Goal: Information Seeking & Learning: Learn about a topic

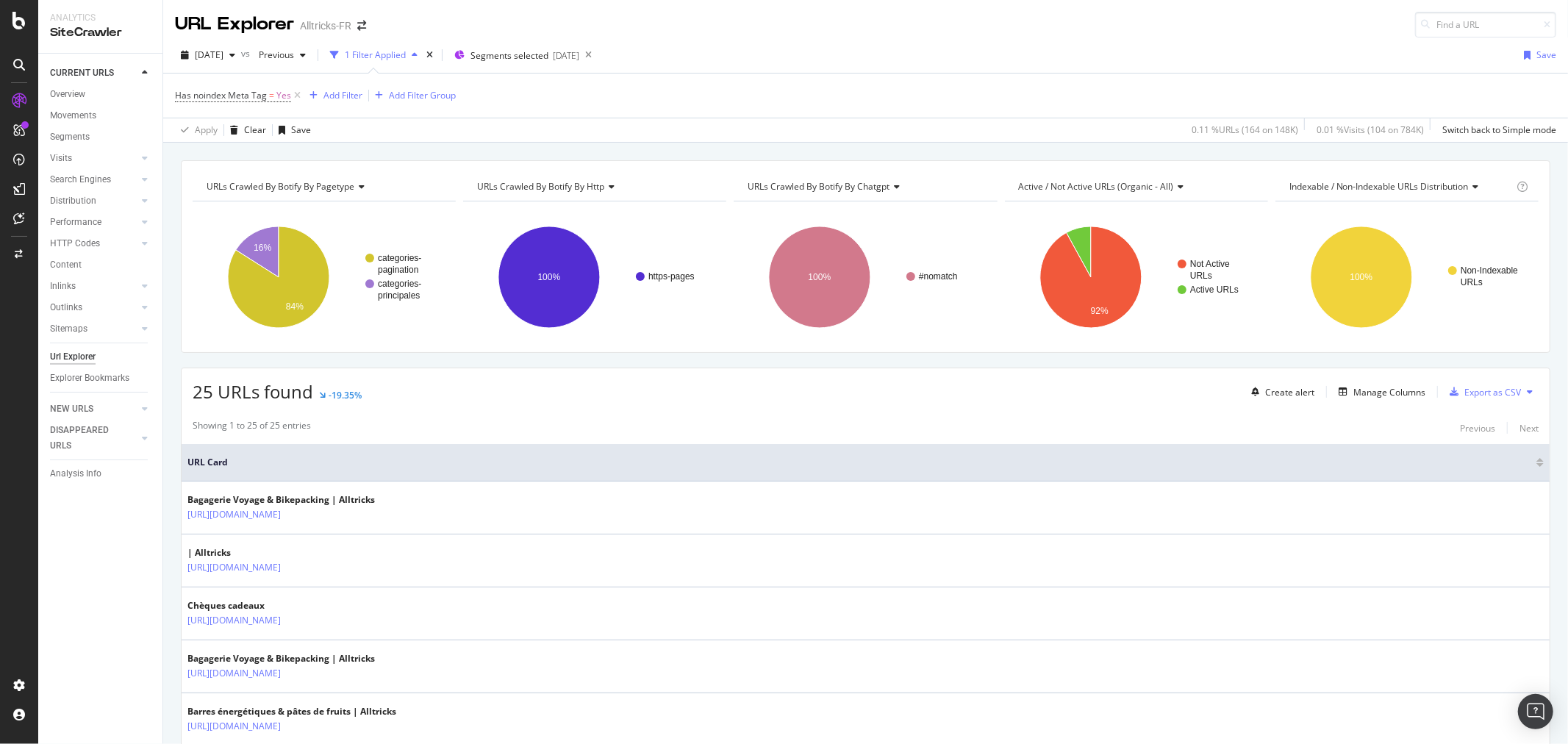
scroll to position [1137, 0]
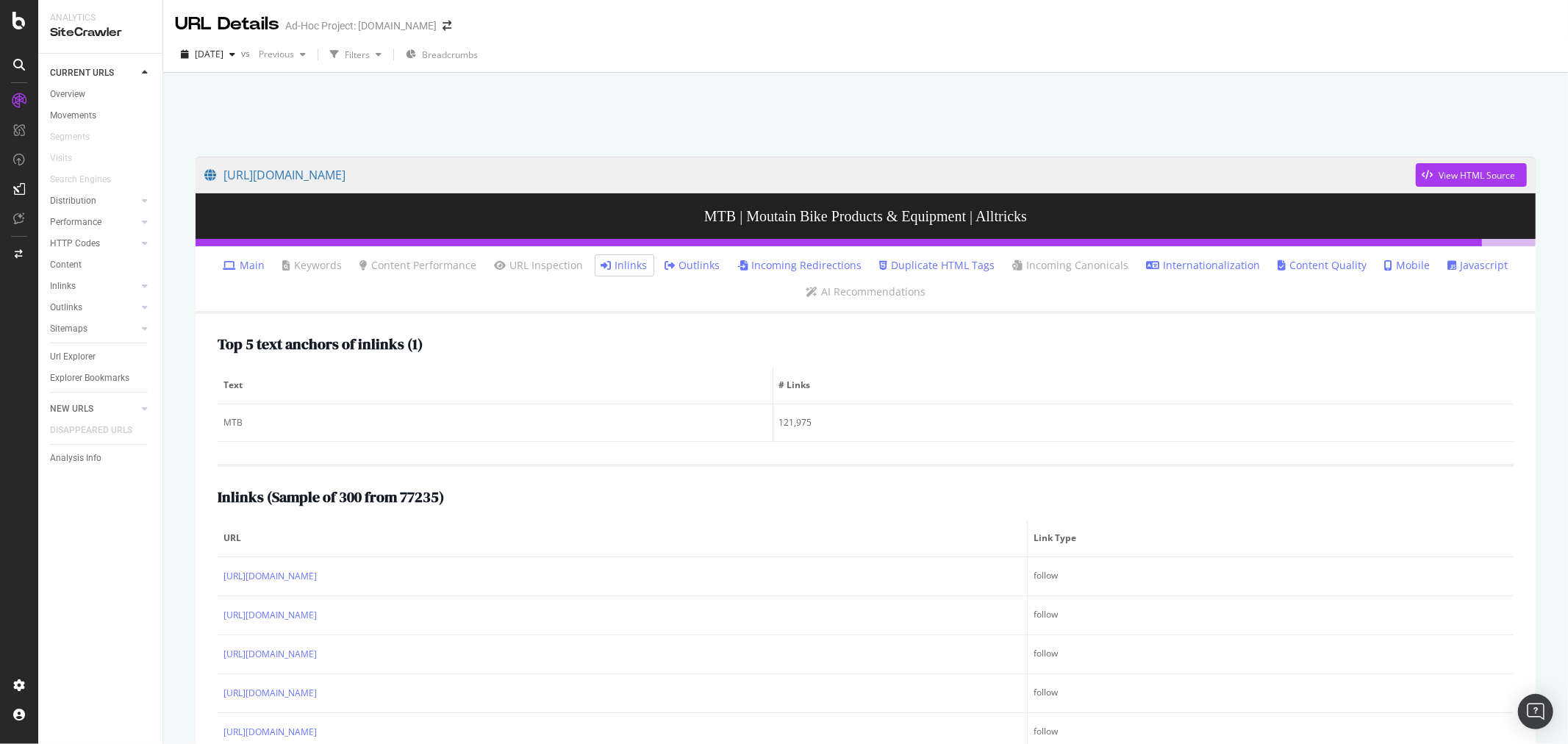
scroll to position [179, 0]
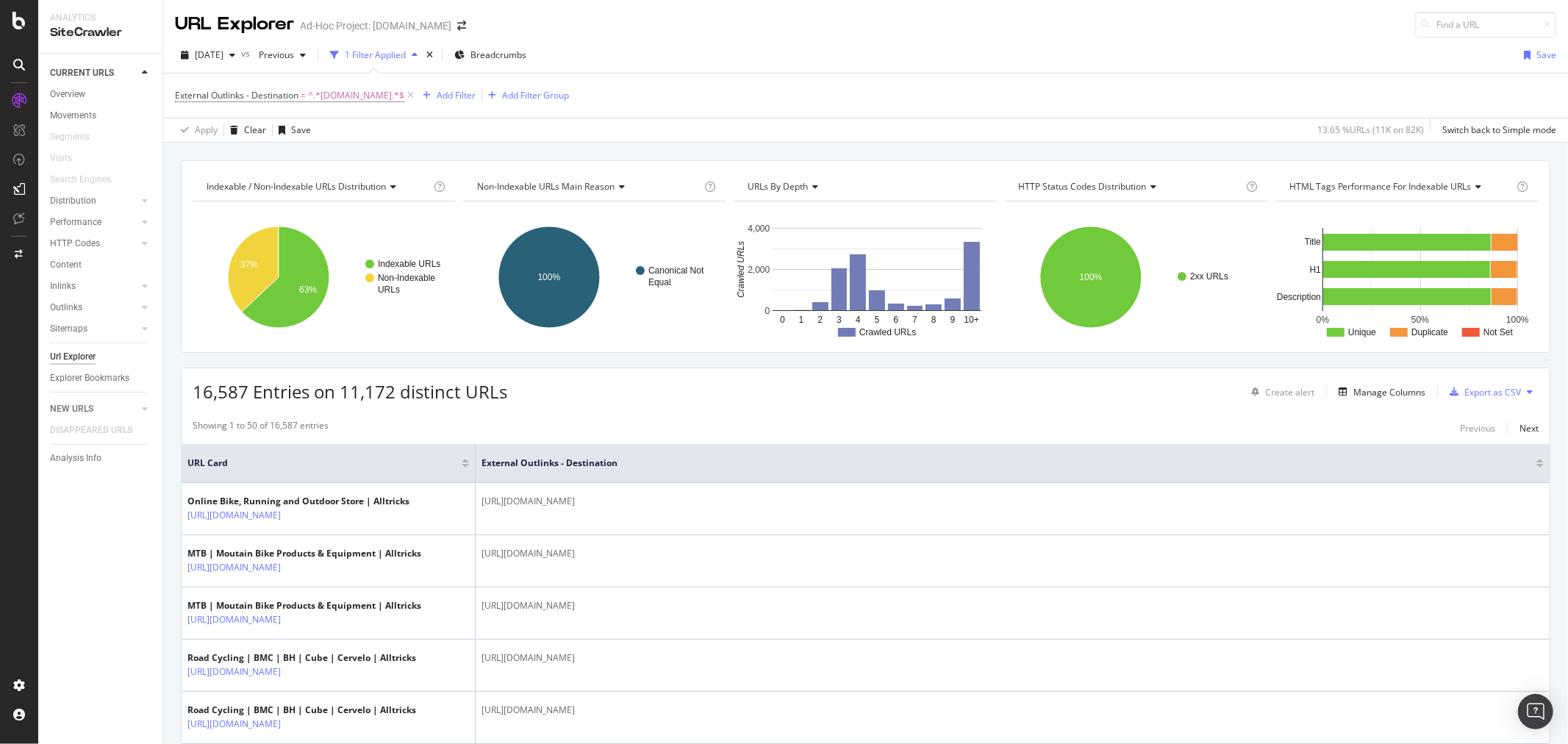
scroll to position [2433, 0]
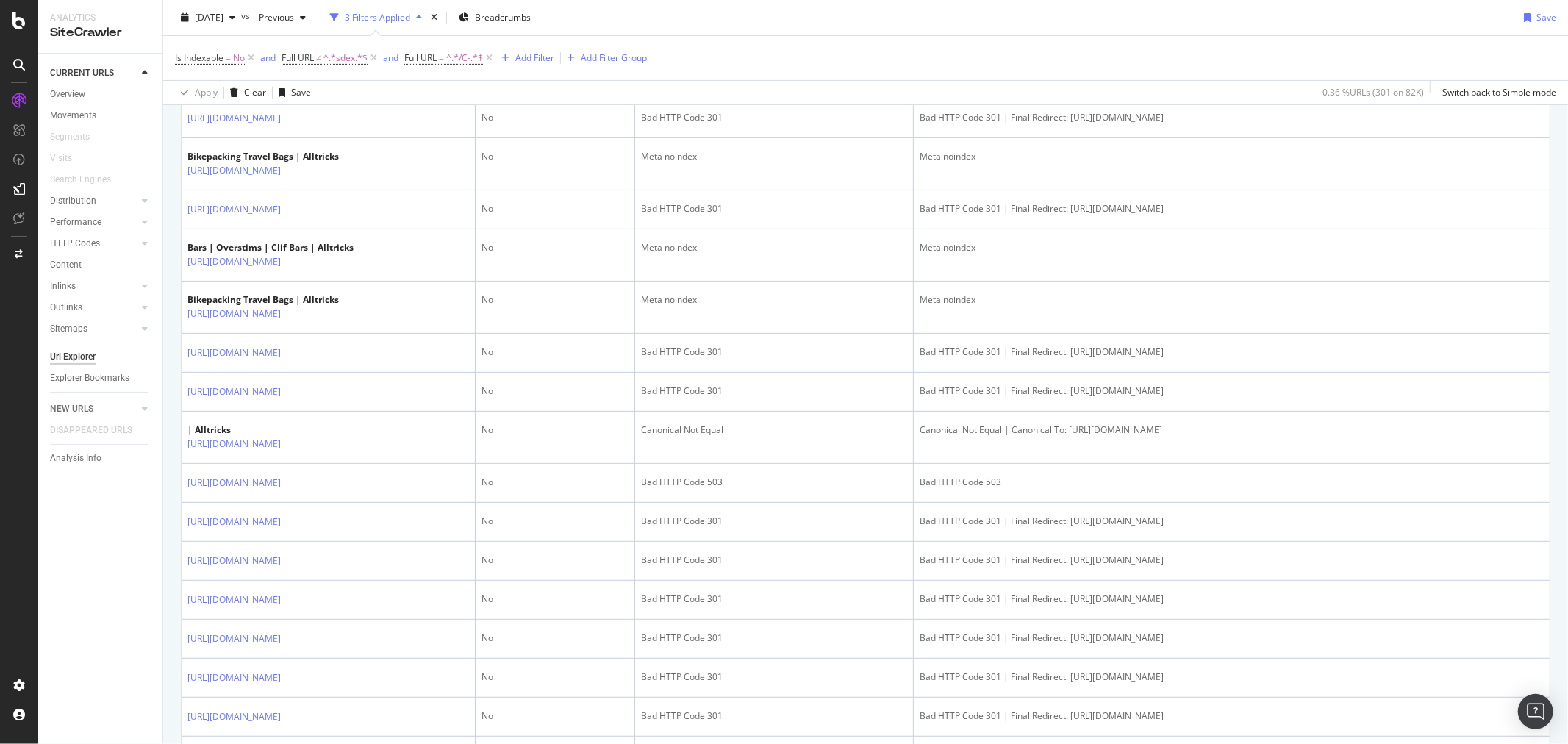
scroll to position [57, 0]
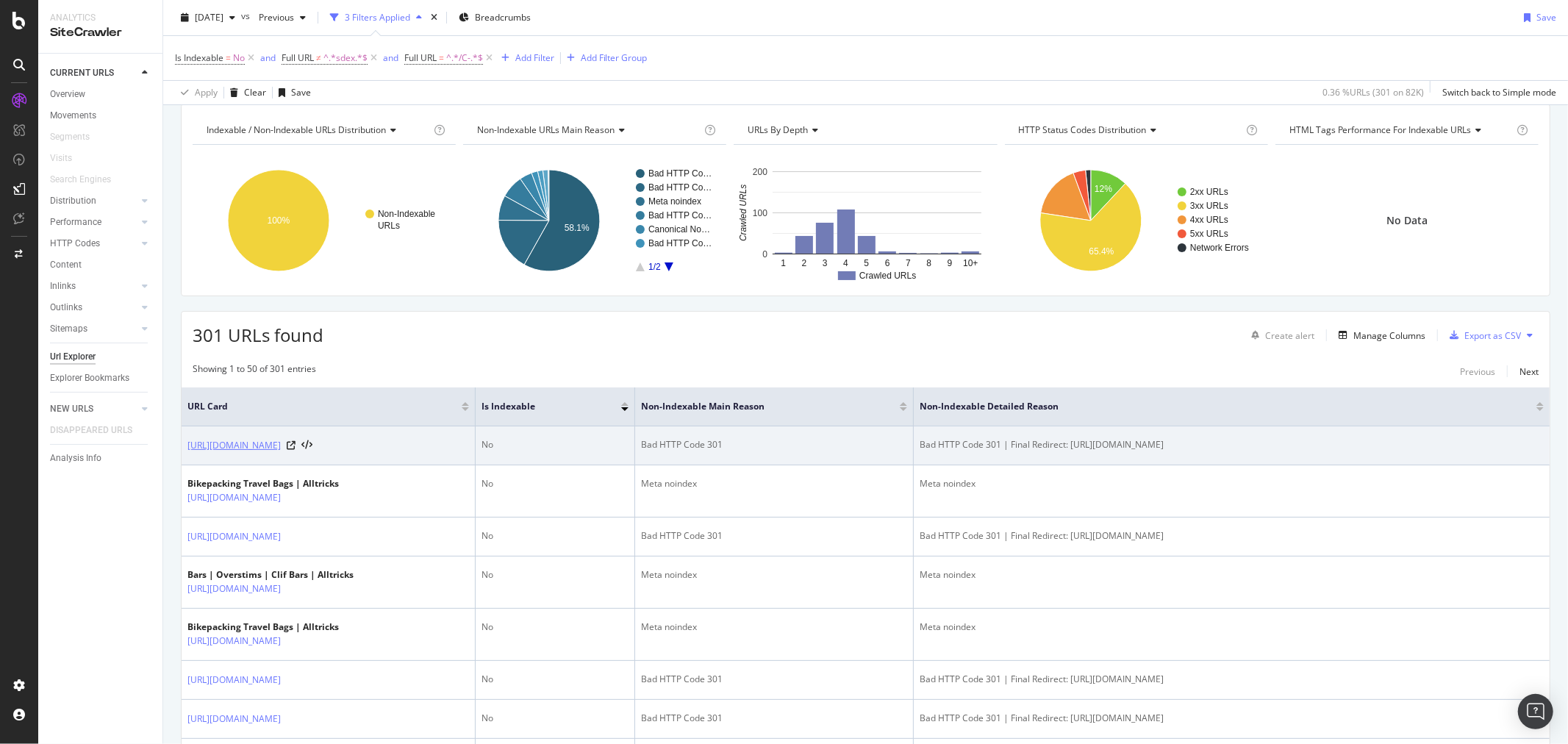
click at [281, 448] on link "https://www.alltricks.co.uk/C-40656-plaquettes" at bounding box center [234, 445] width 93 height 15
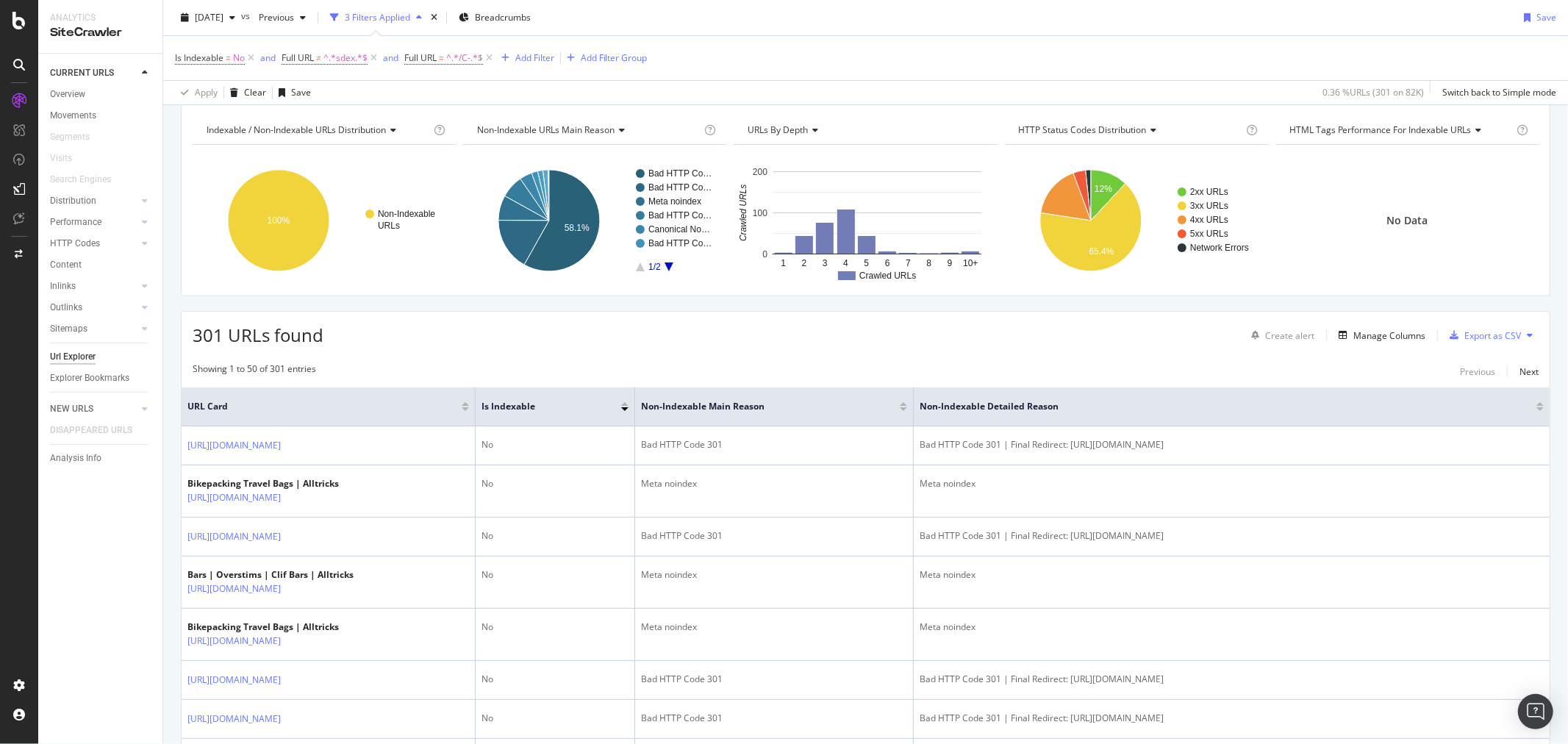
click at [69, 83] on div "CURRENT URLS" at bounding box center [106, 73] width 112 height 22
click at [69, 88] on div "Overview" at bounding box center [67, 94] width 35 height 16
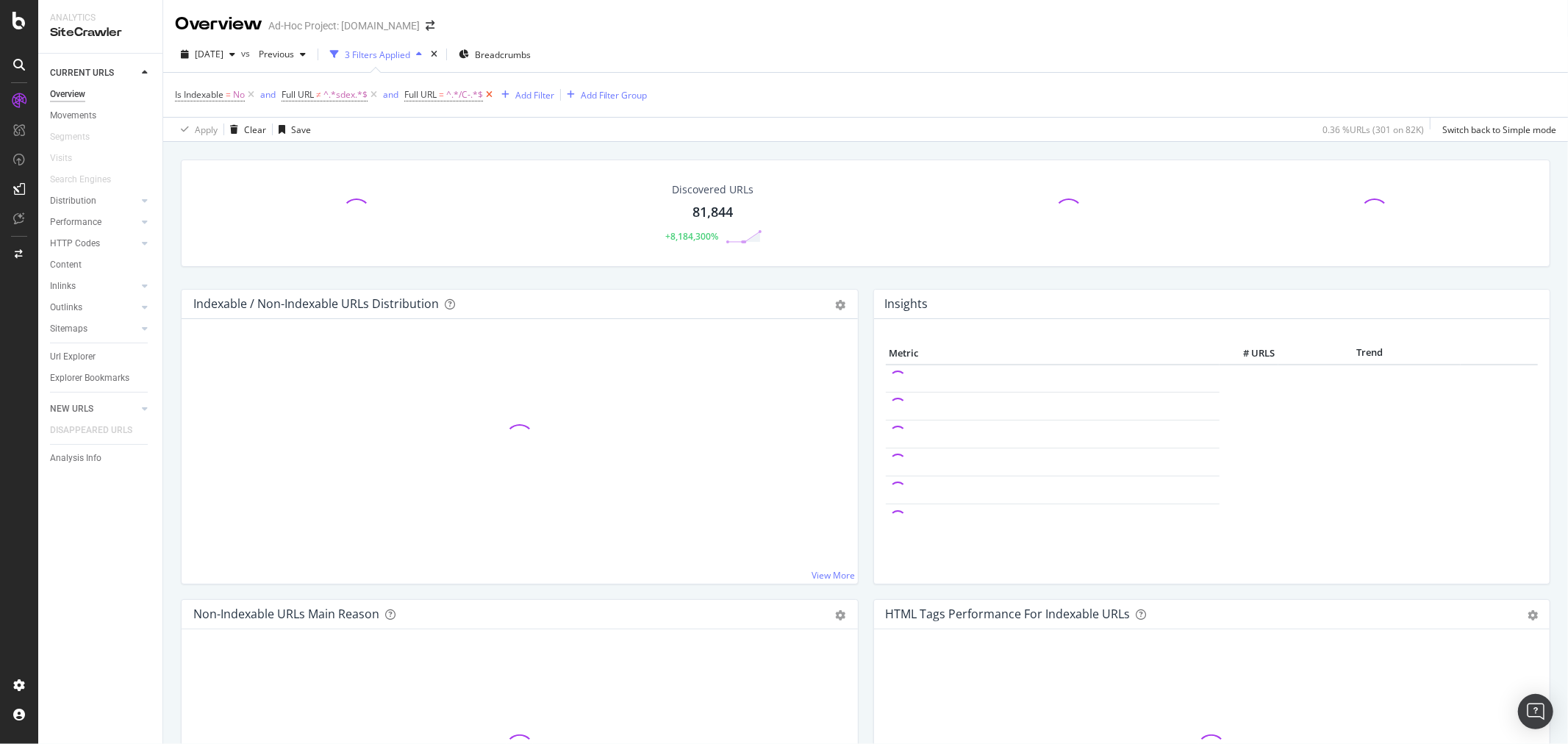
click at [486, 94] on icon at bounding box center [489, 95] width 13 height 15
click at [372, 91] on icon at bounding box center [373, 95] width 13 height 15
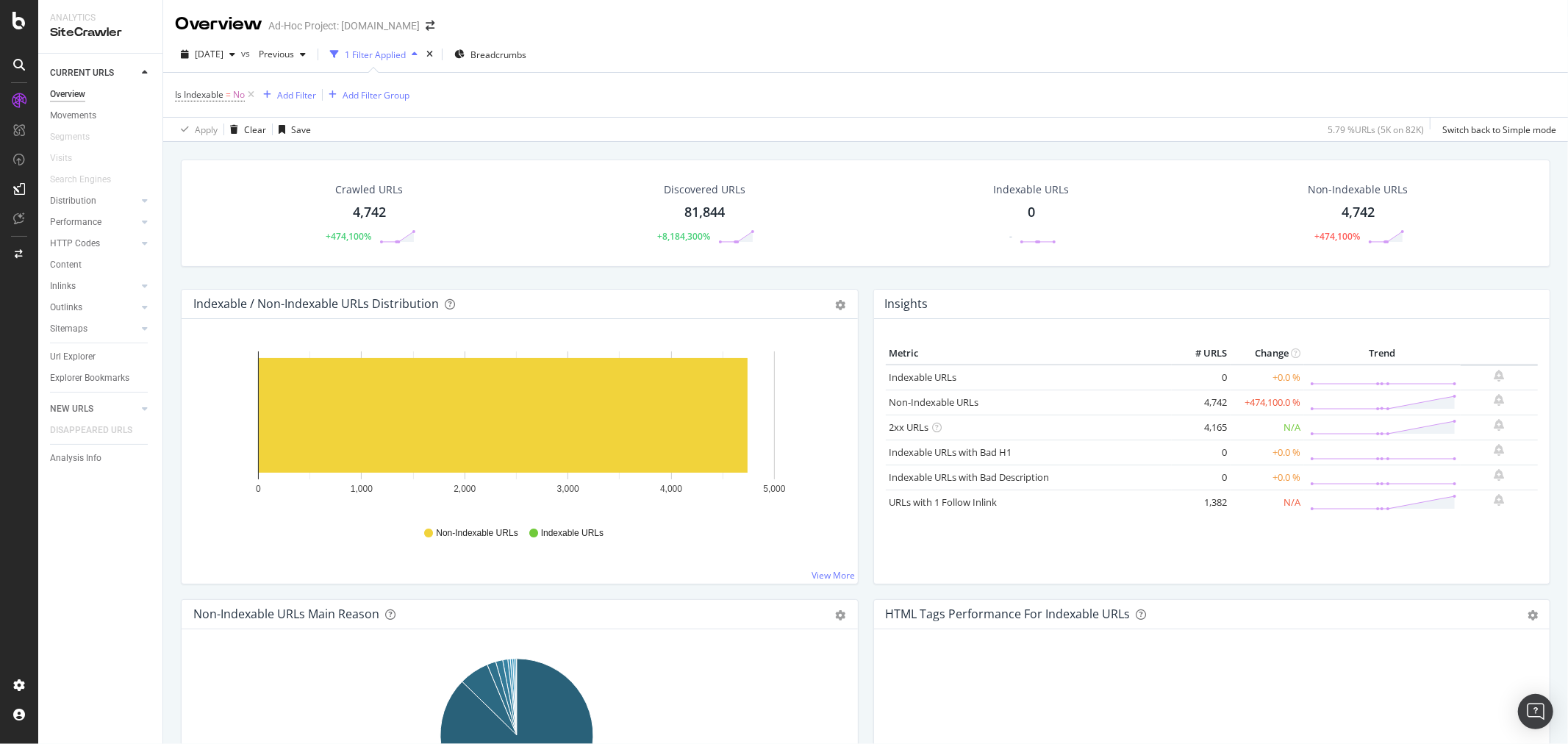
click at [406, 57] on div "1 Filter Applied" at bounding box center [375, 54] width 61 height 13
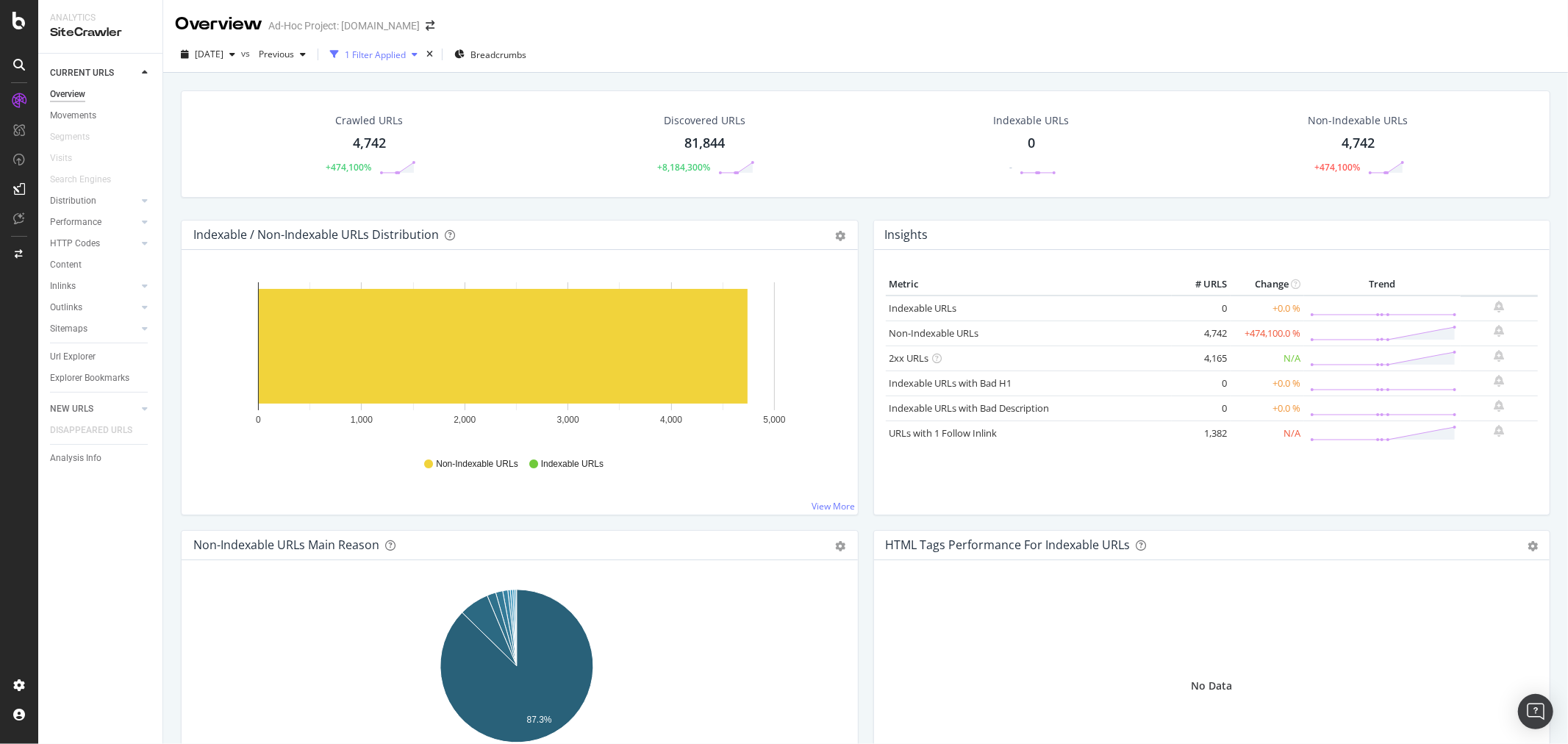
click at [406, 57] on div "1 Filter Applied" at bounding box center [375, 54] width 61 height 13
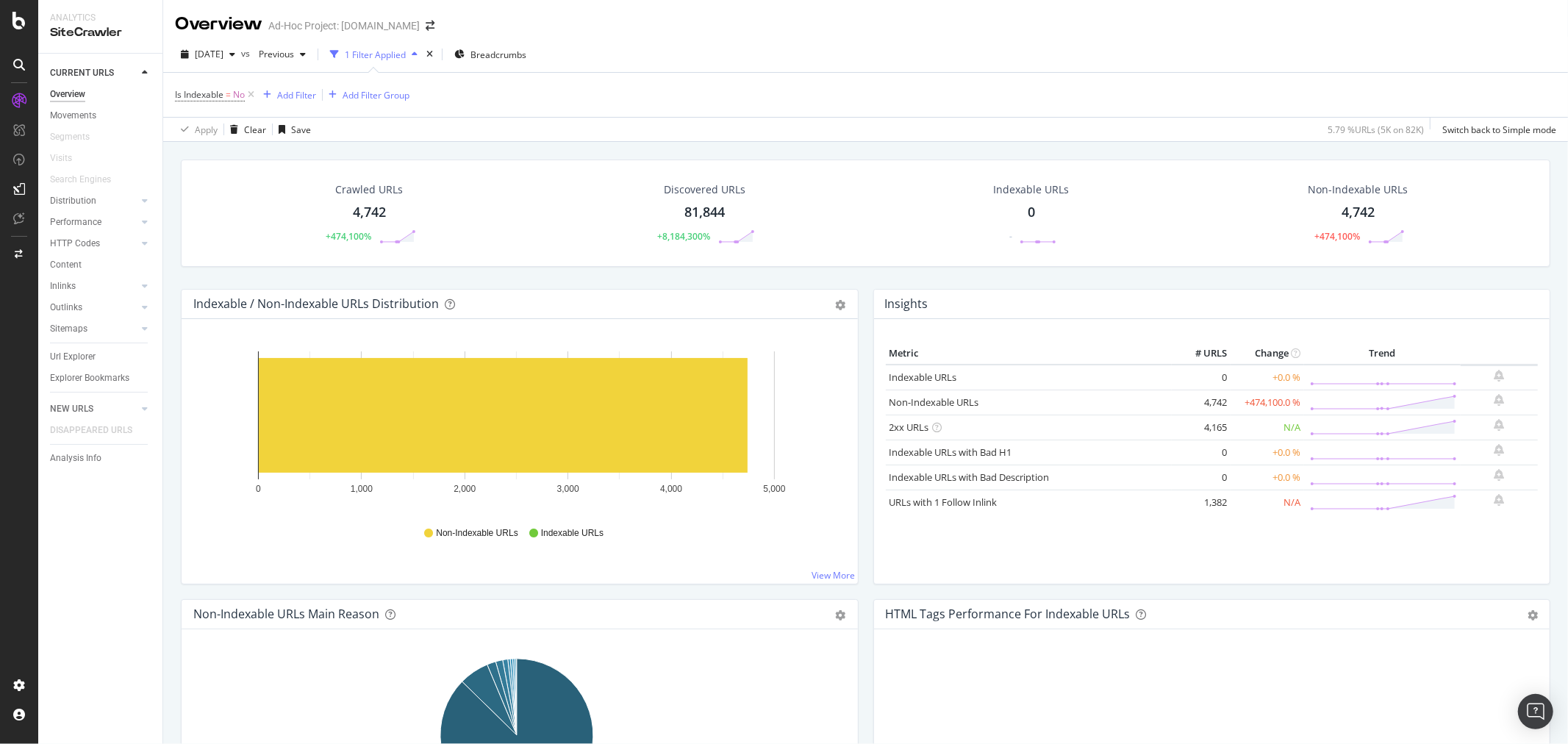
drag, startPoint x: 71, startPoint y: 91, endPoint x: 282, endPoint y: 4, distance: 228.2
click at [71, 91] on div "Overview" at bounding box center [67, 94] width 35 height 16
click at [79, 93] on div "Overview" at bounding box center [67, 94] width 35 height 16
drag, startPoint x: 250, startPoint y: 94, endPoint x: 622, endPoint y: 257, distance: 406.1
click at [250, 94] on icon at bounding box center [251, 95] width 13 height 15
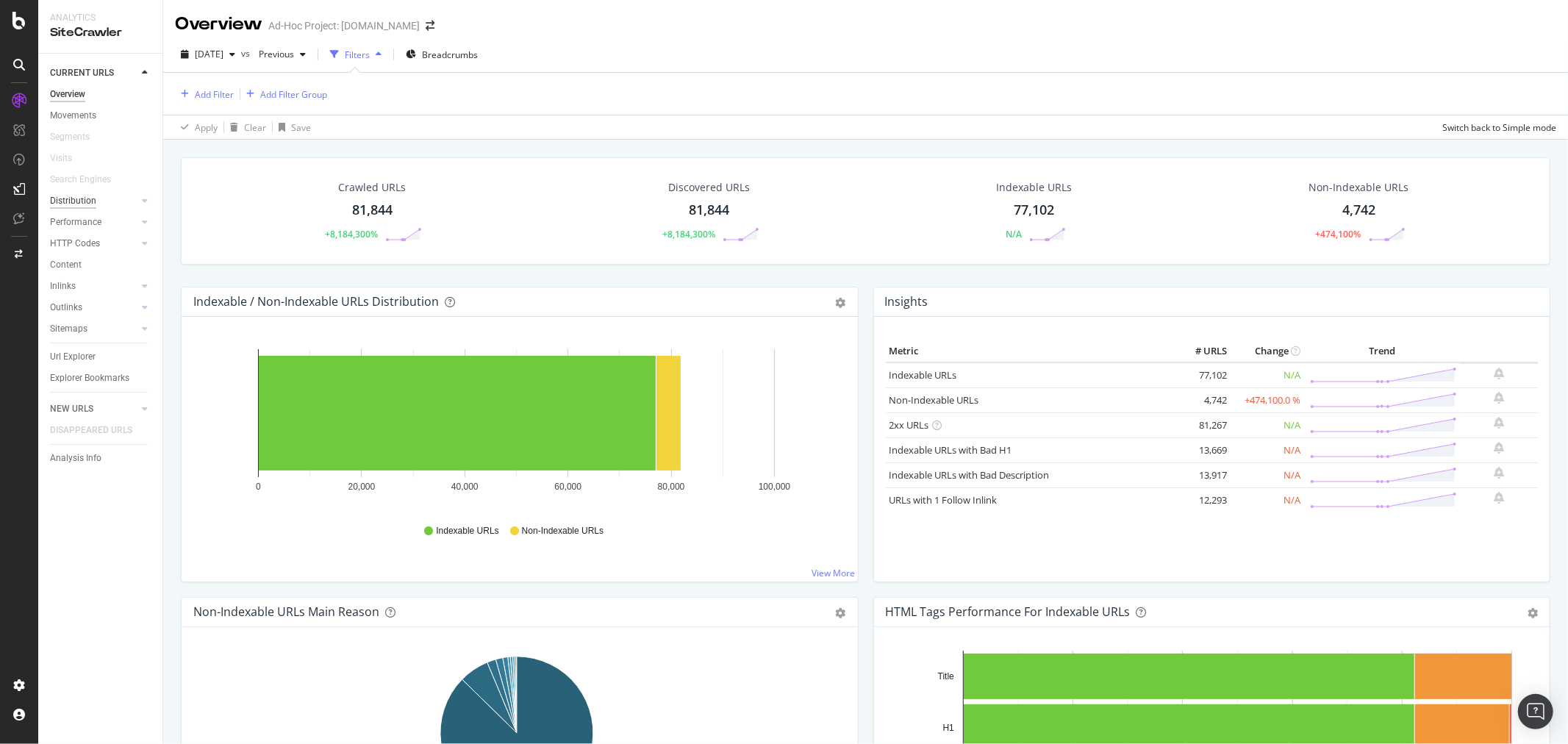
click at [69, 196] on div "Distribution" at bounding box center [73, 201] width 46 height 16
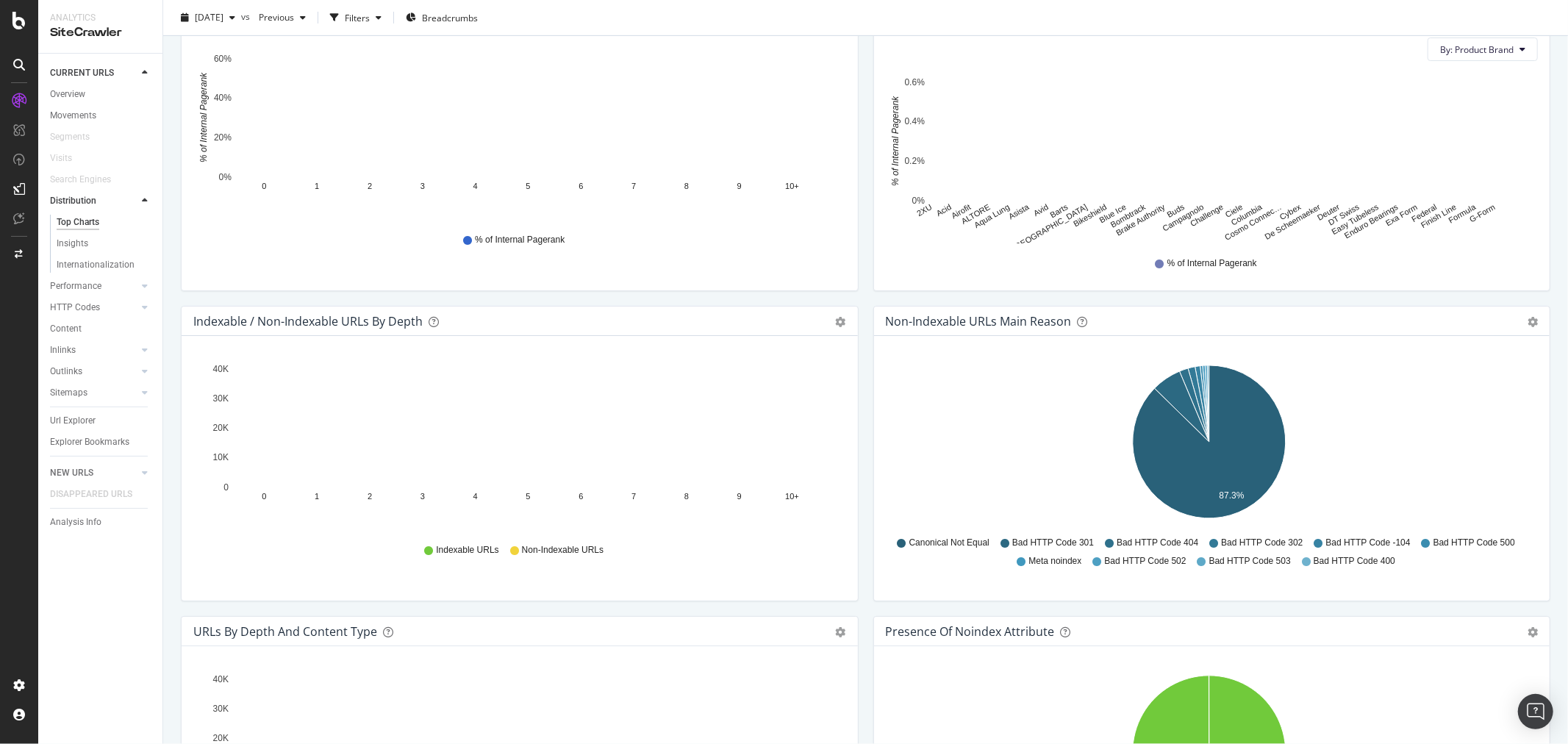
scroll to position [489, 0]
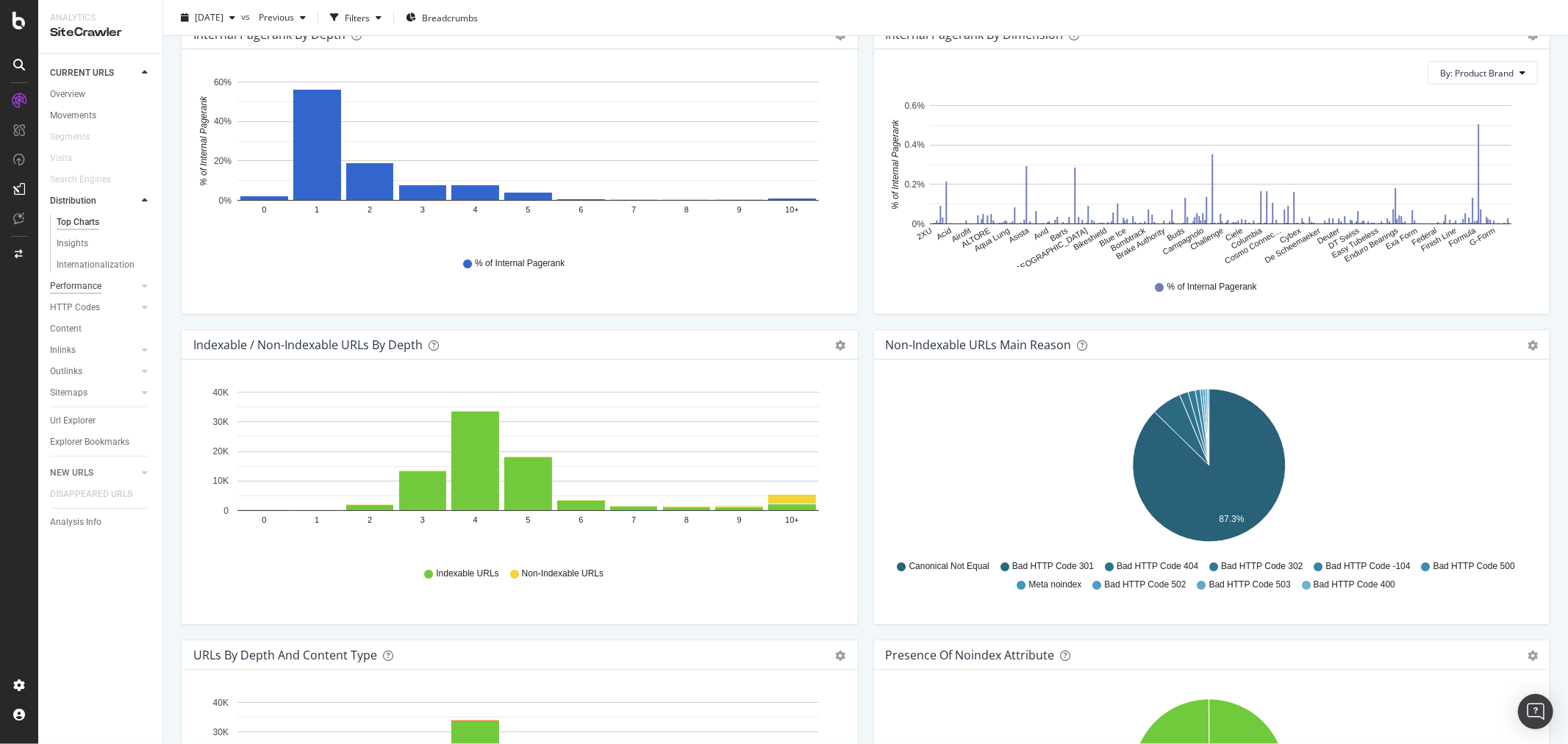
click at [89, 287] on div "Performance" at bounding box center [75, 286] width 51 height 16
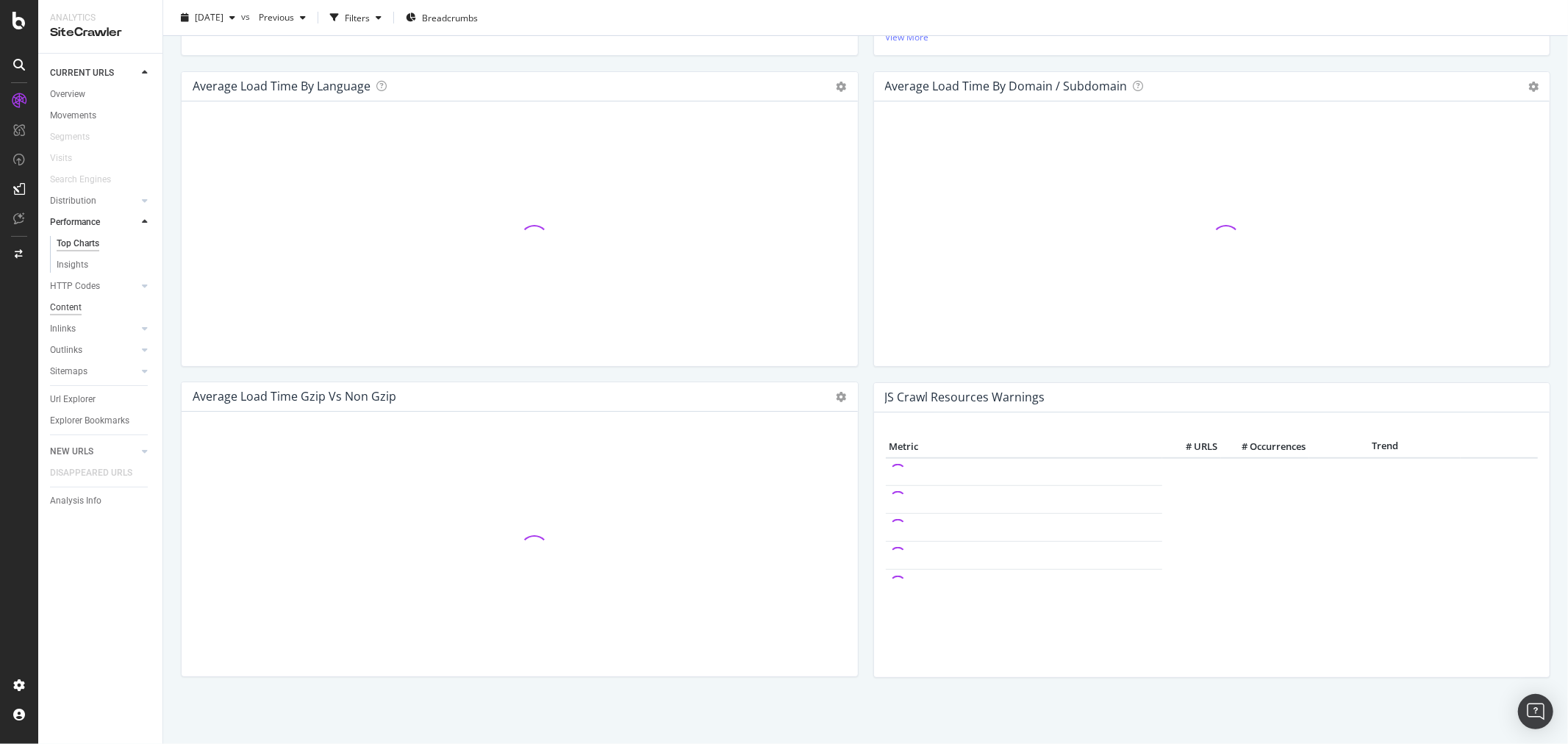
scroll to position [489, 0]
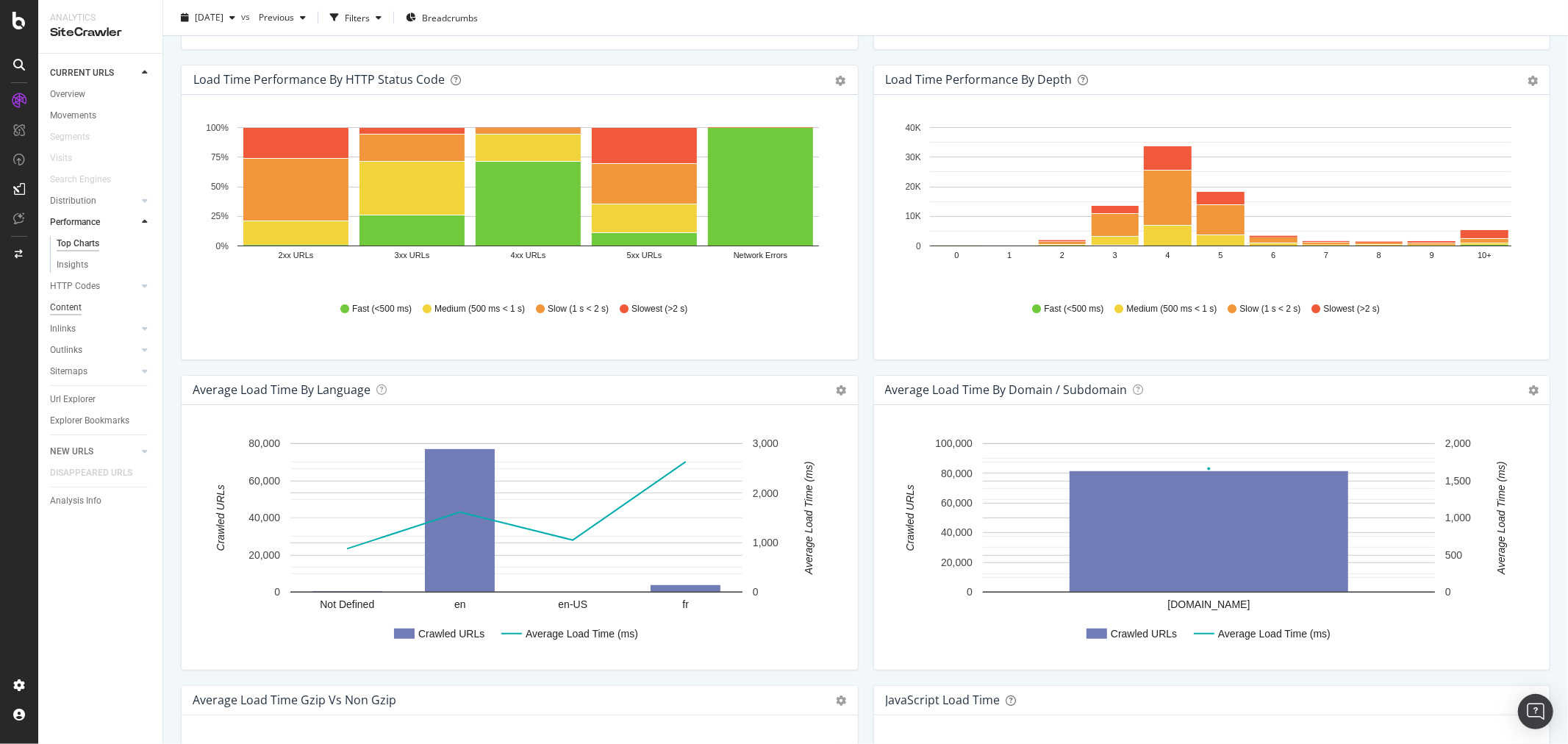
click at [77, 302] on div "Content" at bounding box center [66, 308] width 31 height 16
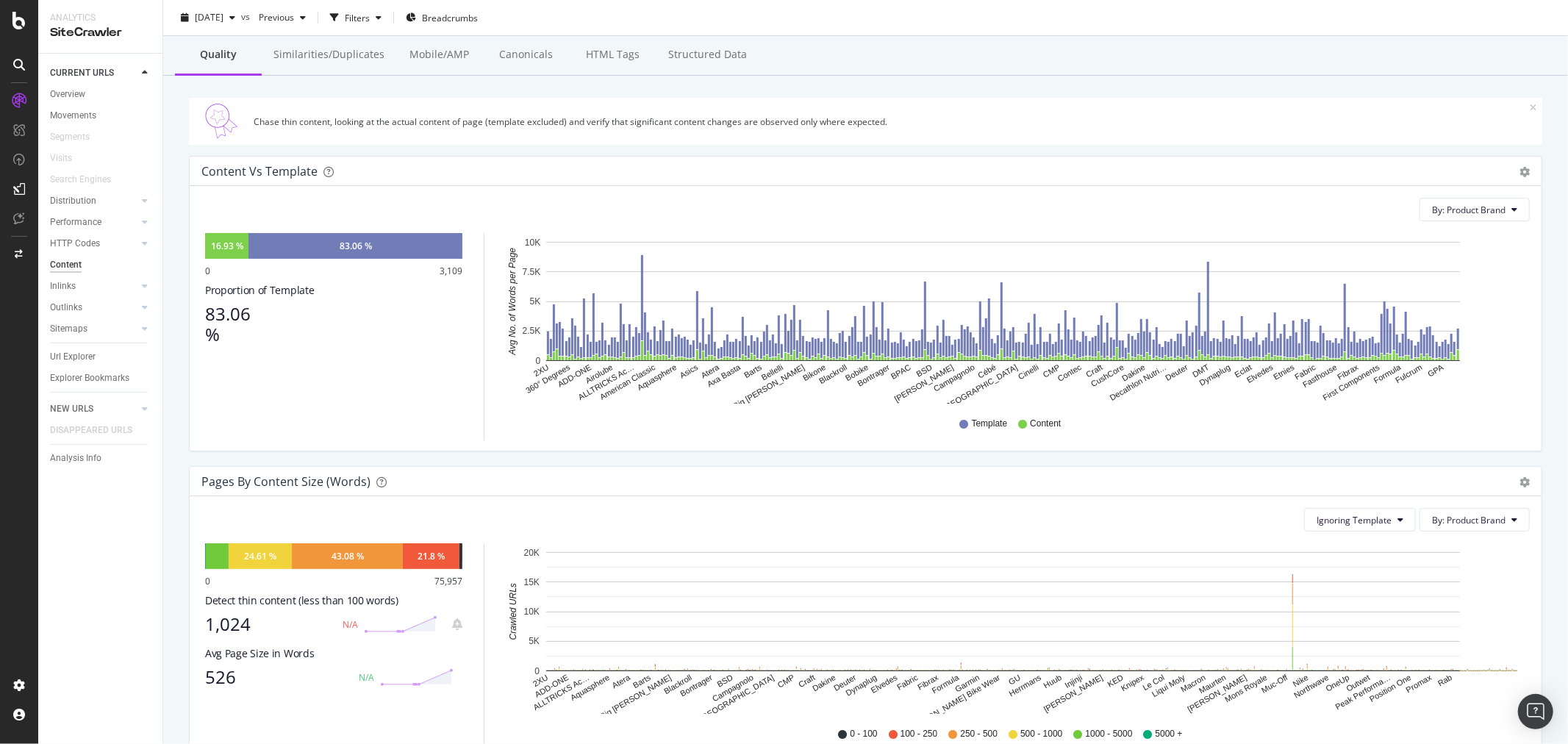
scroll to position [82, 0]
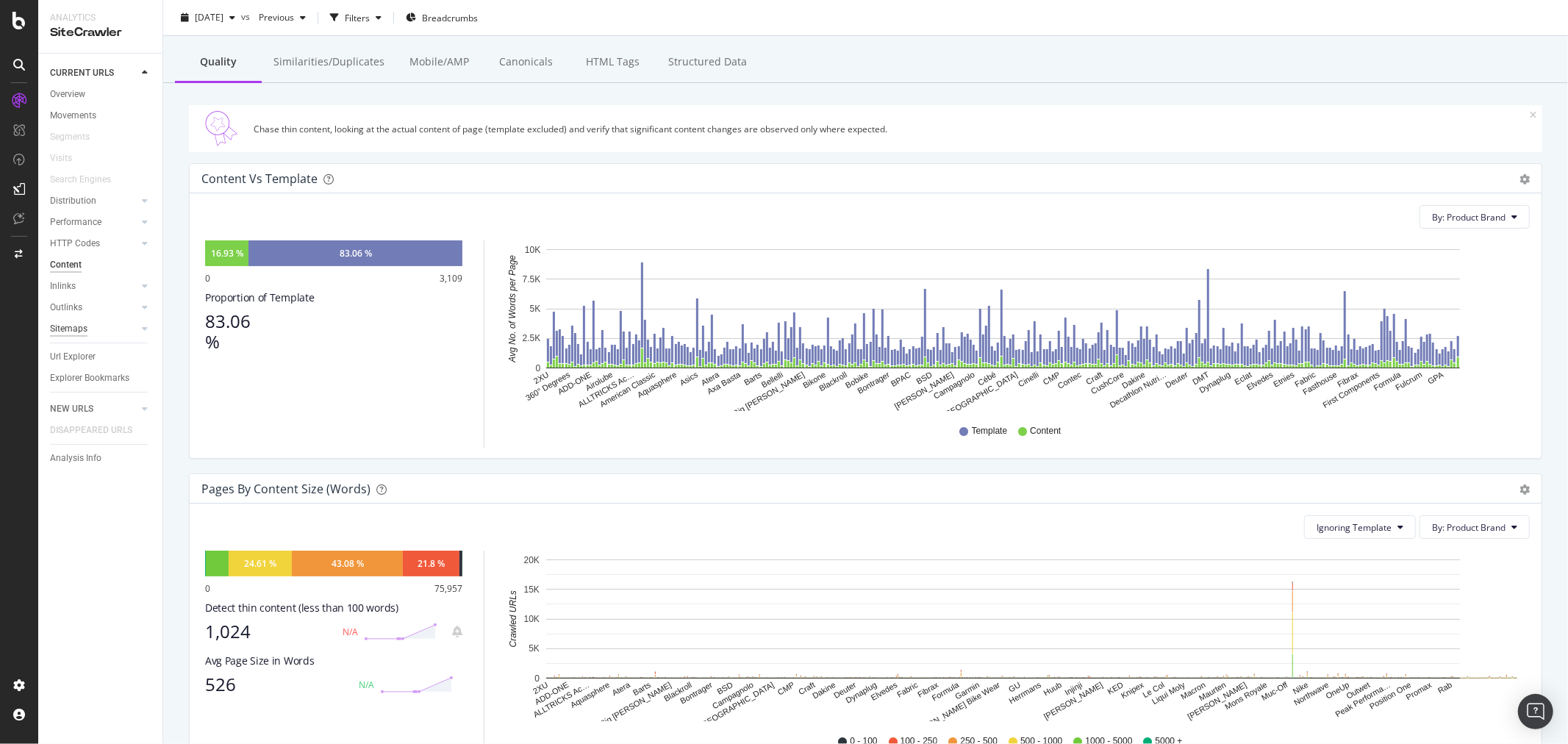
click at [76, 334] on div "Sitemaps" at bounding box center [69, 328] width 37 height 16
click at [77, 352] on div "Top Charts" at bounding box center [78, 350] width 43 height 16
click at [72, 399] on div "Url Explorer" at bounding box center [72, 399] width 45 height 16
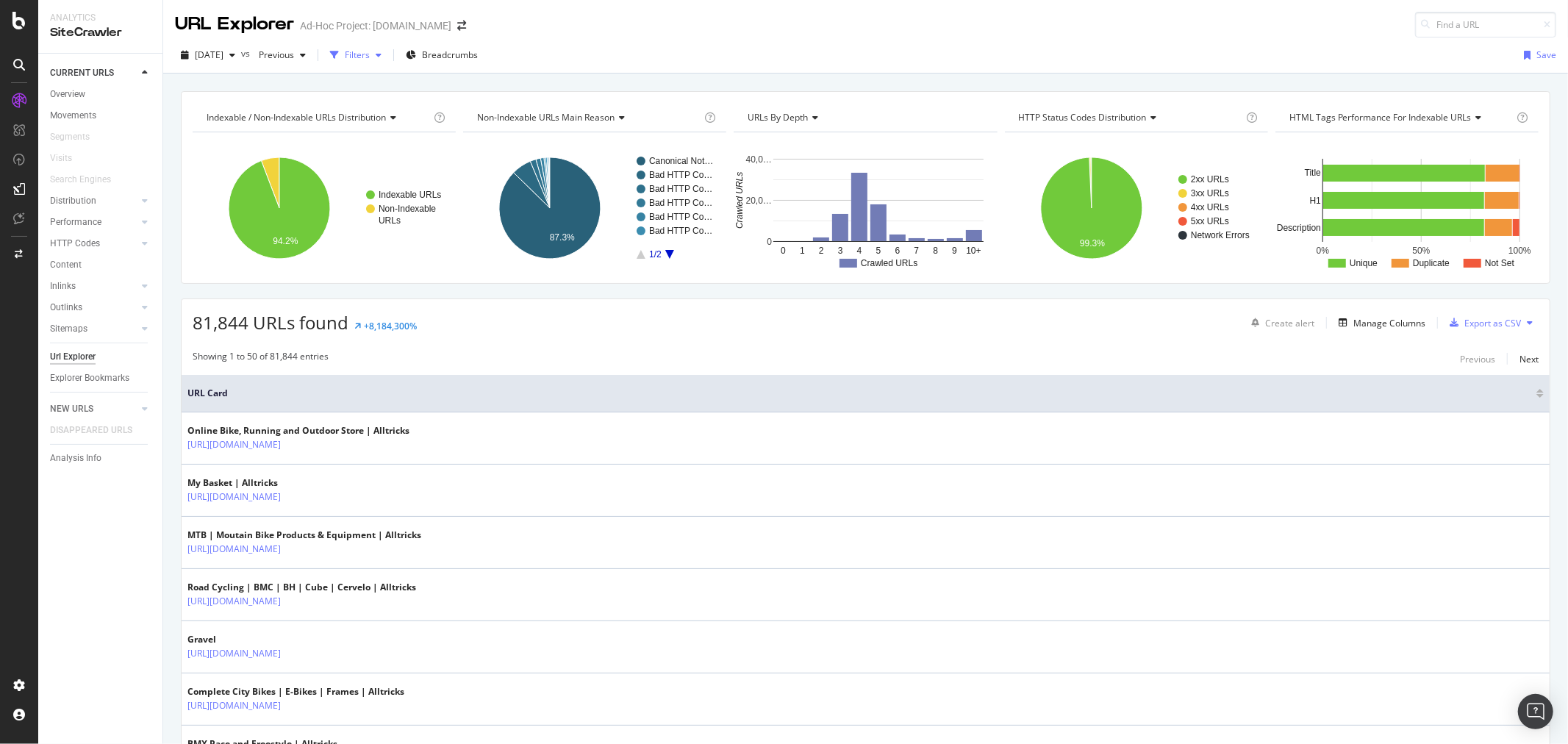
click at [369, 53] on div "Filters" at bounding box center [358, 54] width 25 height 13
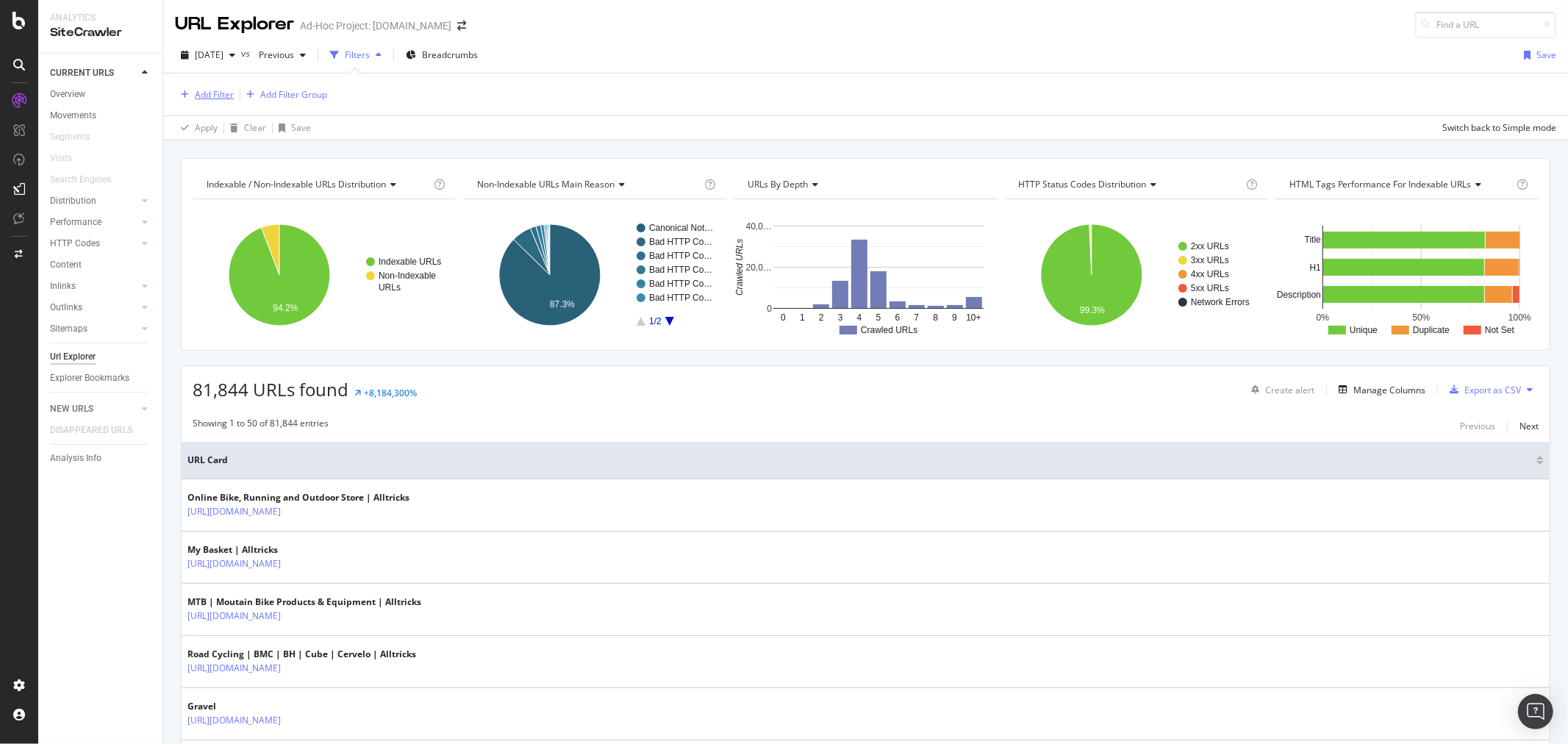
click at [214, 93] on div "Add Filter" at bounding box center [214, 94] width 39 height 13
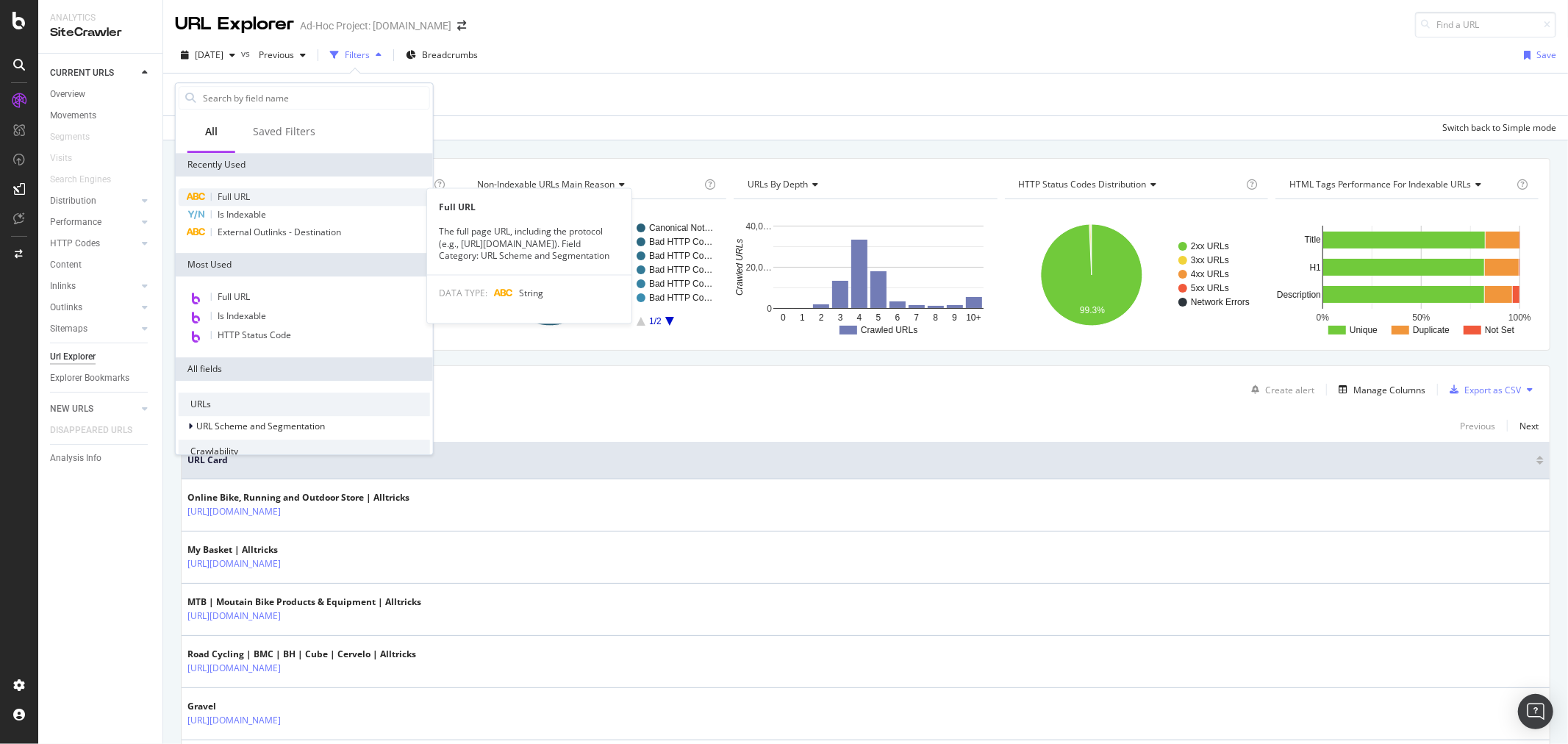
click at [269, 199] on div "Full URL" at bounding box center [304, 197] width 251 height 18
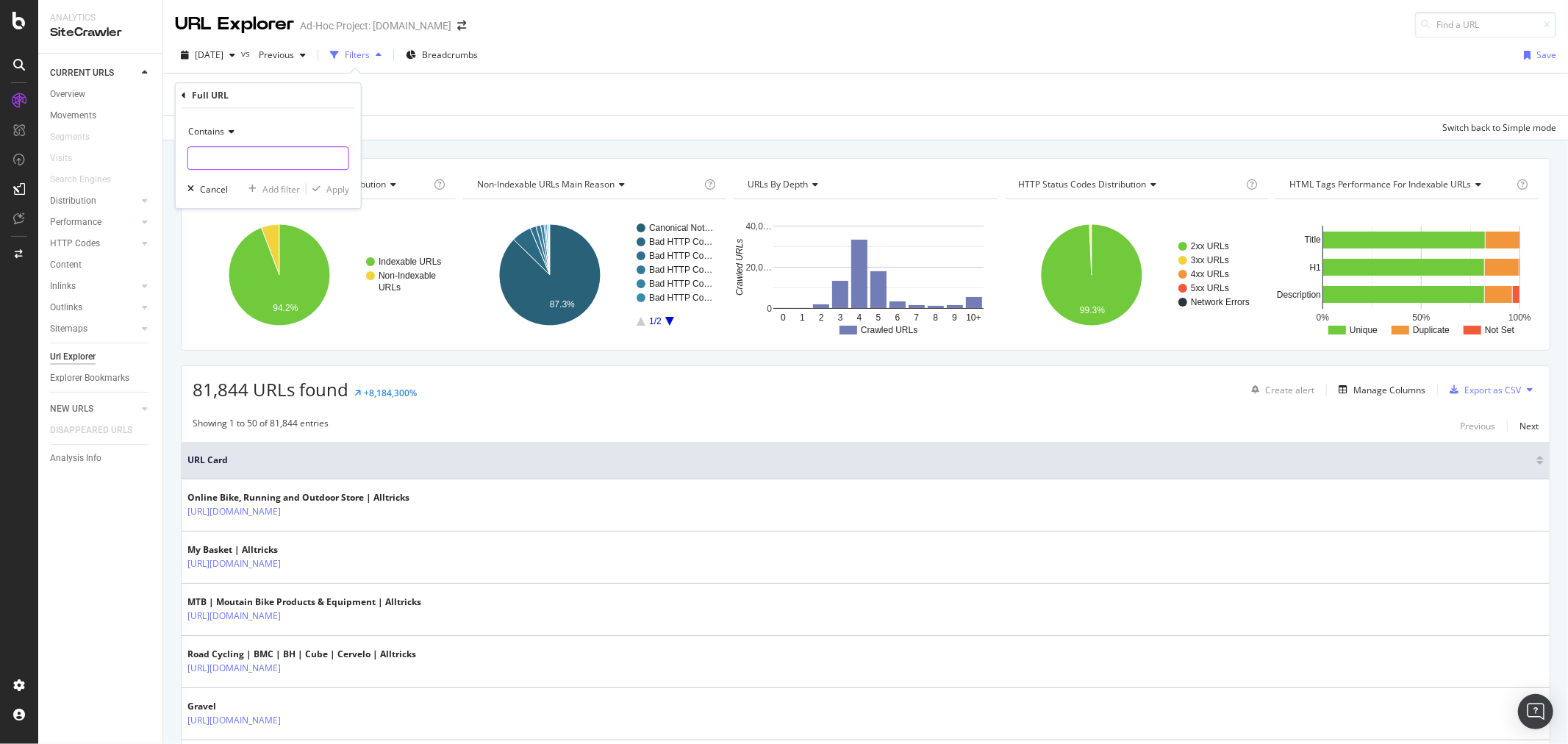
click at [310, 153] on input "text" at bounding box center [268, 158] width 160 height 24
type input "surl"
click at [323, 184] on div "Apply" at bounding box center [327, 189] width 42 height 13
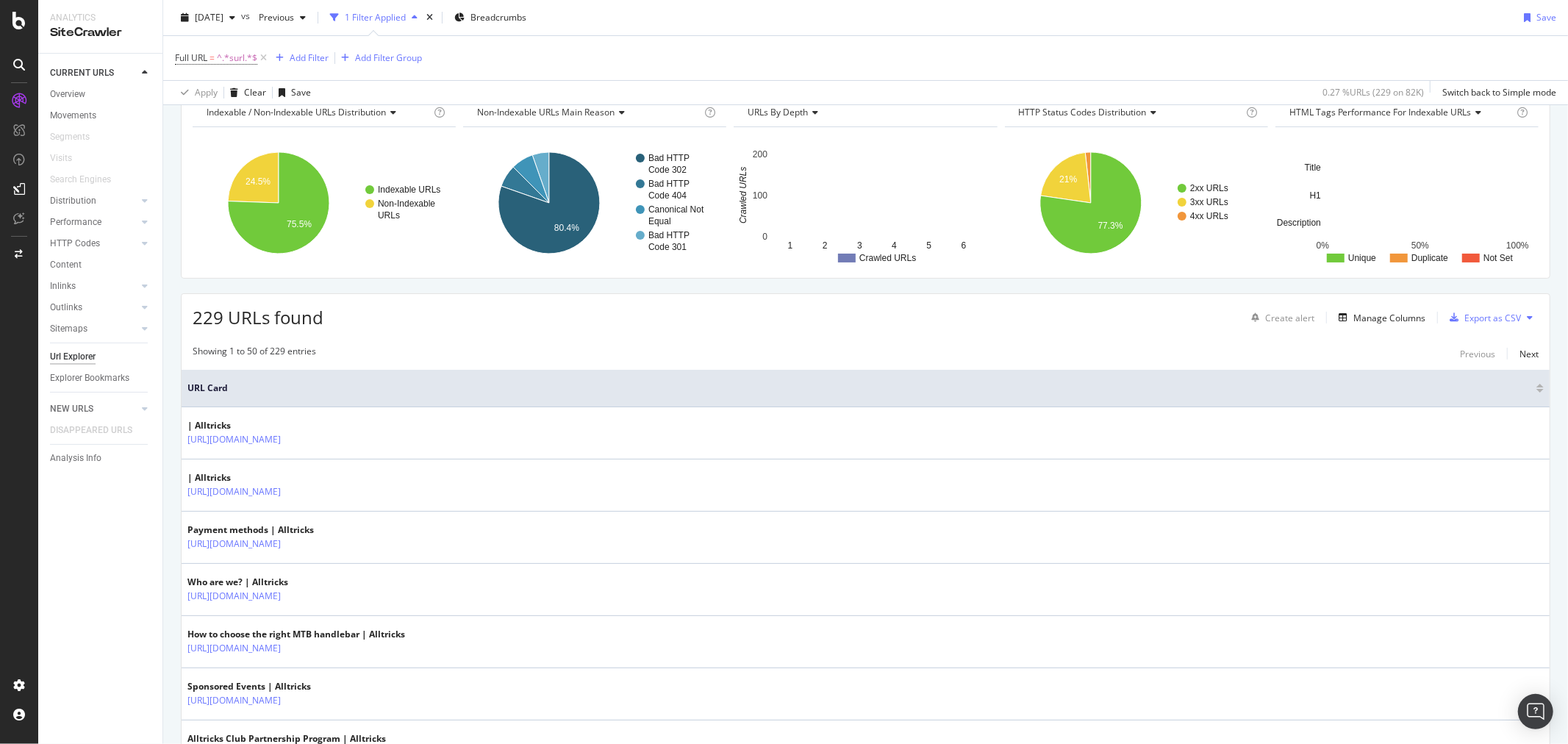
scroll to position [326, 0]
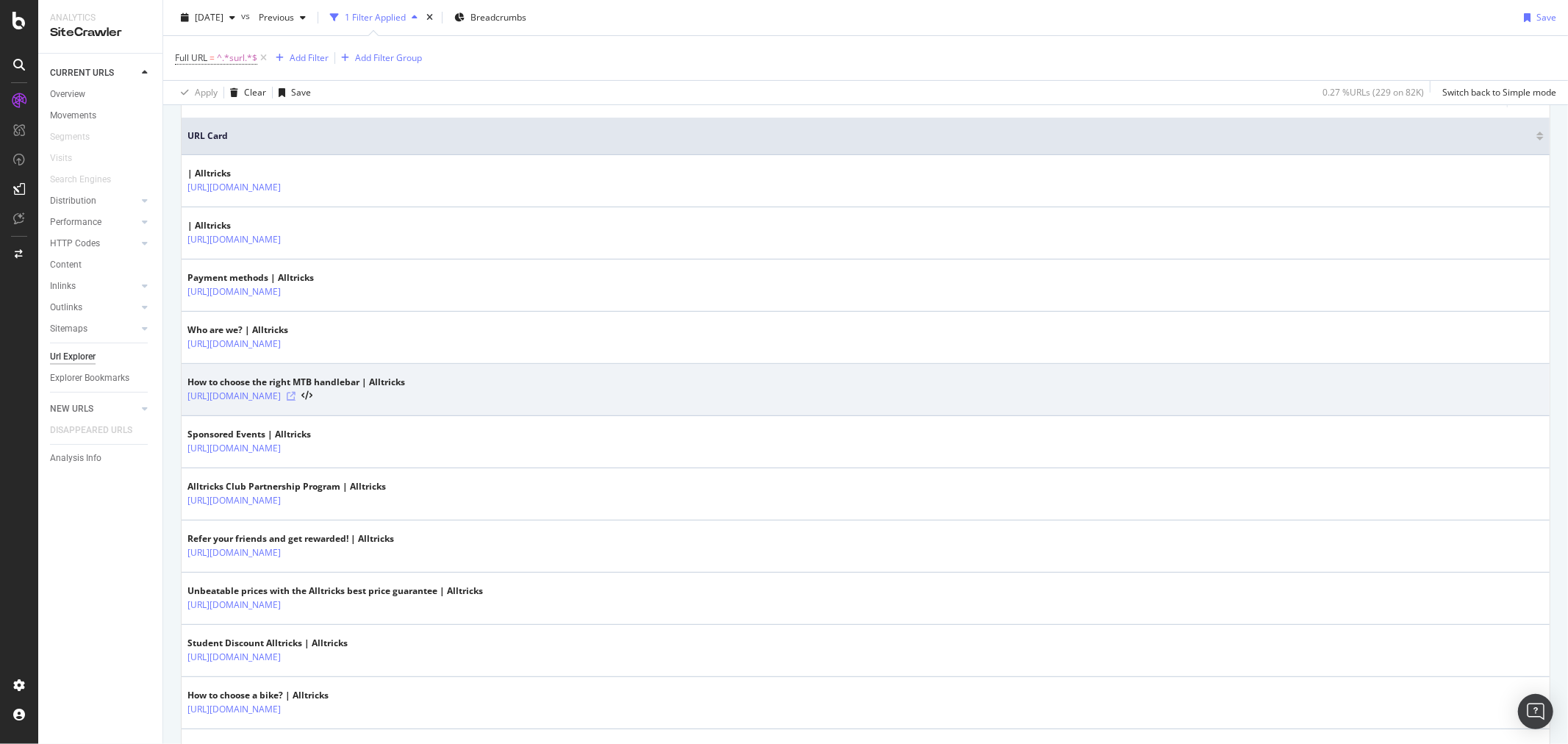
click at [296, 398] on icon at bounding box center [291, 396] width 9 height 9
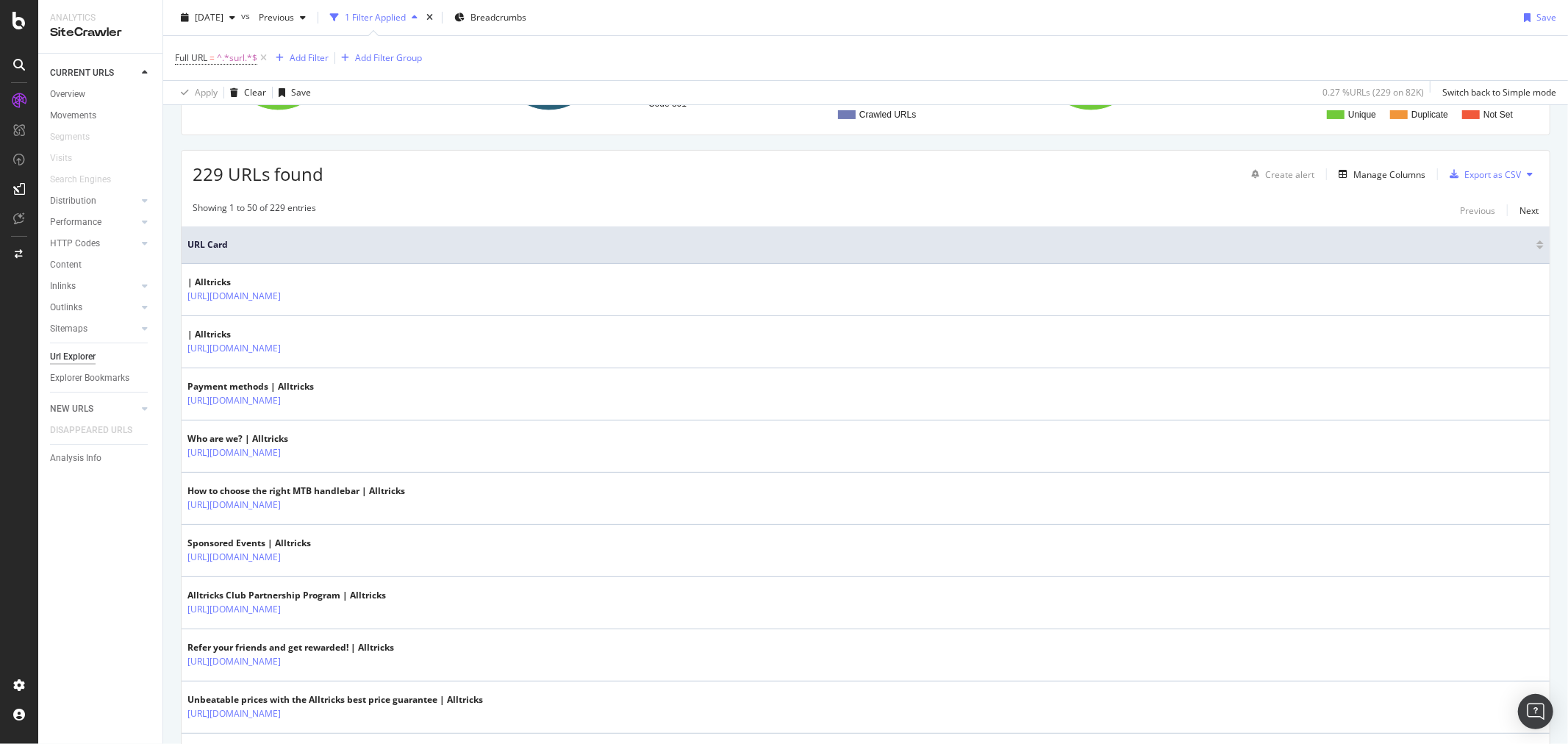
scroll to position [0, 0]
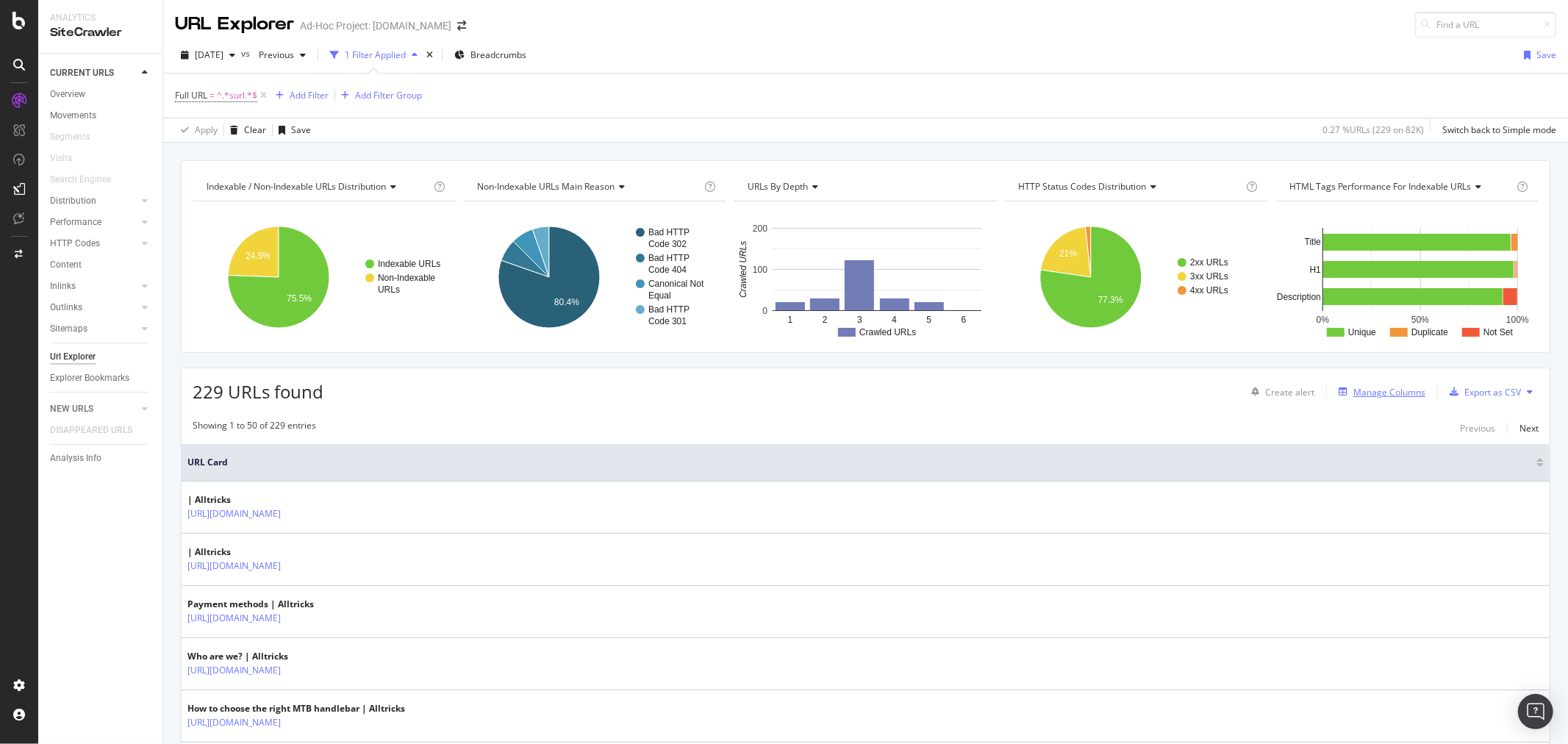
click at [1371, 392] on div "Manage Columns" at bounding box center [1389, 392] width 72 height 13
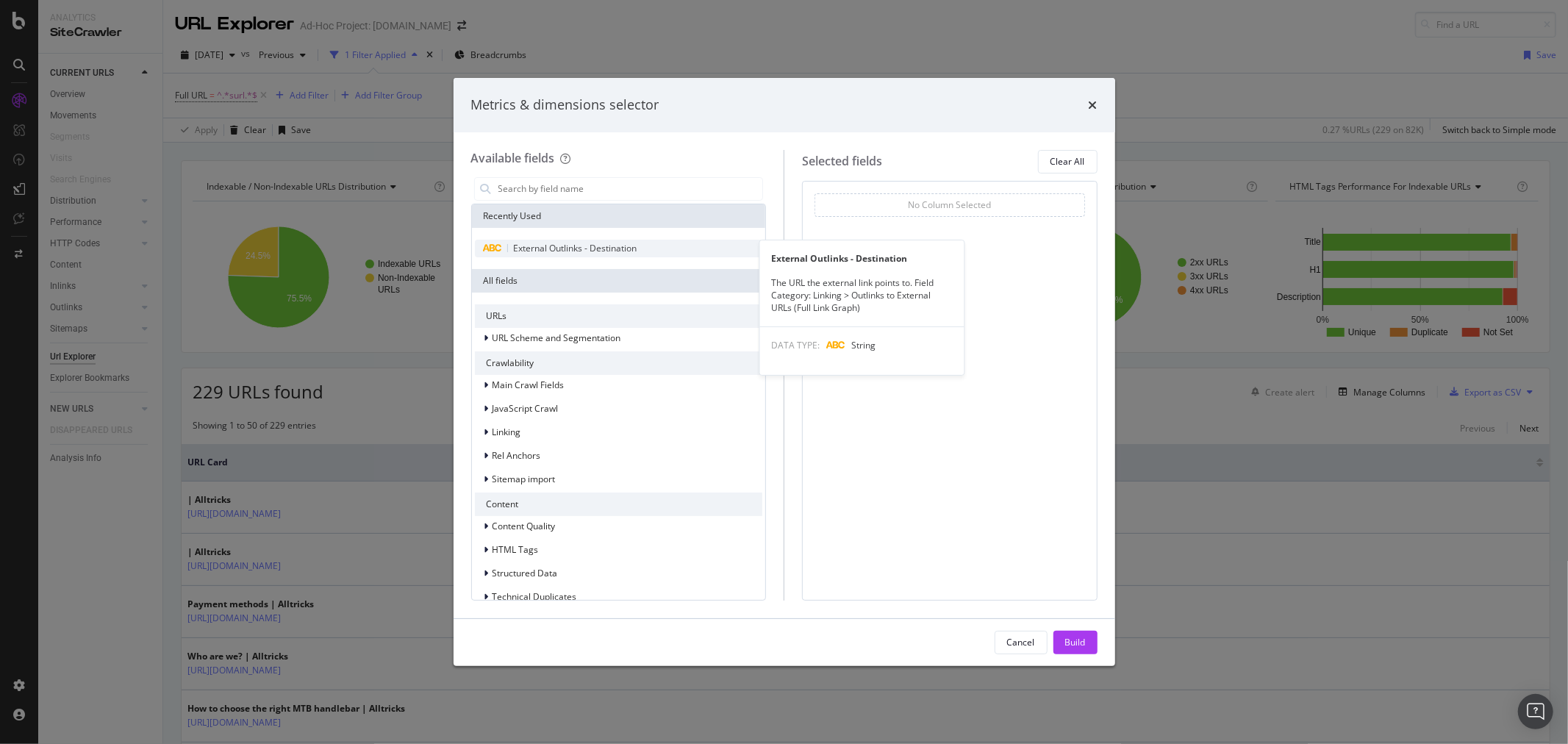
click at [632, 244] on span "External Outlinks - Destination" at bounding box center [576, 248] width 124 height 13
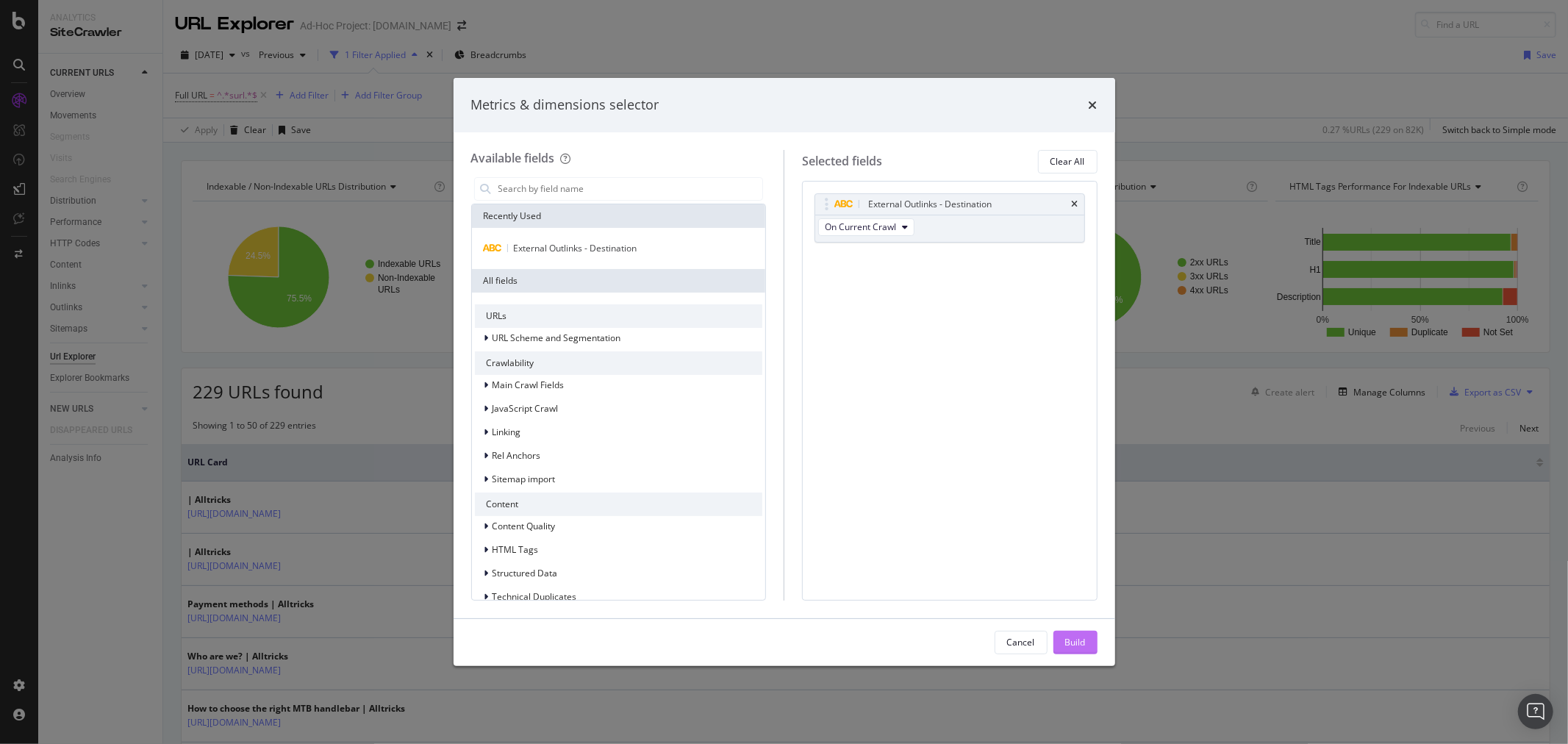
click at [1059, 636] on button "Build" at bounding box center [1075, 643] width 44 height 24
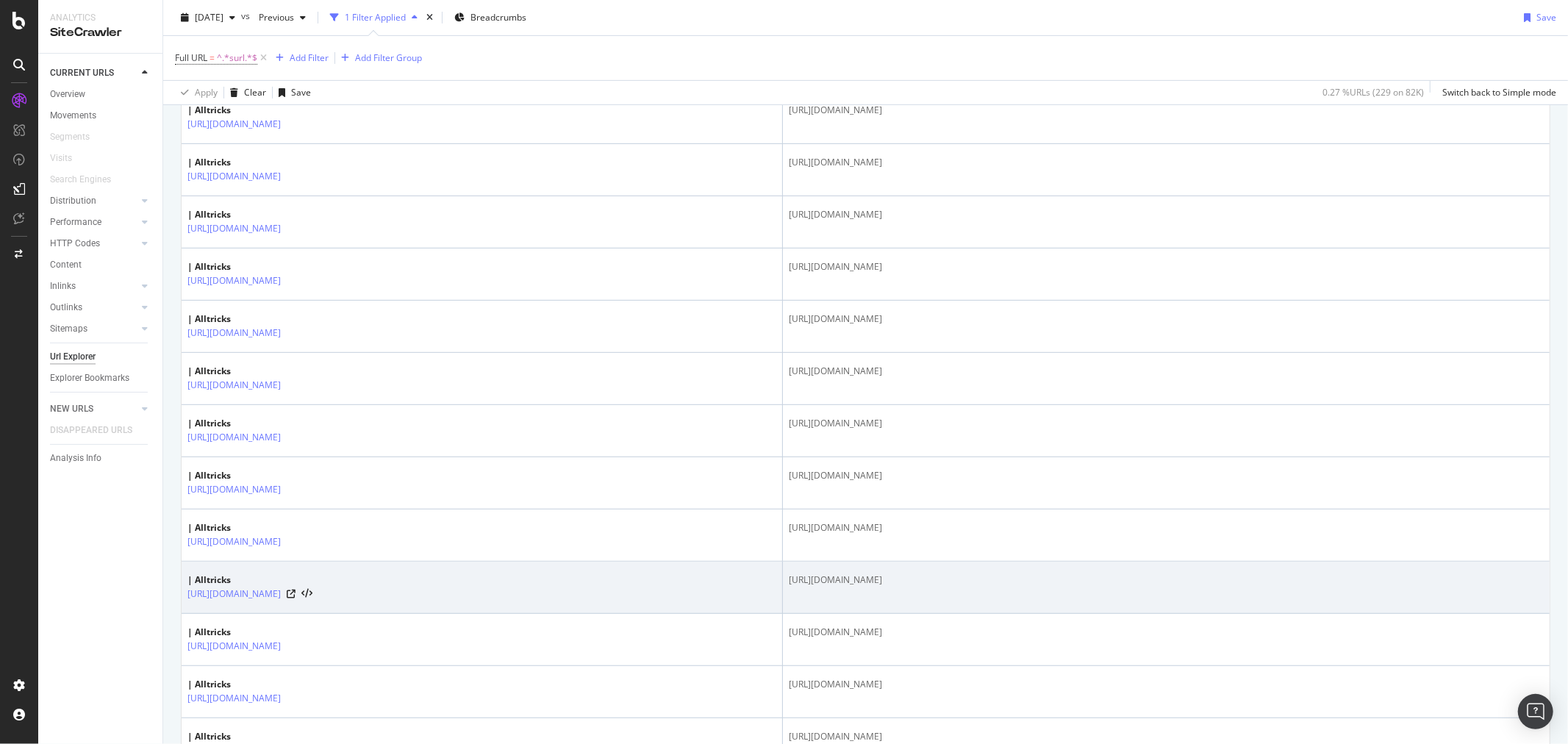
scroll to position [489, 0]
click at [296, 597] on icon at bounding box center [291, 600] width 9 height 9
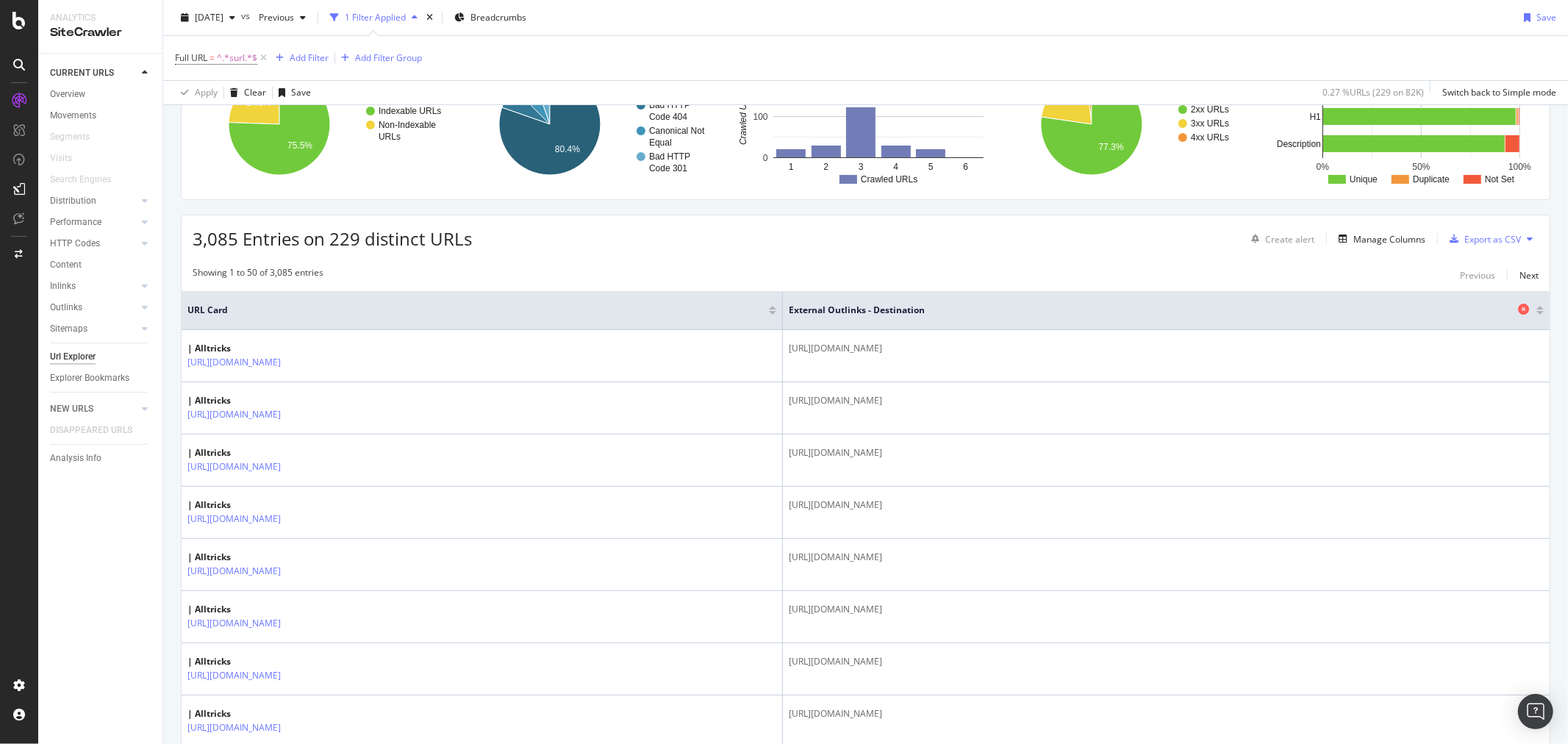
scroll to position [0, 0]
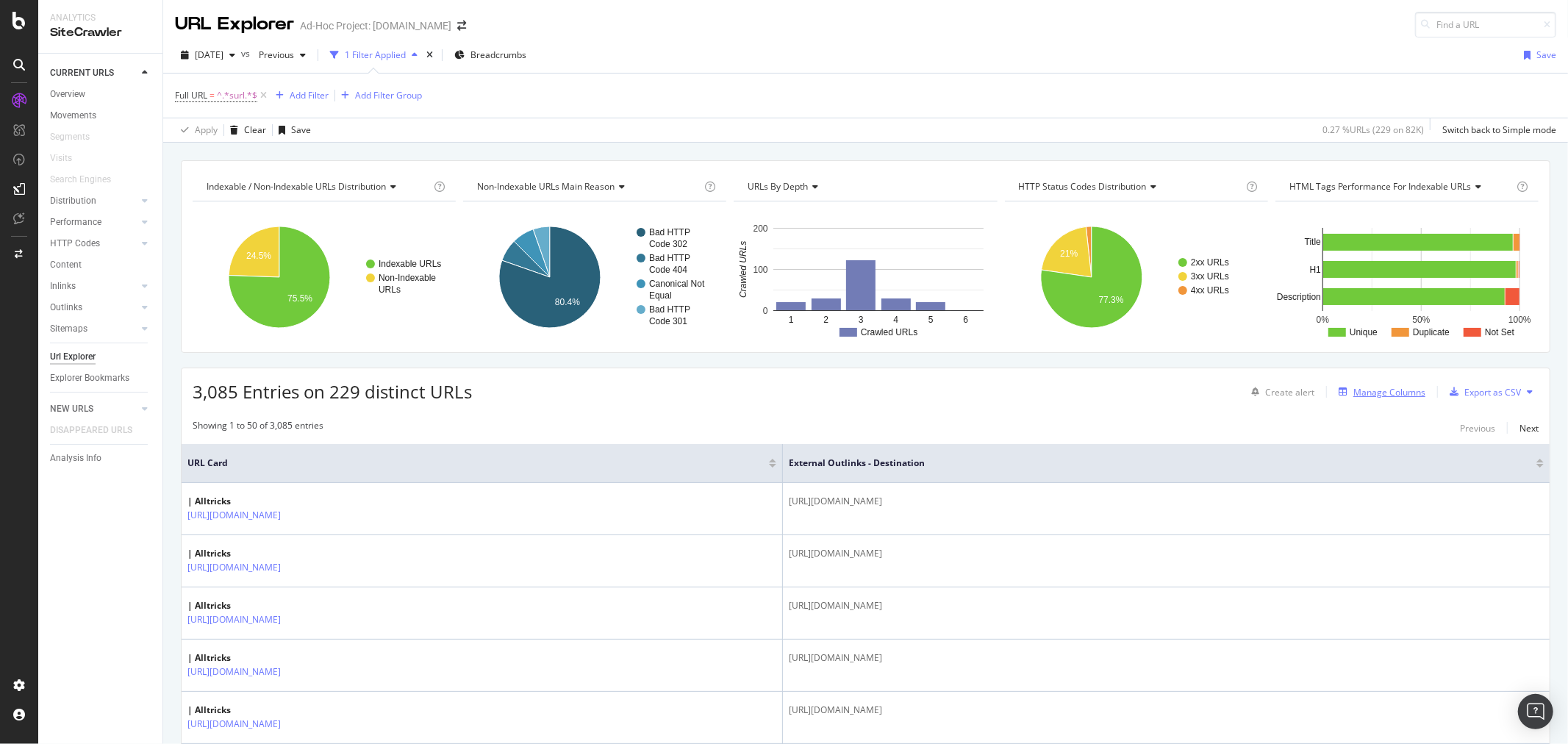
click at [1377, 390] on div "Manage Columns" at bounding box center [1389, 392] width 72 height 13
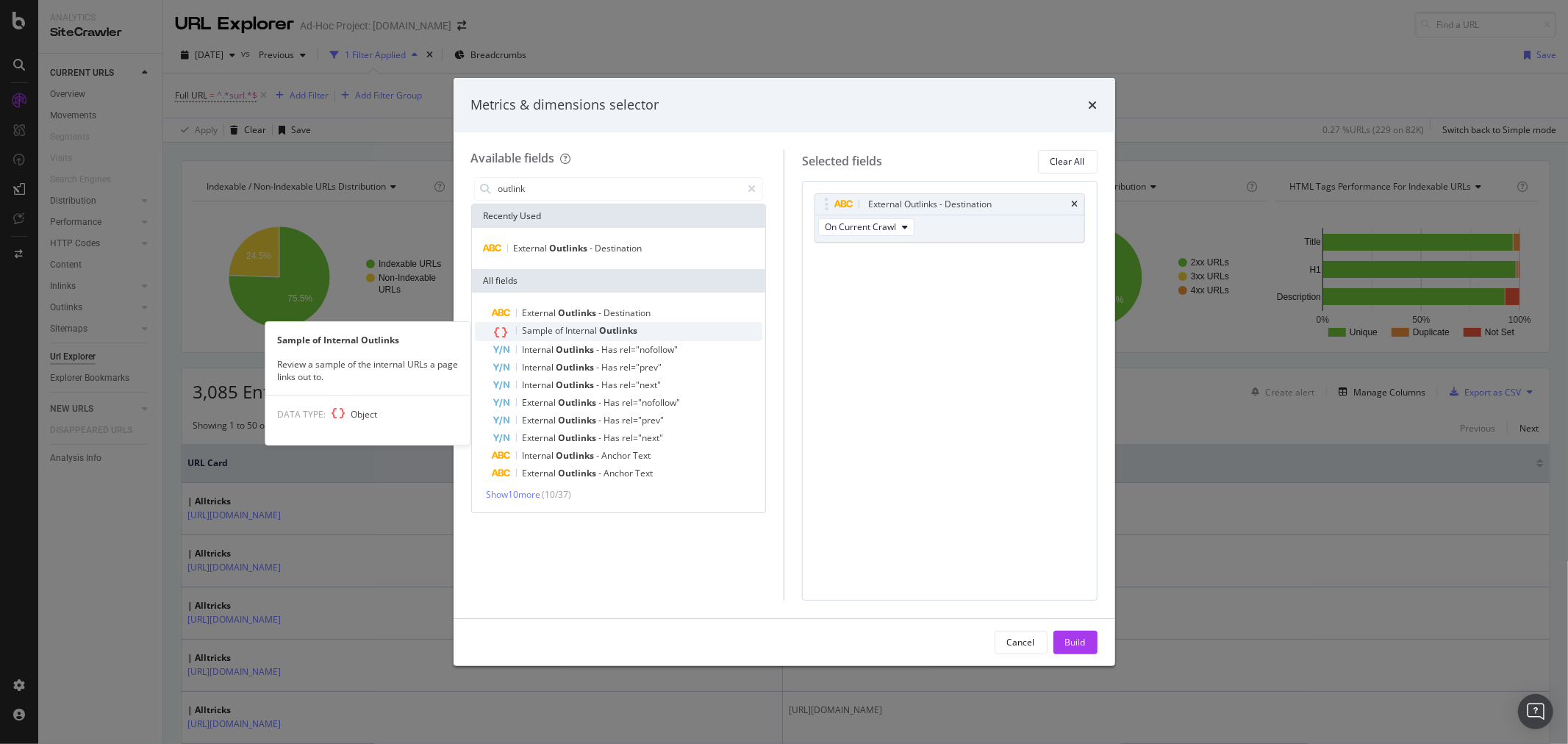
type input "outlink"
click at [647, 334] on div "Sample of Internal Outlinks" at bounding box center [627, 331] width 270 height 19
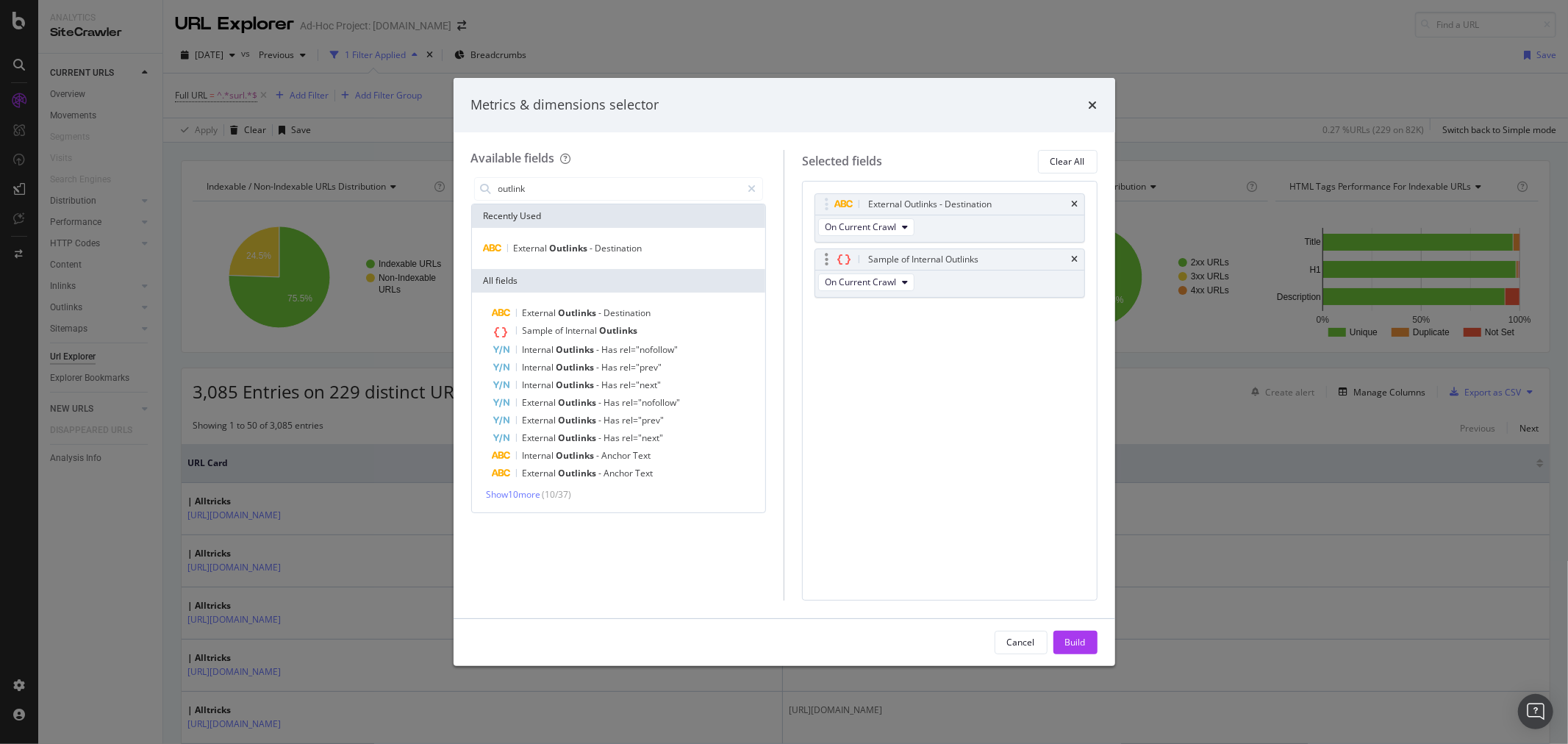
click at [1070, 259] on div "Sample of Internal Outlinks" at bounding box center [949, 260] width 269 height 21
click at [1091, 106] on icon "times" at bounding box center [1093, 105] width 9 height 12
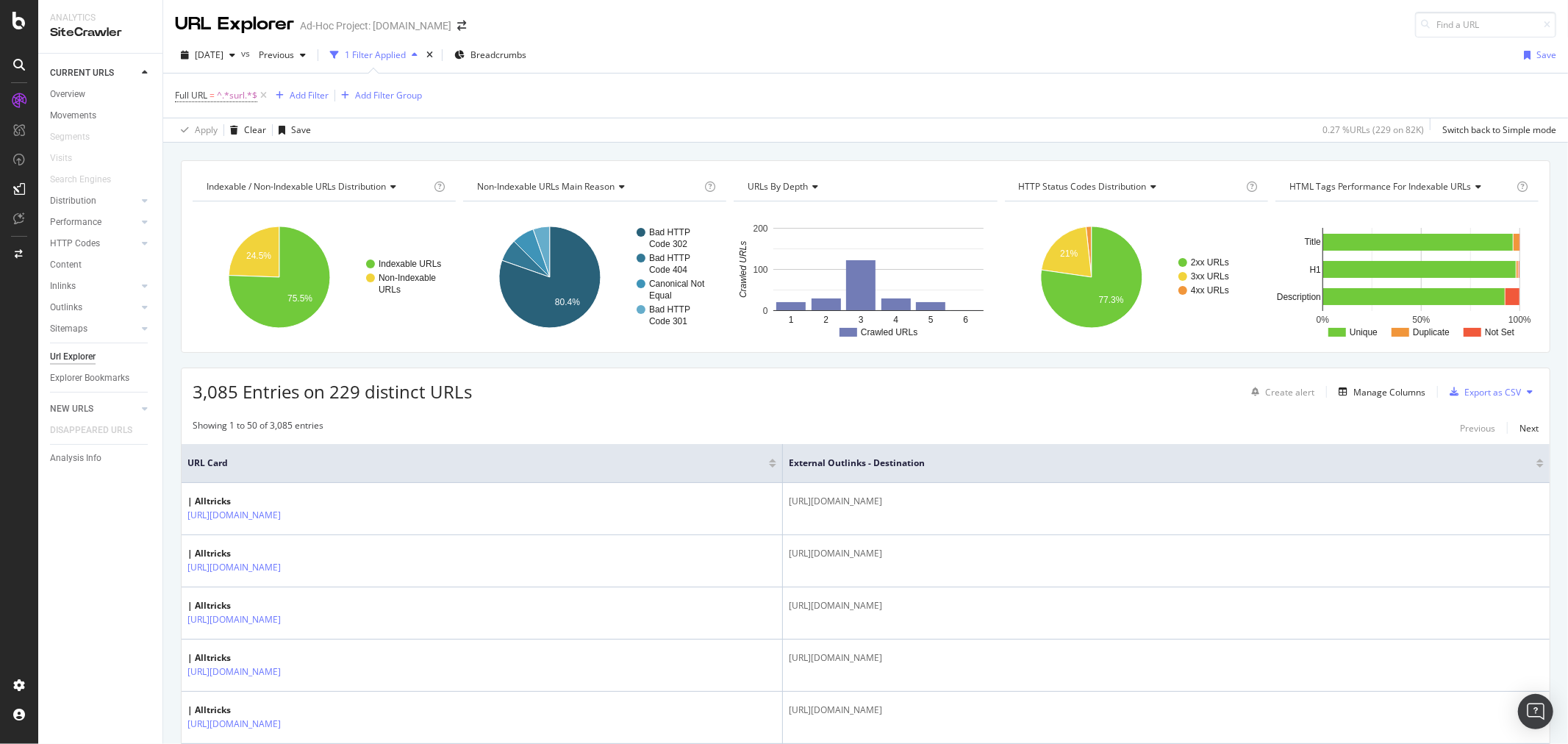
click at [305, 83] on div "Full URL = ^.*surl.*$ Add Filter Add Filter Group" at bounding box center [866, 95] width 1381 height 44
click at [310, 97] on div "Add Filter" at bounding box center [309, 95] width 39 height 13
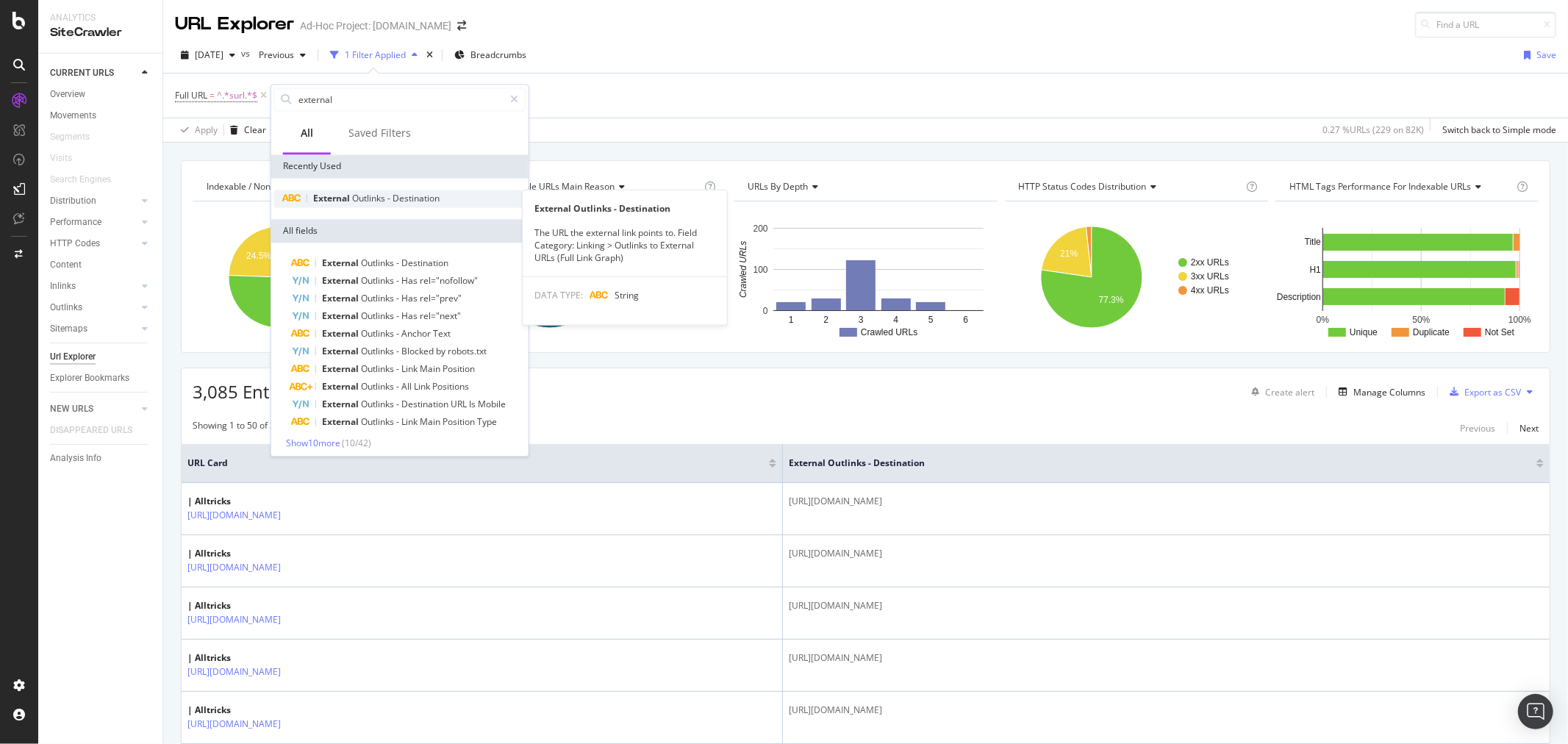
type input "external"
click at [431, 199] on span "Destination" at bounding box center [416, 198] width 47 height 13
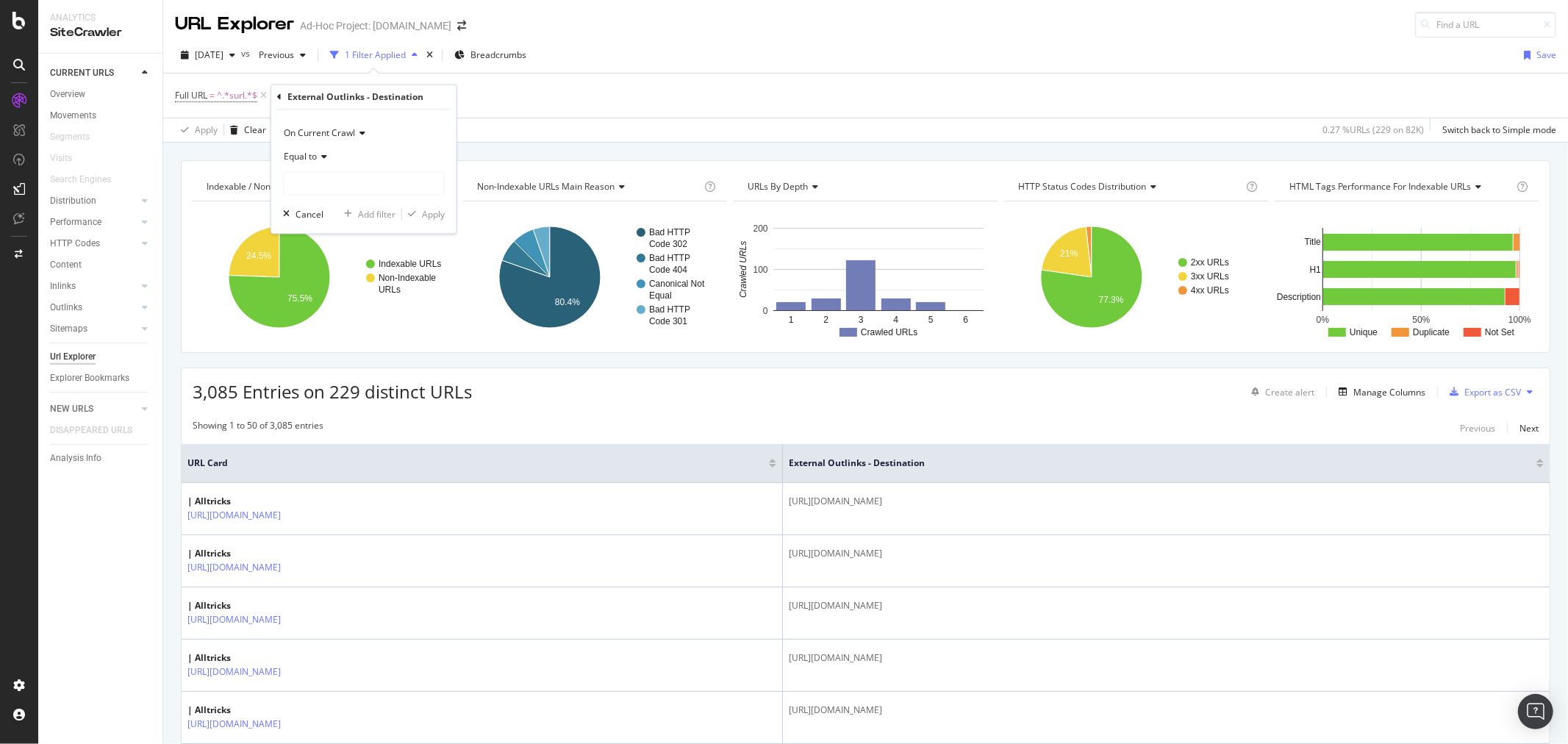
click at [313, 152] on span "Equal to" at bounding box center [300, 156] width 33 height 13
click at [335, 302] on div "Contains" at bounding box center [365, 302] width 157 height 19
click at [341, 174] on input "text" at bounding box center [364, 184] width 160 height 24
type input "alltricks.com/"
click at [435, 217] on div "Apply" at bounding box center [433, 214] width 23 height 13
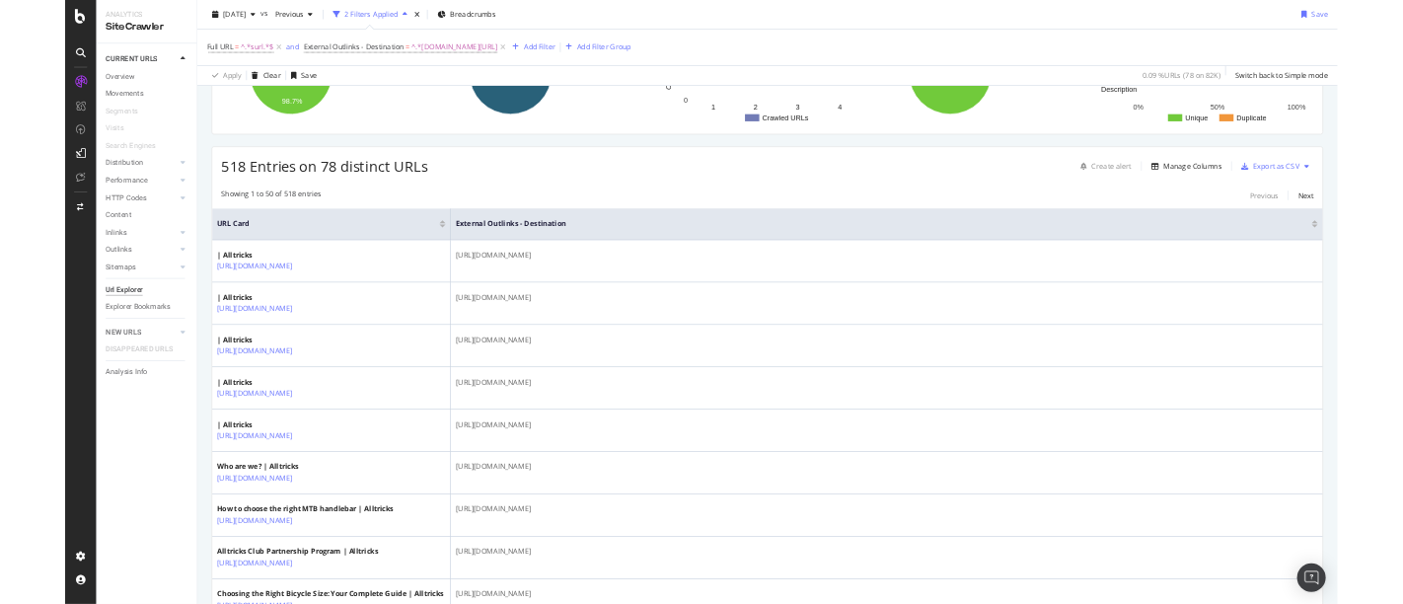
scroll to position [219, 0]
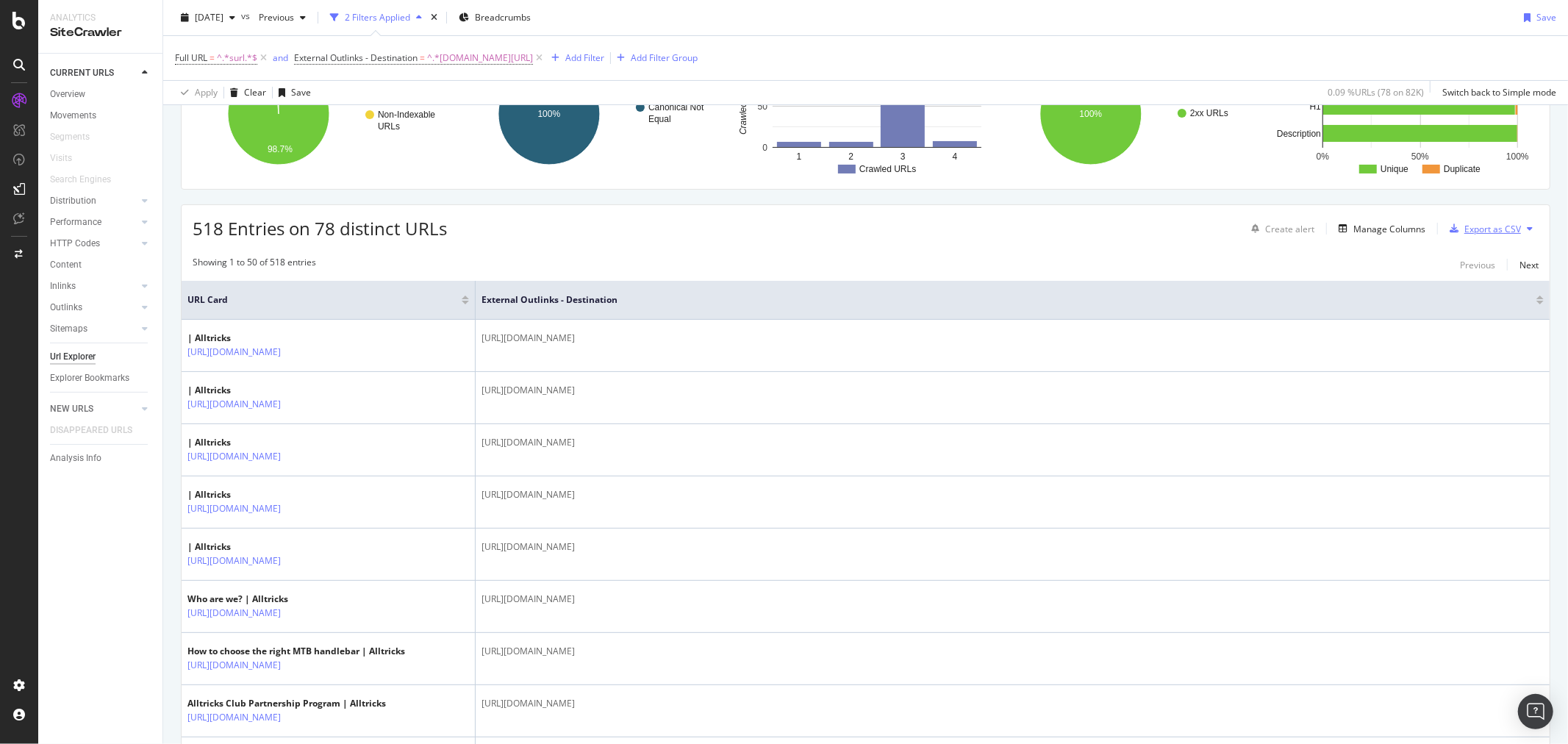
click at [1464, 223] on div "Export as CSV" at bounding box center [1493, 229] width 57 height 13
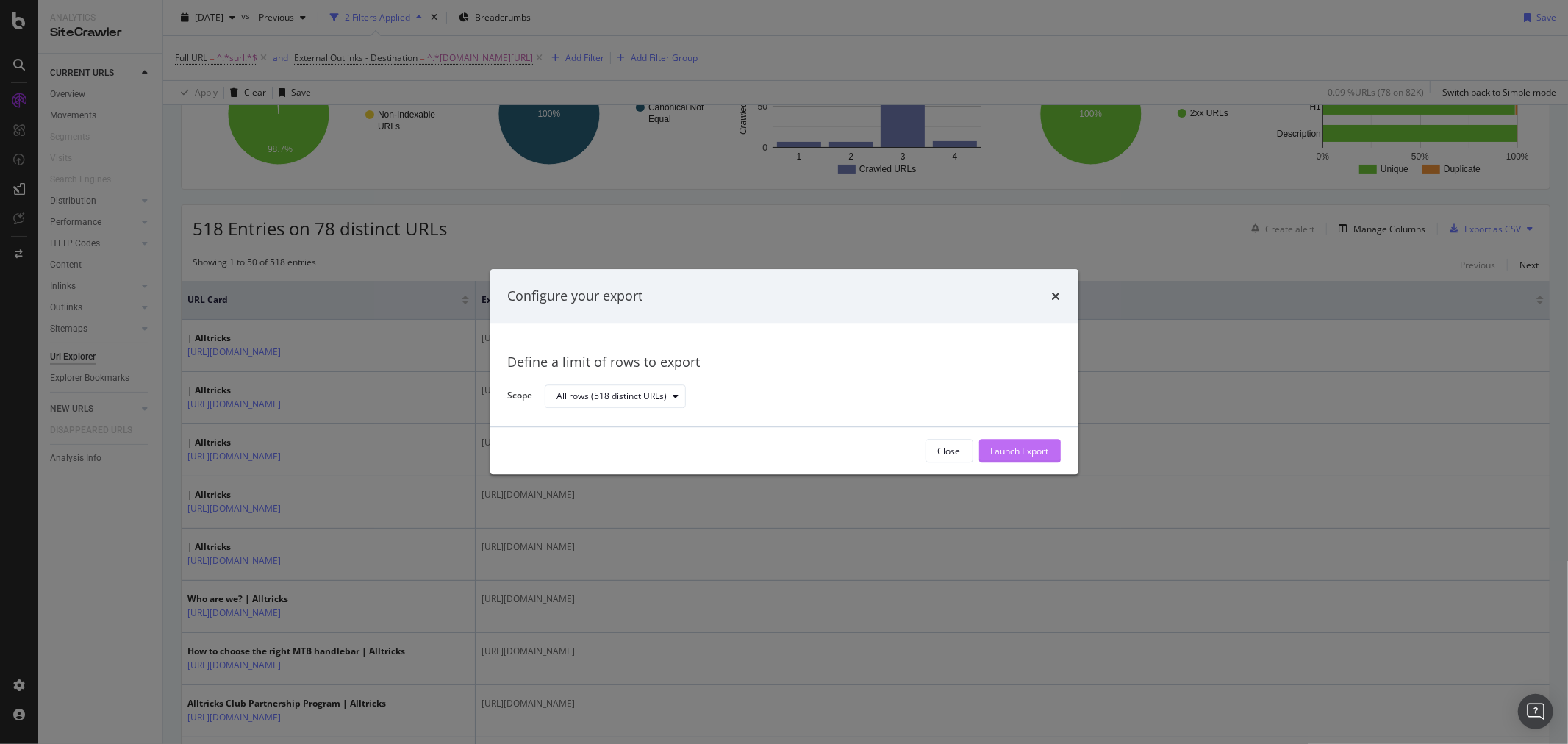
click at [998, 445] on div "Launch Export" at bounding box center [1020, 451] width 58 height 13
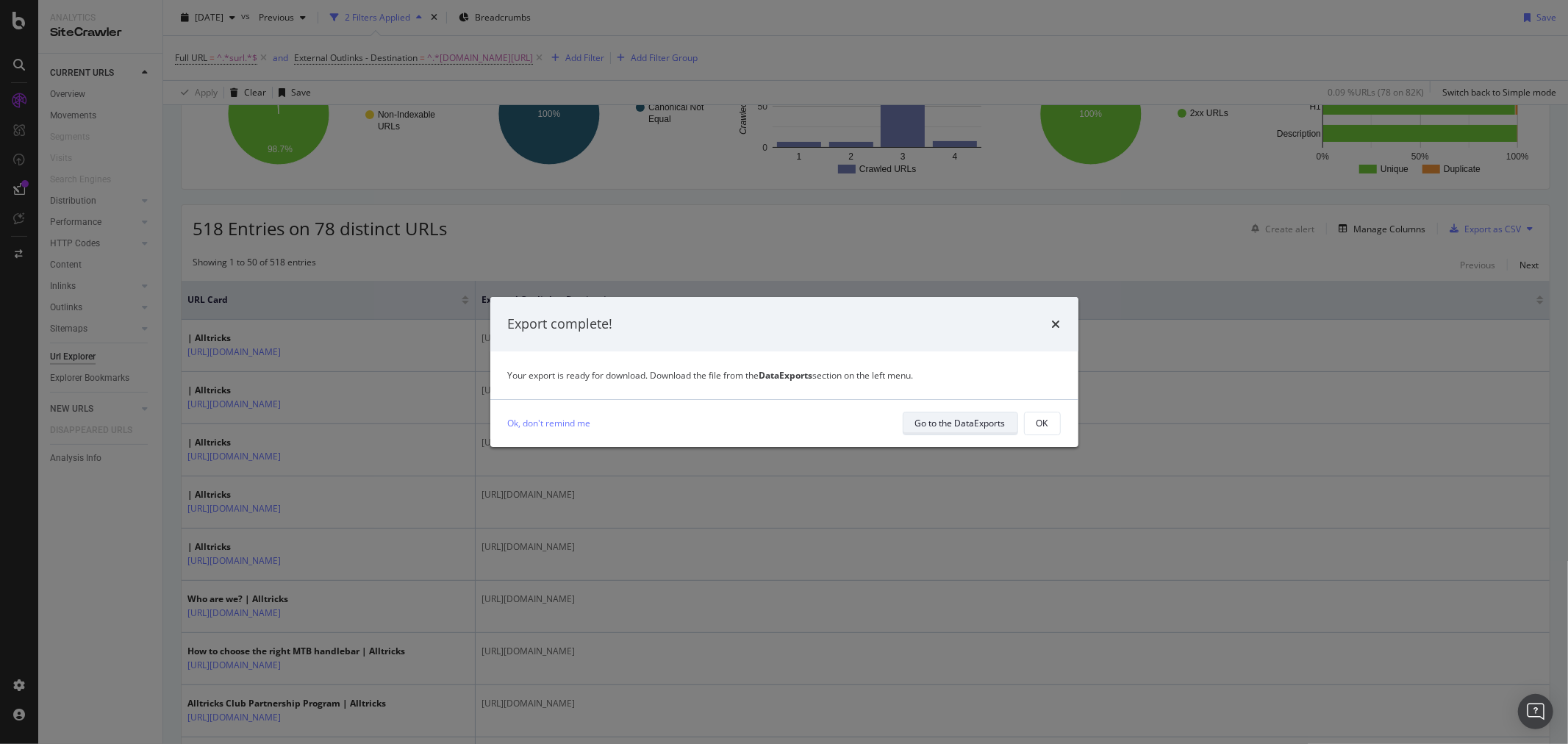
click at [994, 424] on div "Go to the DataExports" at bounding box center [960, 422] width 90 height 13
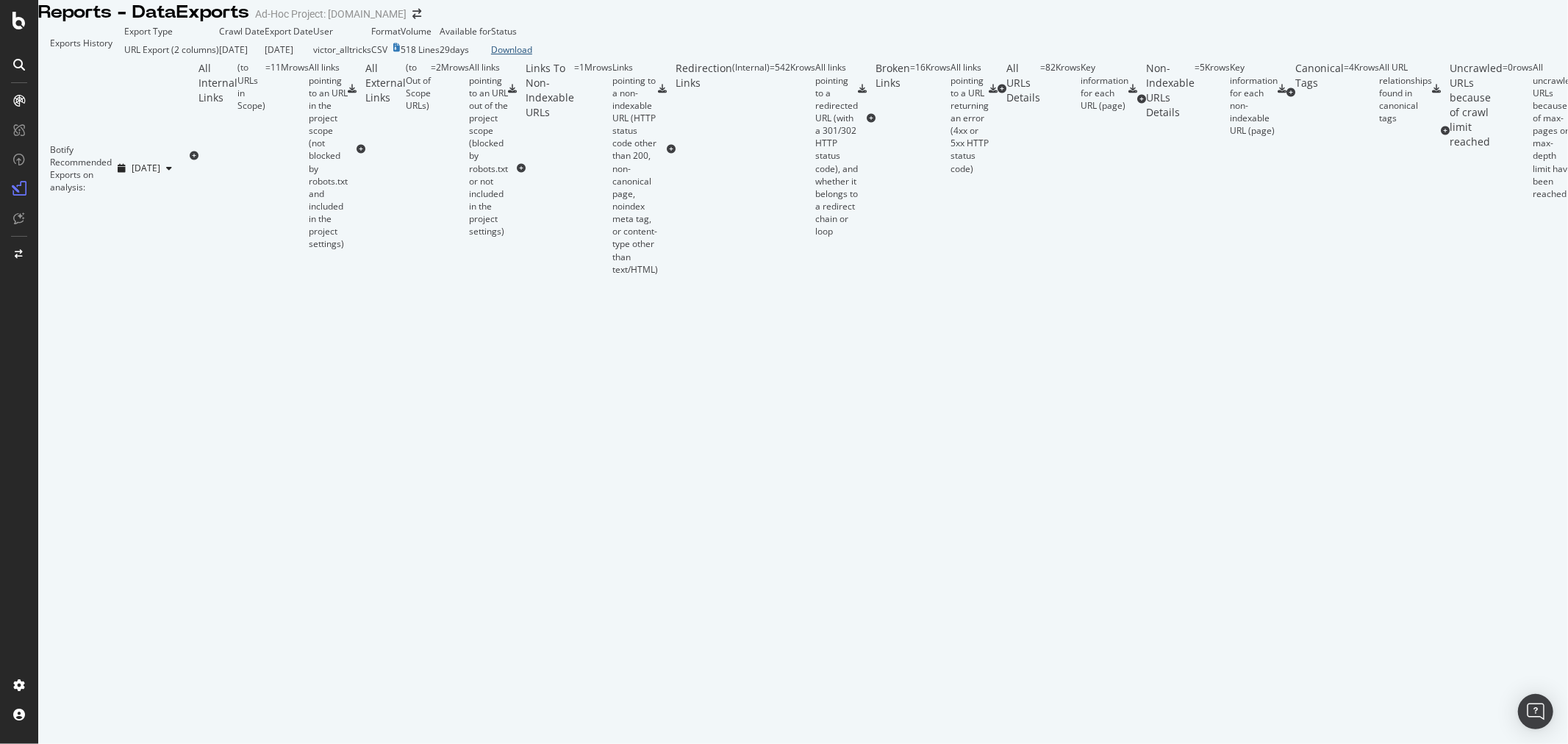
click at [532, 56] on div "Download" at bounding box center [511, 49] width 41 height 13
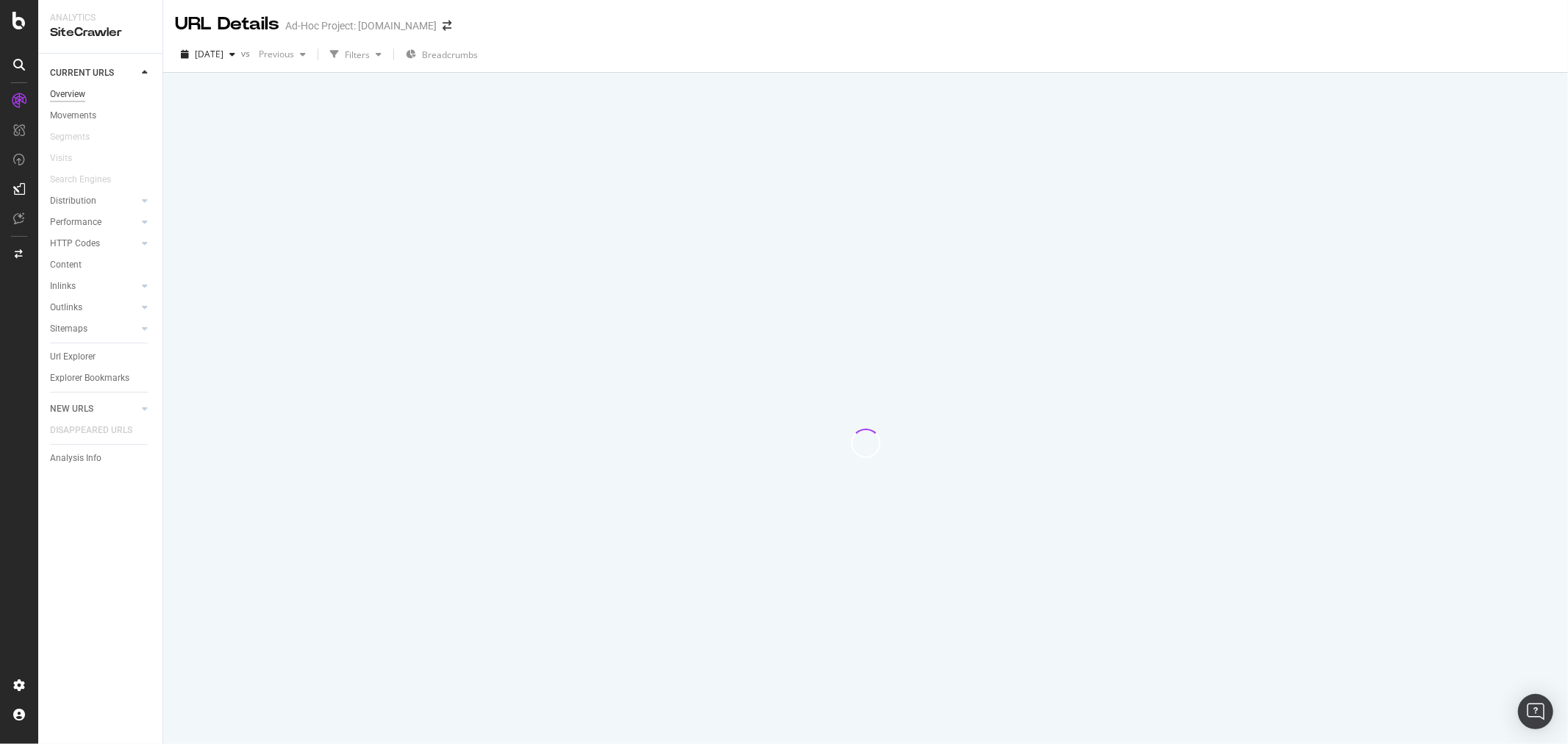
click at [77, 90] on div "Overview" at bounding box center [67, 94] width 35 height 16
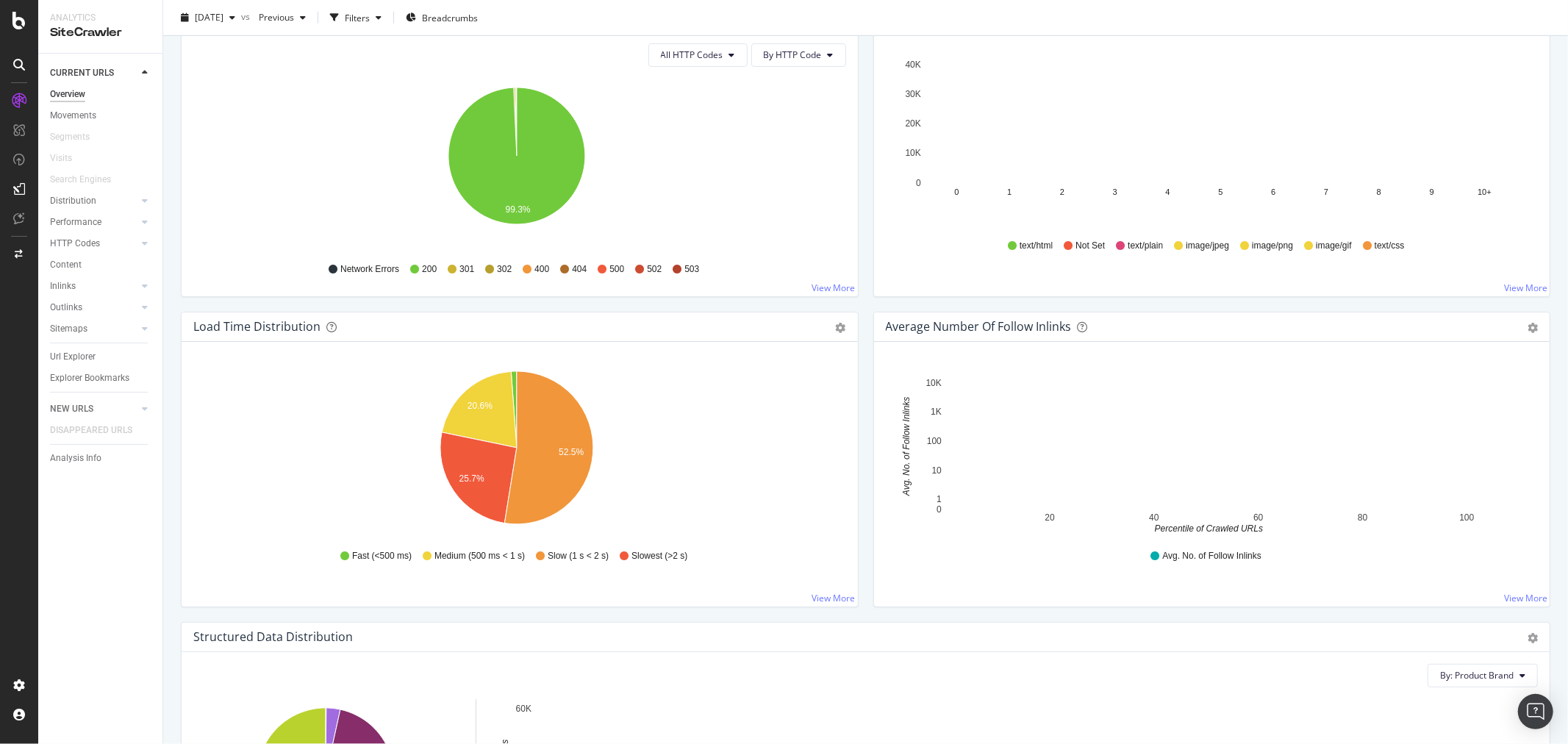
scroll to position [898, 0]
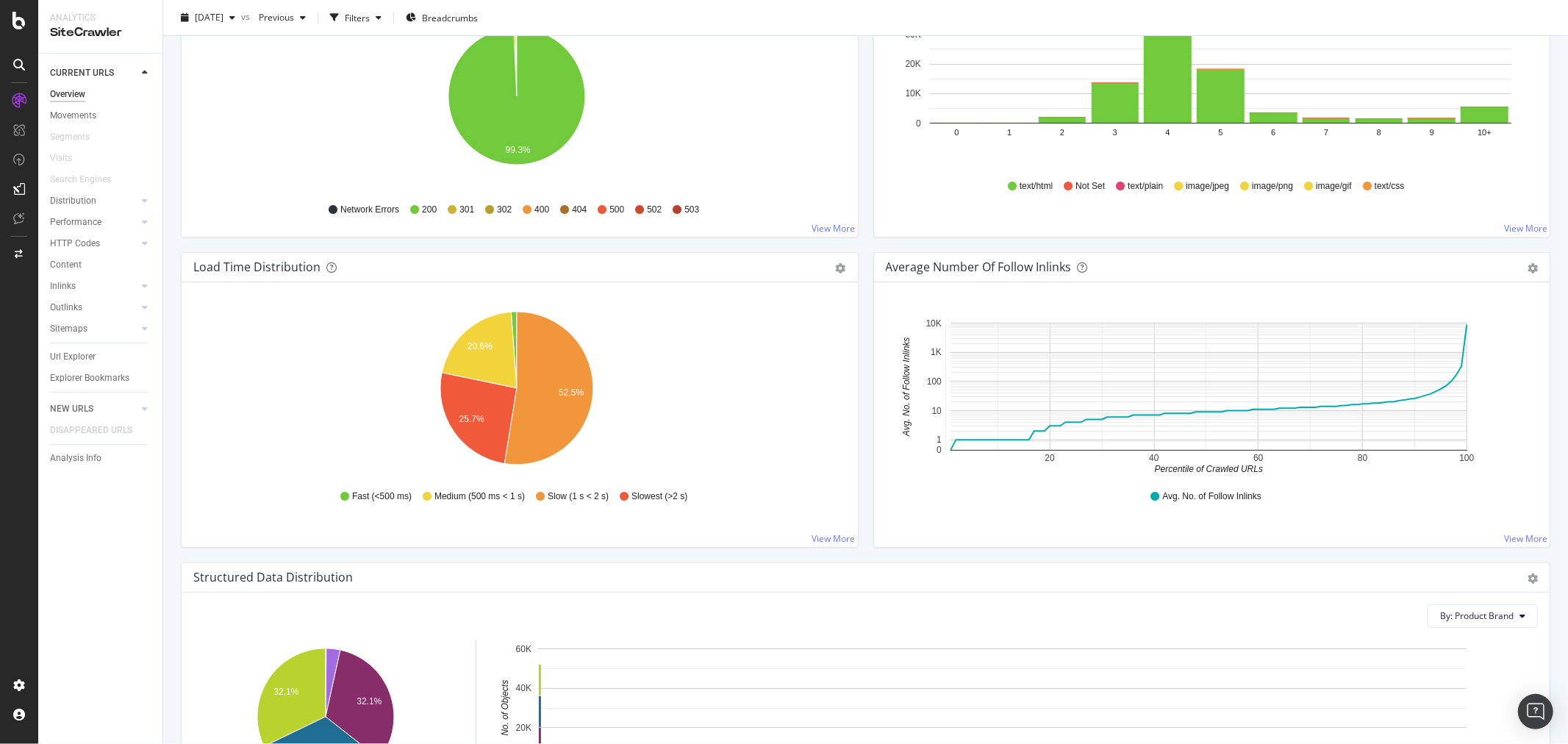
drag, startPoint x: 77, startPoint y: 356, endPoint x: 355, endPoint y: 5, distance: 447.8
click at [77, 356] on div "Url Explorer" at bounding box center [72, 357] width 45 height 16
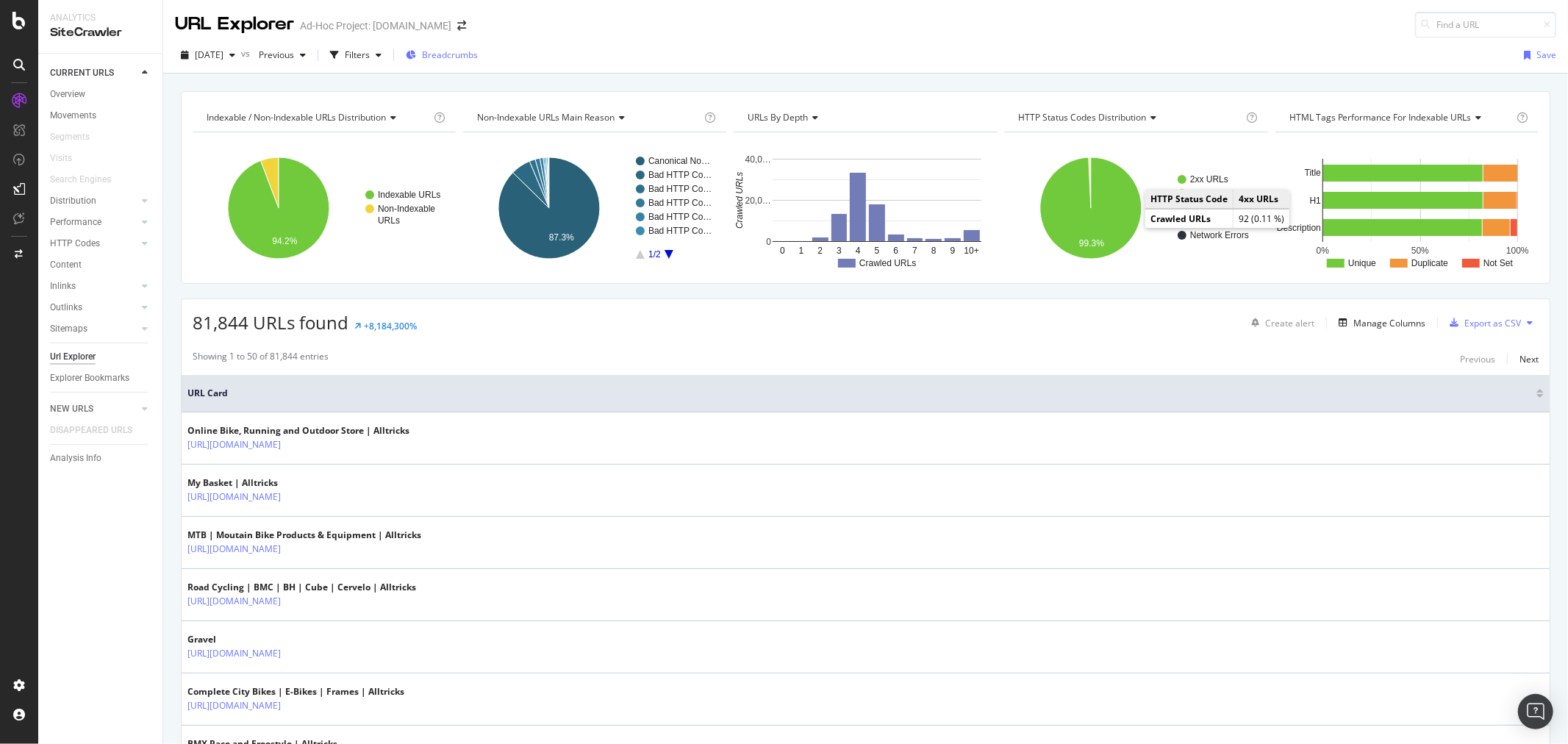
click at [454, 54] on span "Breadcrumbs" at bounding box center [449, 54] width 56 height 13
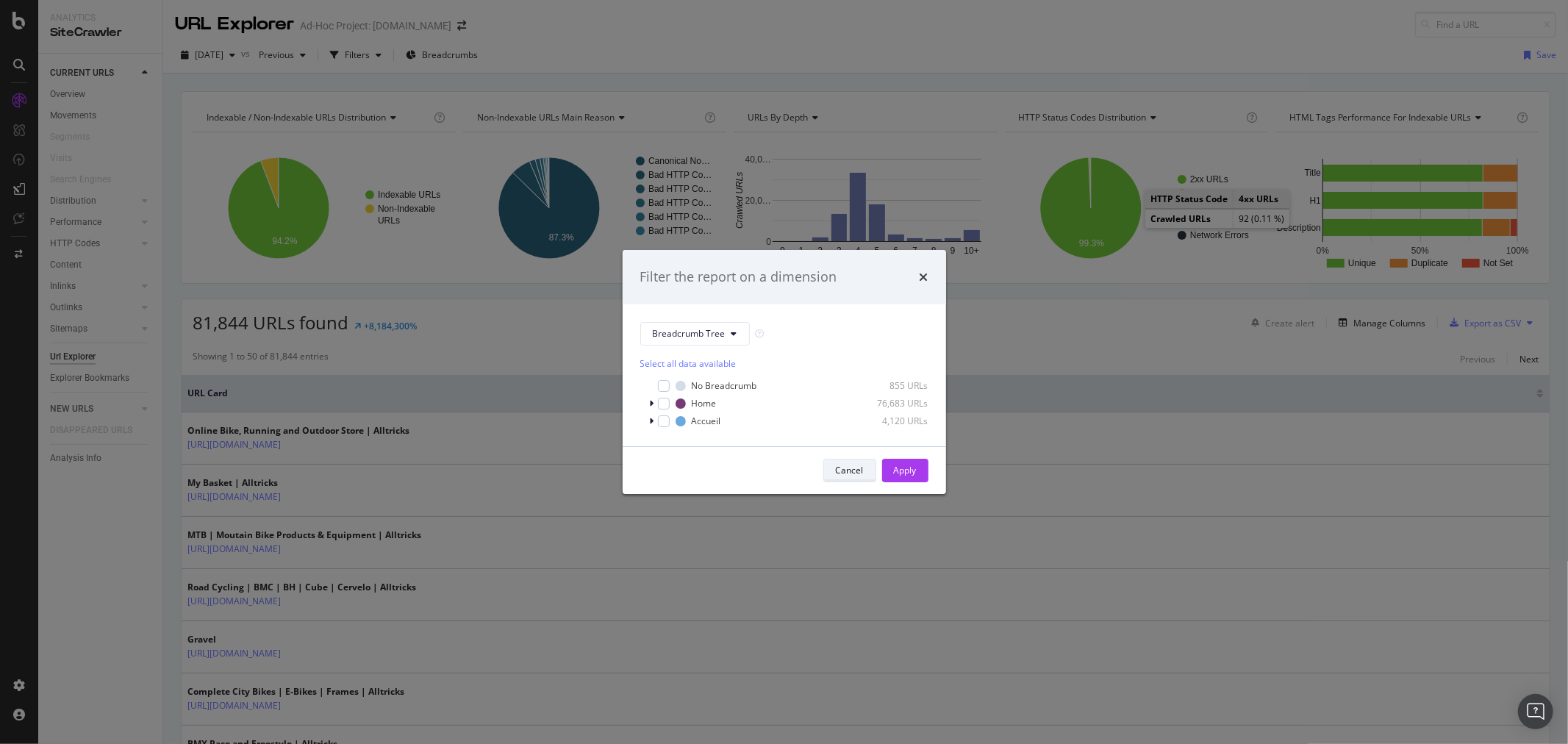
click at [845, 476] on div "Cancel" at bounding box center [849, 471] width 28 height 21
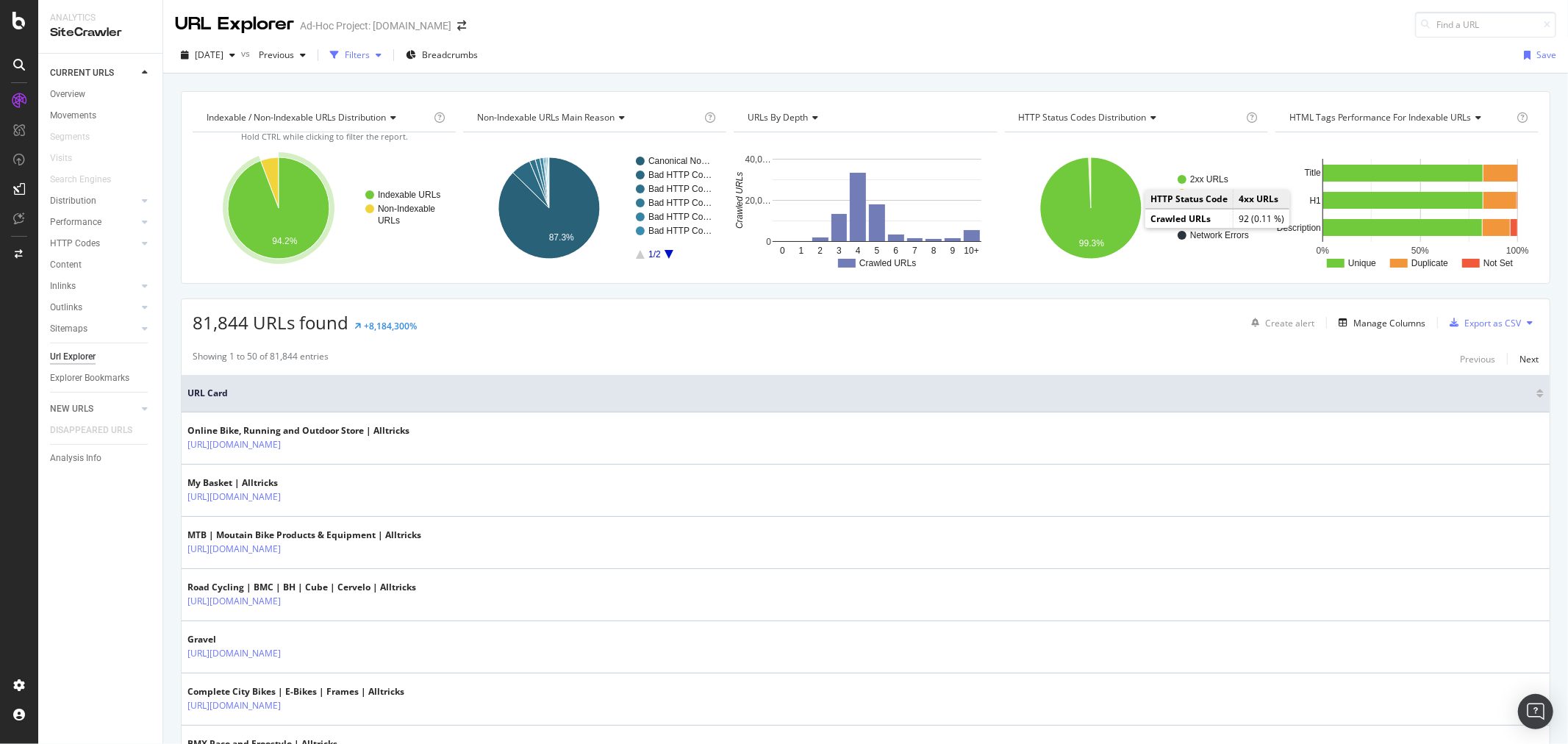
click at [369, 59] on div "Filters" at bounding box center [358, 54] width 25 height 13
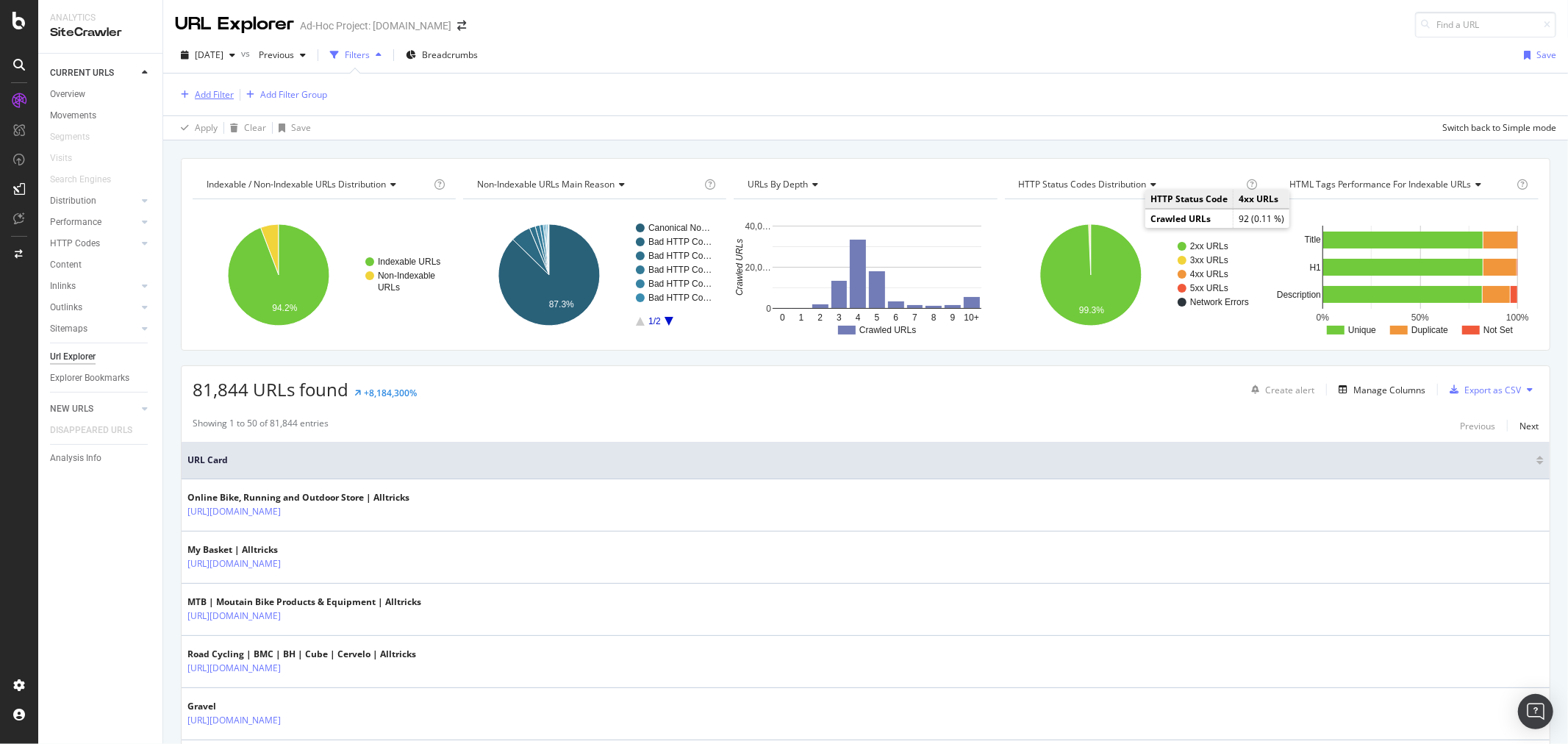
click at [209, 94] on div "Add Filter" at bounding box center [214, 94] width 39 height 13
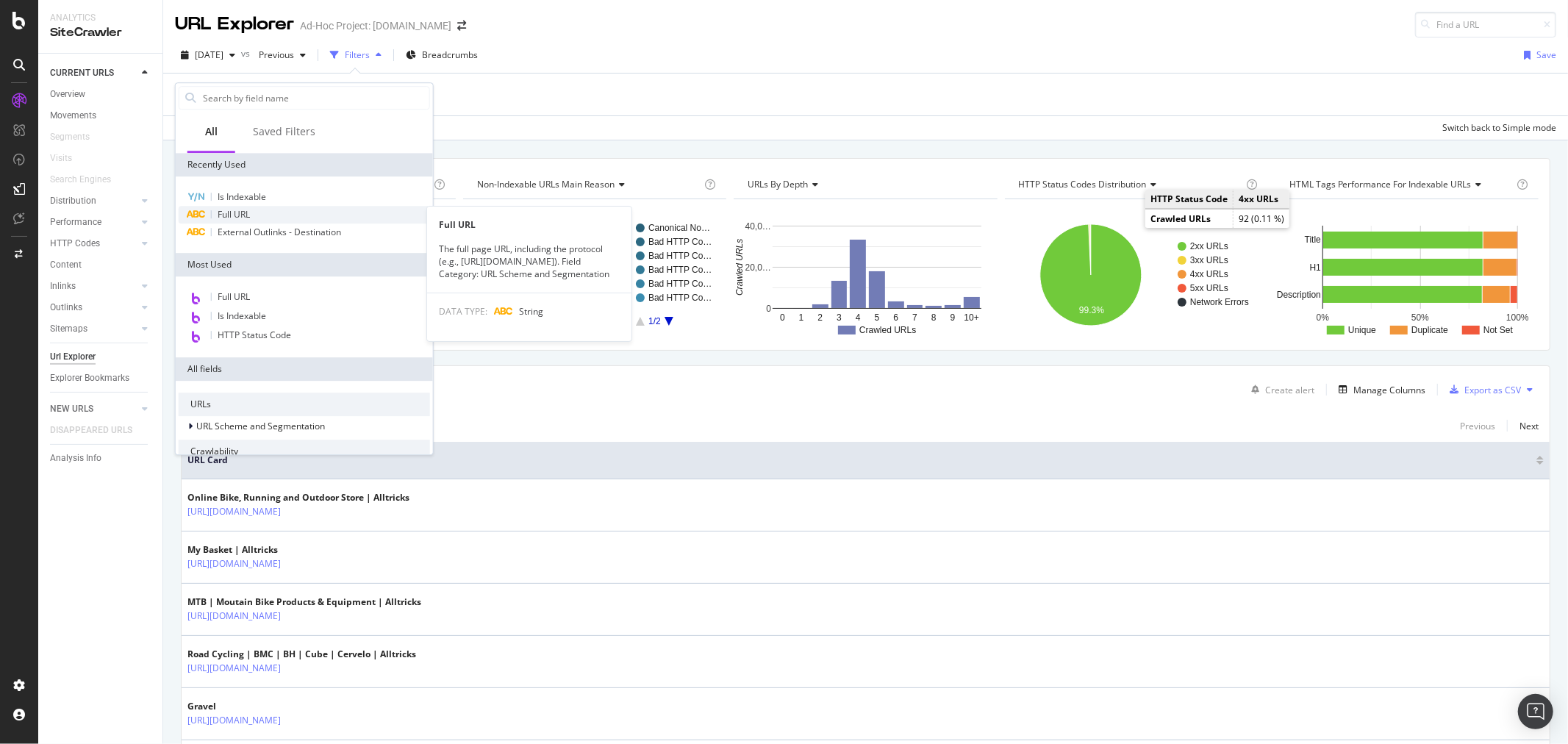
click at [245, 208] on span "Full URL" at bounding box center [233, 214] width 32 height 13
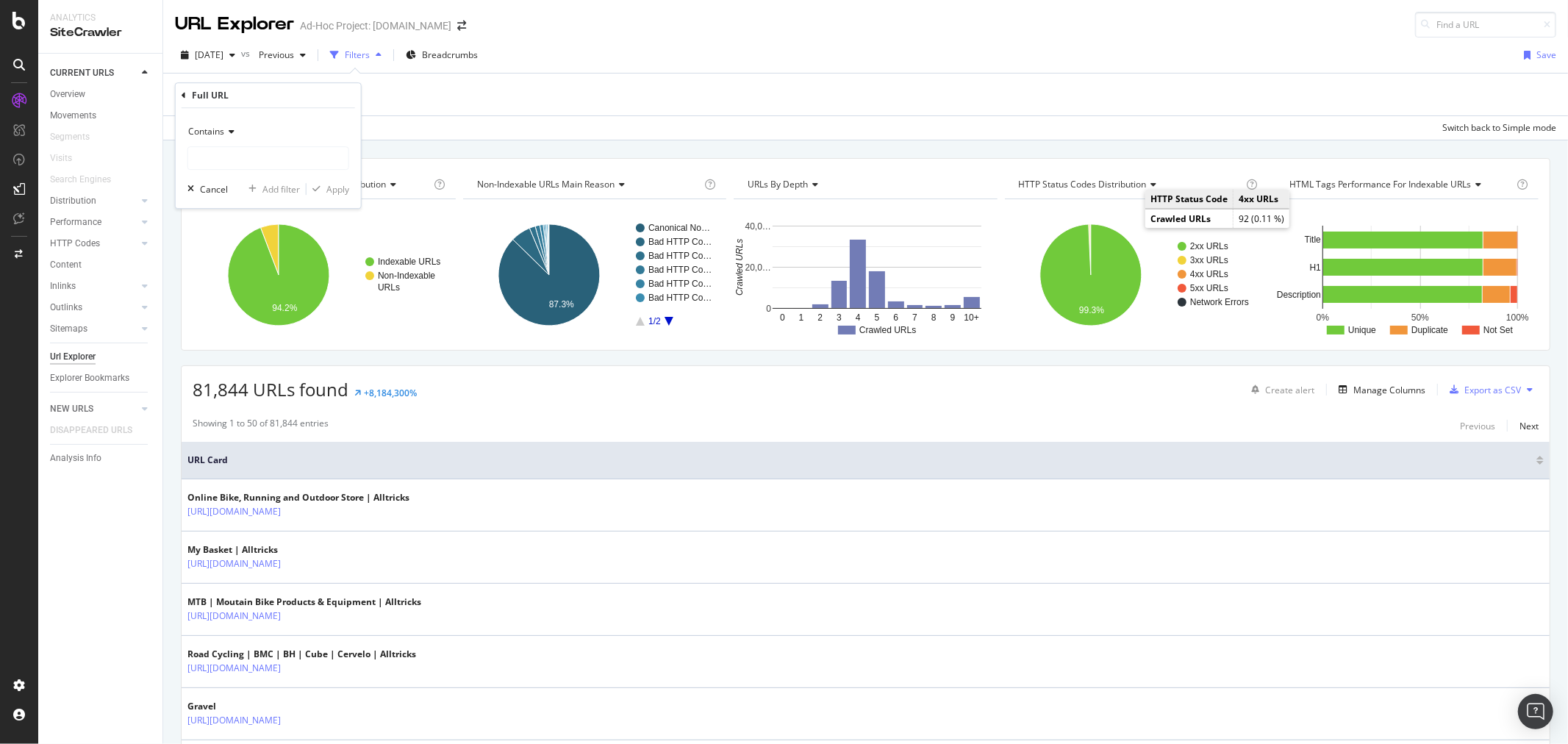
click at [251, 144] on div "Contains" at bounding box center [268, 144] width 162 height 50
click at [250, 155] on input "text" at bounding box center [268, 158] width 160 height 24
type input "sdex"
click at [328, 189] on div "Apply" at bounding box center [337, 189] width 23 height 13
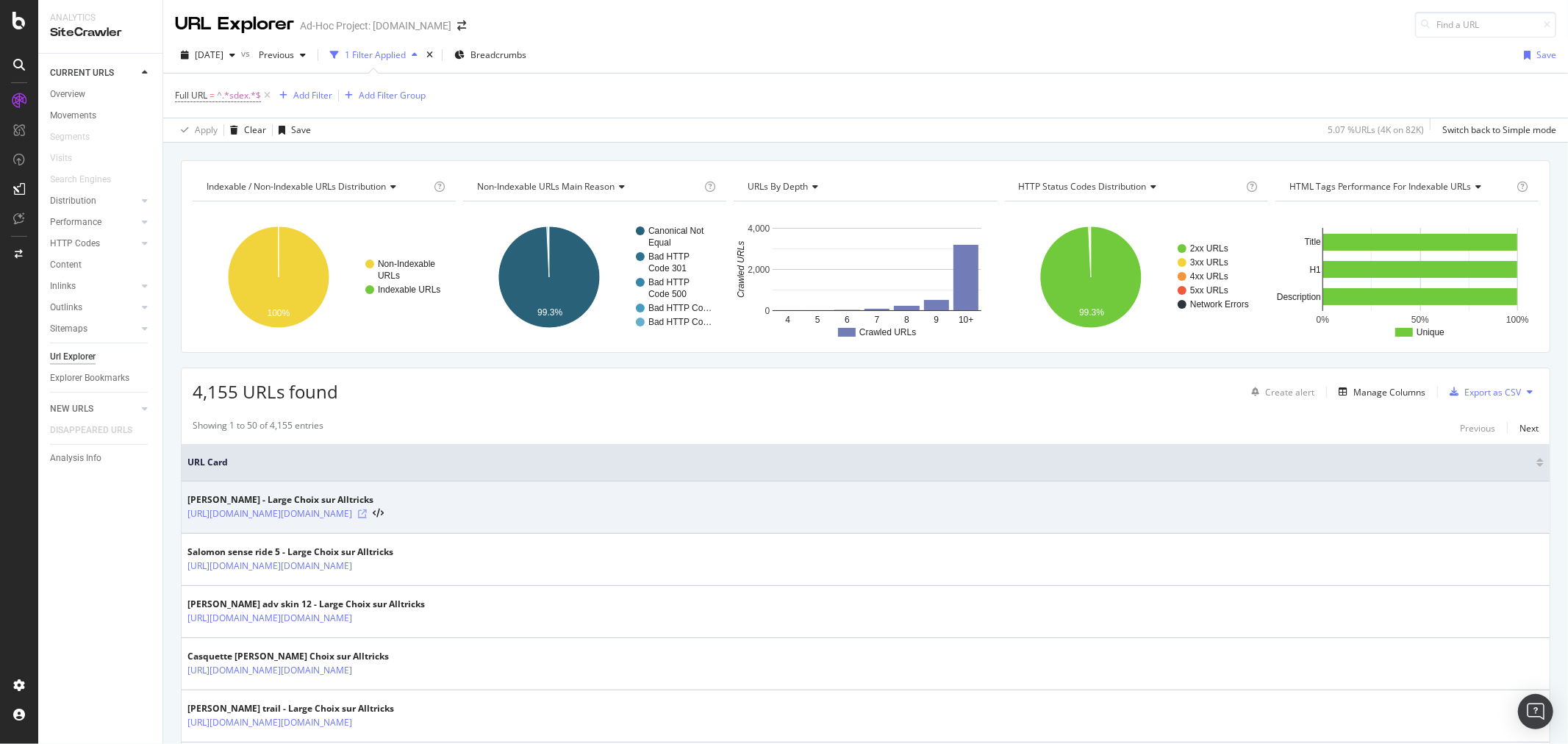
click at [366, 515] on icon at bounding box center [363, 514] width 9 height 9
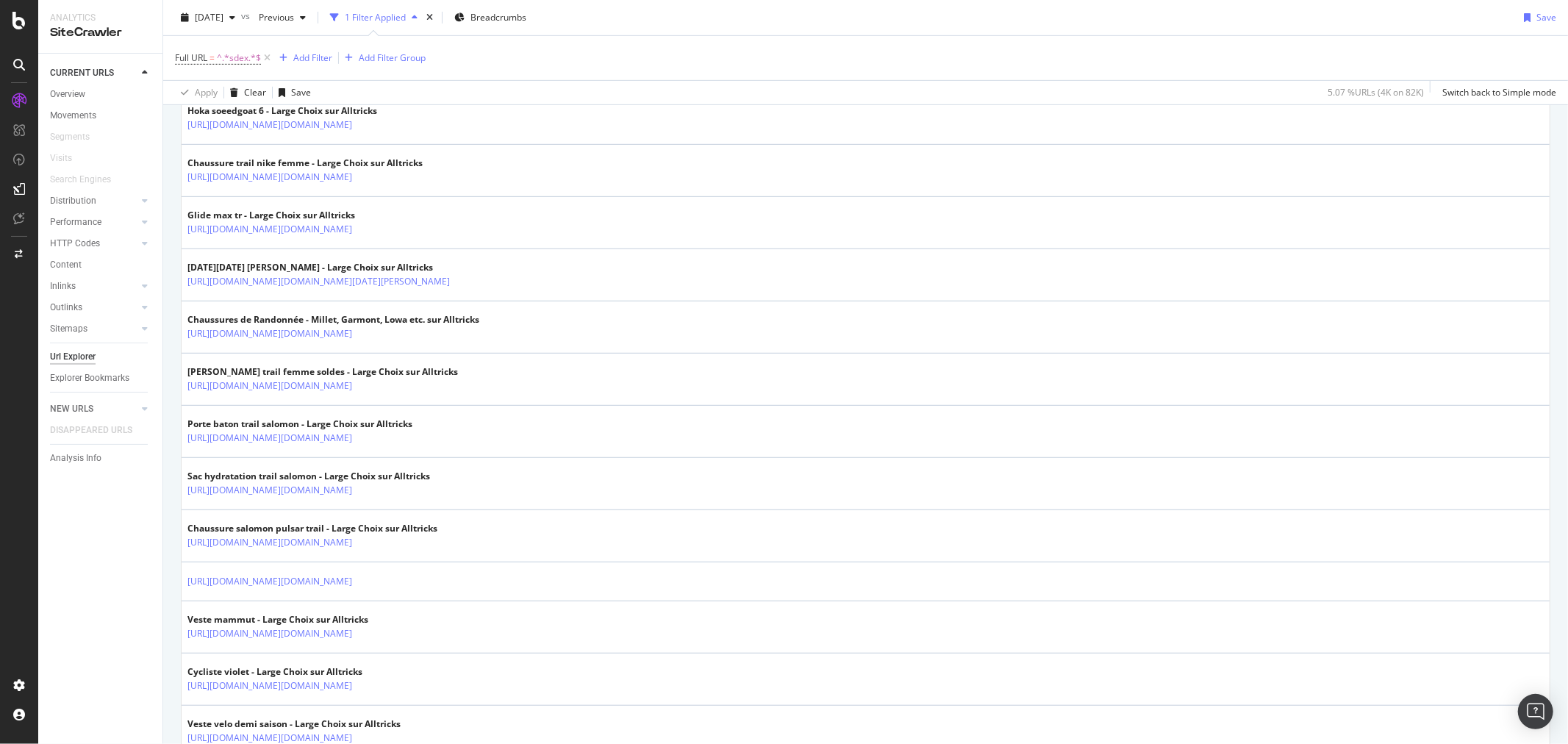
scroll to position [652, 0]
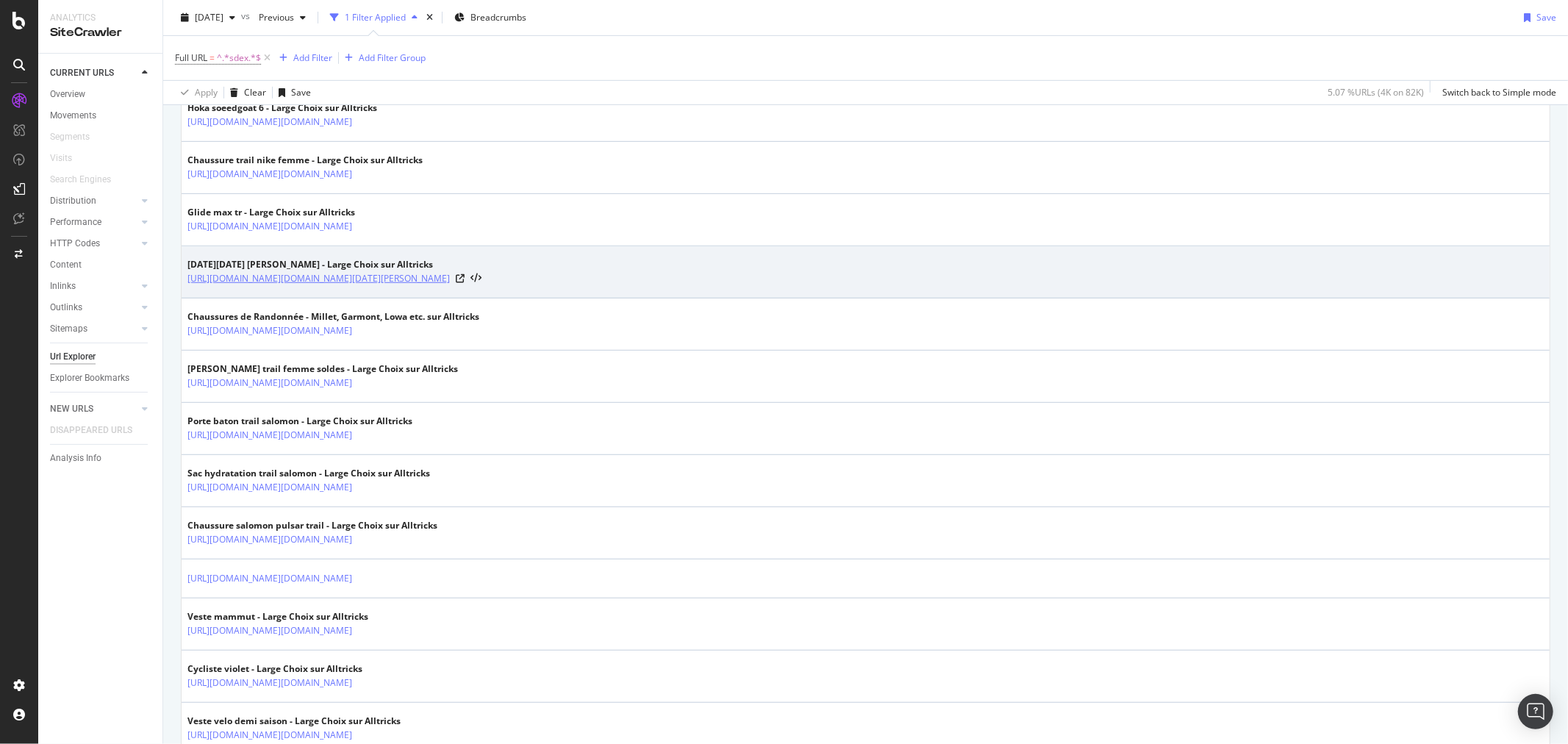
click at [307, 278] on link "https://www.alltricks.co.uk/black-friday-hoka-clifton.sdex" at bounding box center [319, 279] width 262 height 15
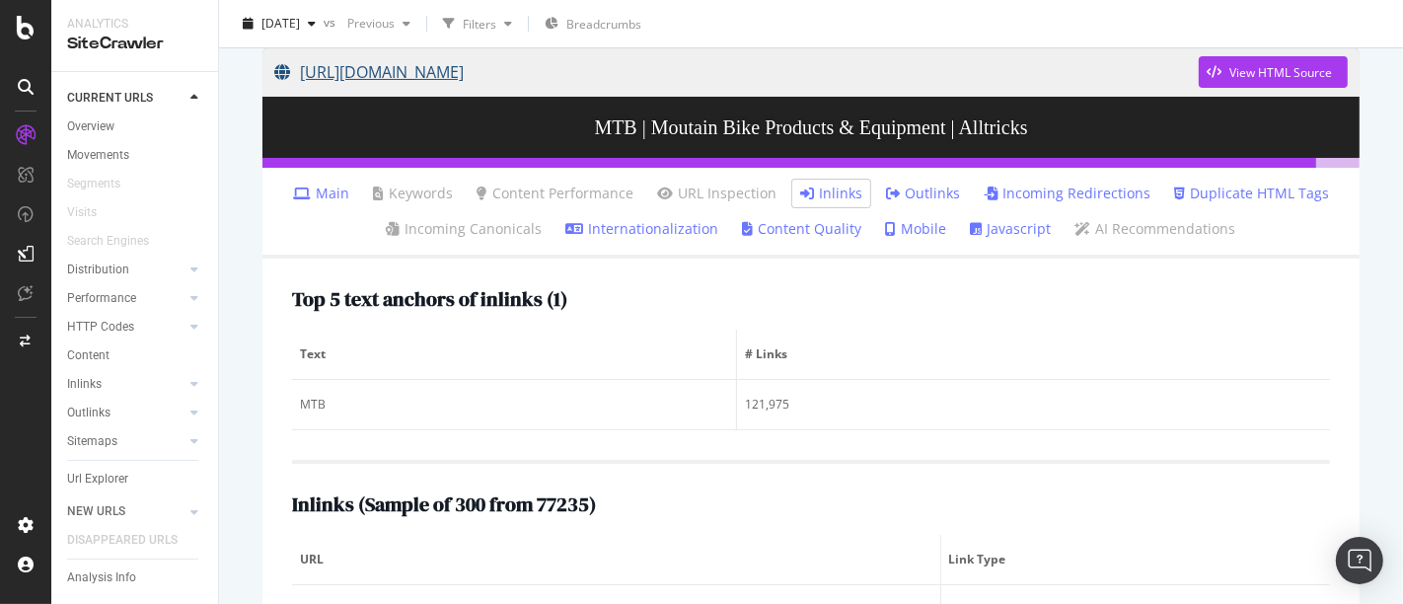
scroll to position [164, 0]
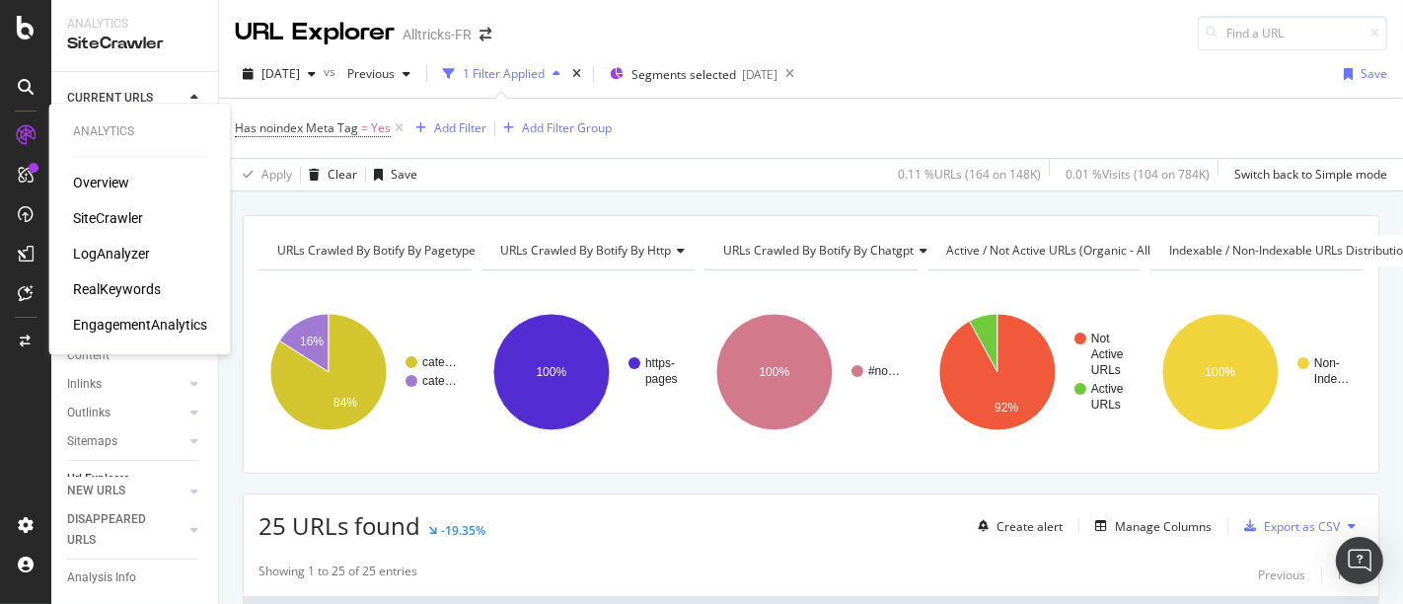
click at [101, 292] on div "RealKeywords" at bounding box center [117, 289] width 88 height 20
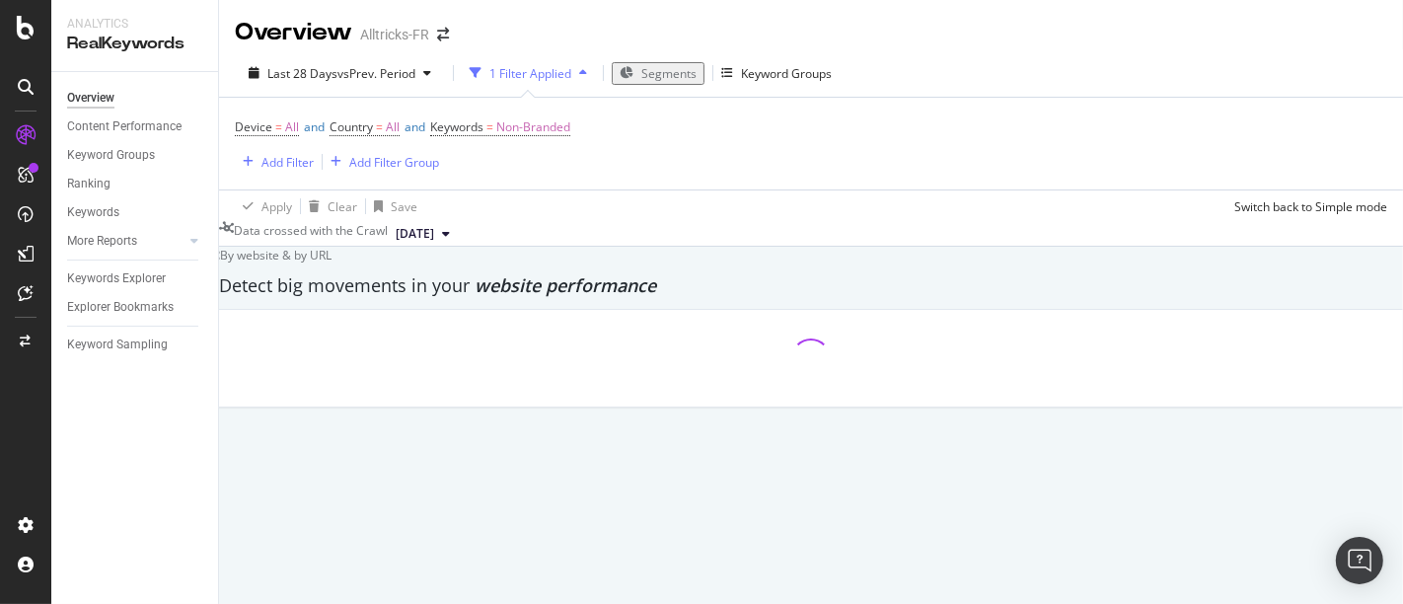
click at [641, 65] on span "Segments" at bounding box center [668, 73] width 55 height 17
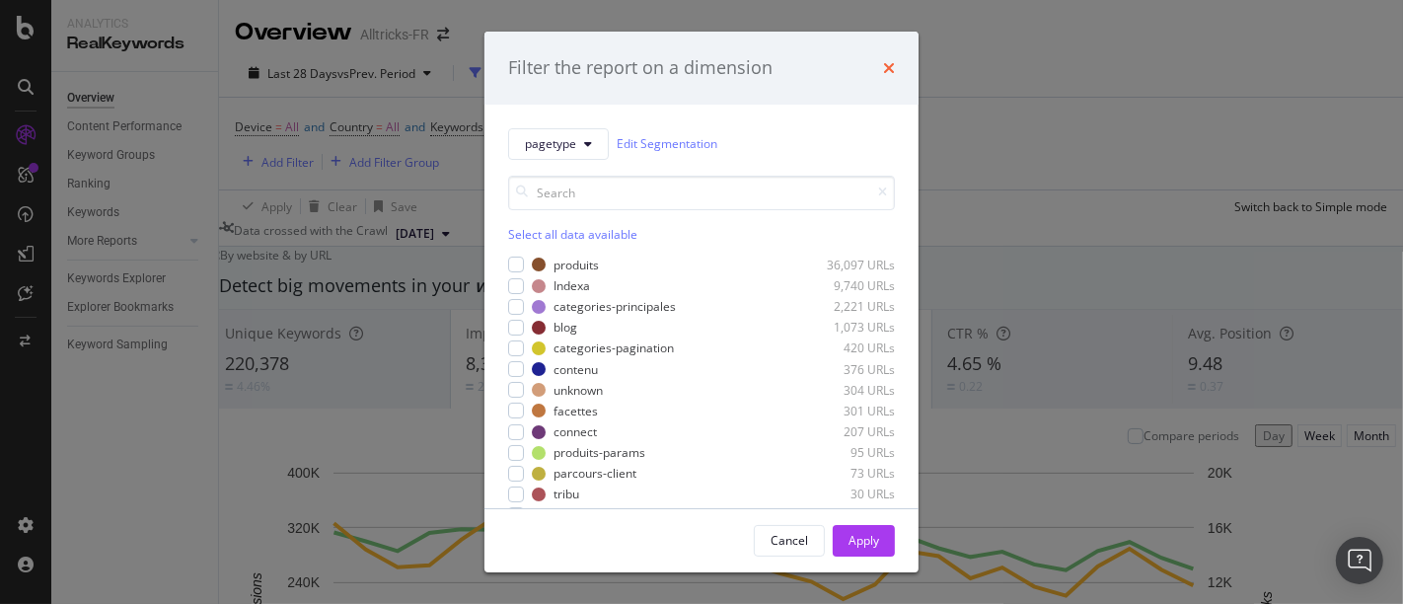
click at [887, 70] on icon "times" at bounding box center [889, 68] width 12 height 16
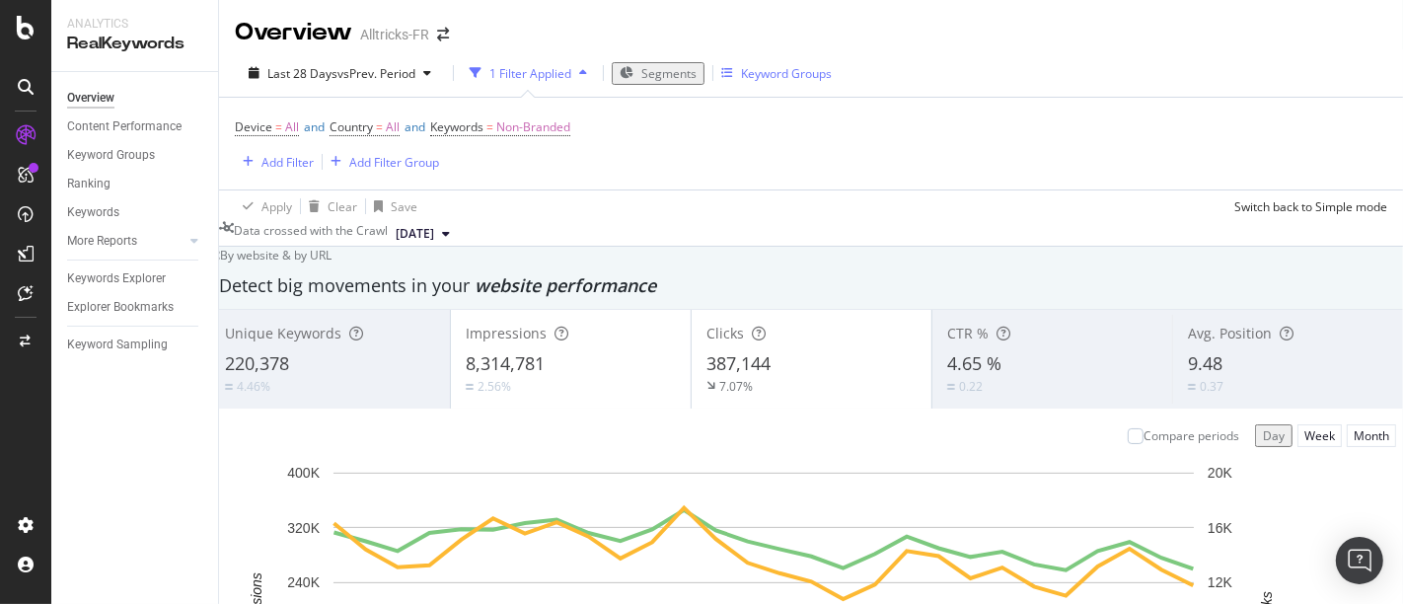
click at [817, 68] on div "Keyword Groups" at bounding box center [786, 73] width 91 height 17
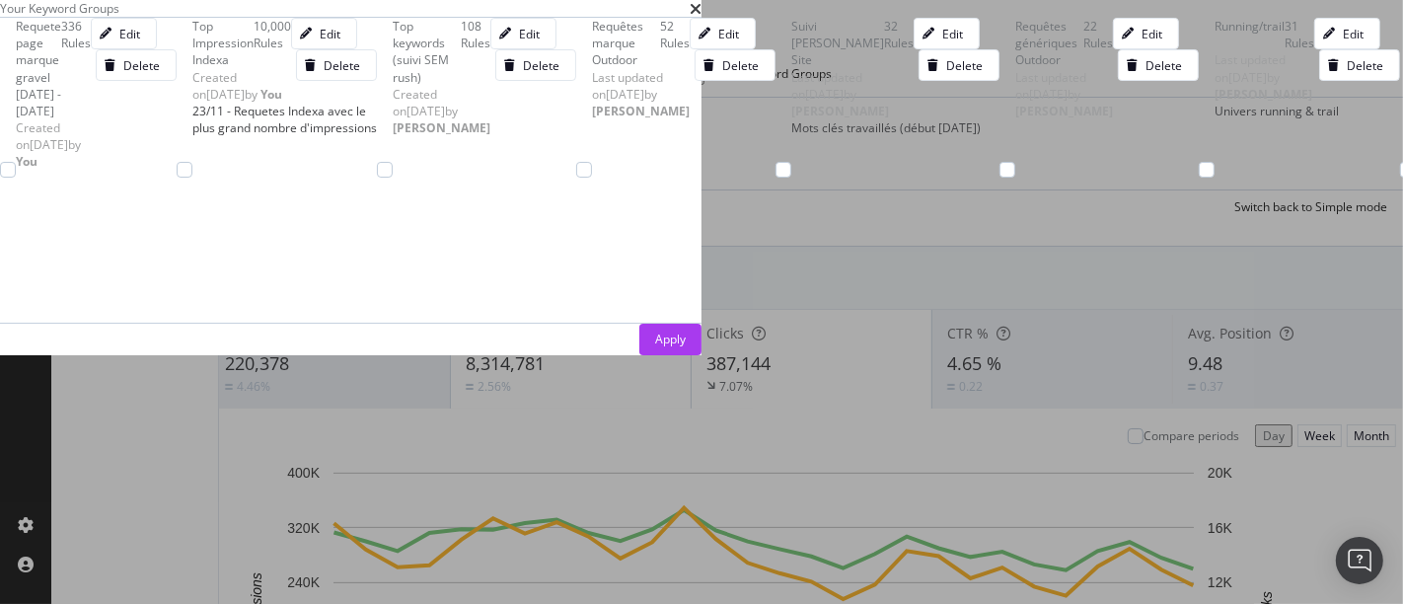
scroll to position [392, 0]
click at [1199, 178] on div "modal" at bounding box center [1207, 170] width 16 height 16
click at [686, 347] on div "Apply" at bounding box center [670, 339] width 31 height 17
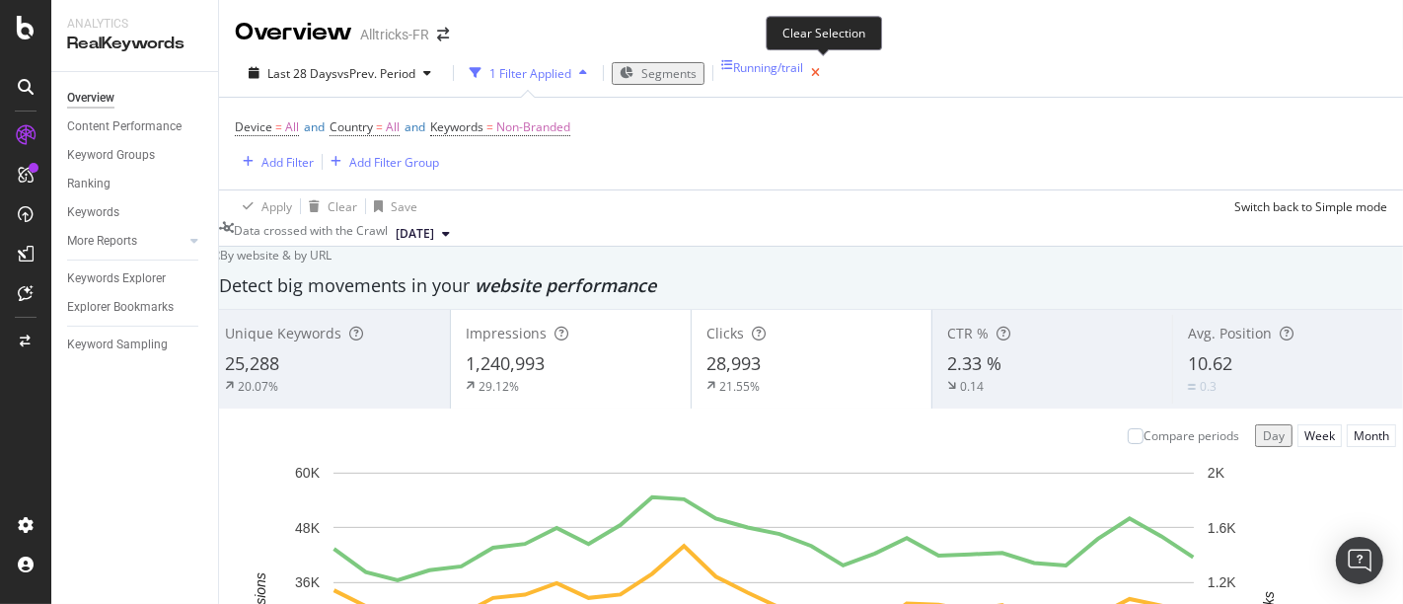
click at [824, 72] on icon "button" at bounding box center [815, 73] width 25 height 28
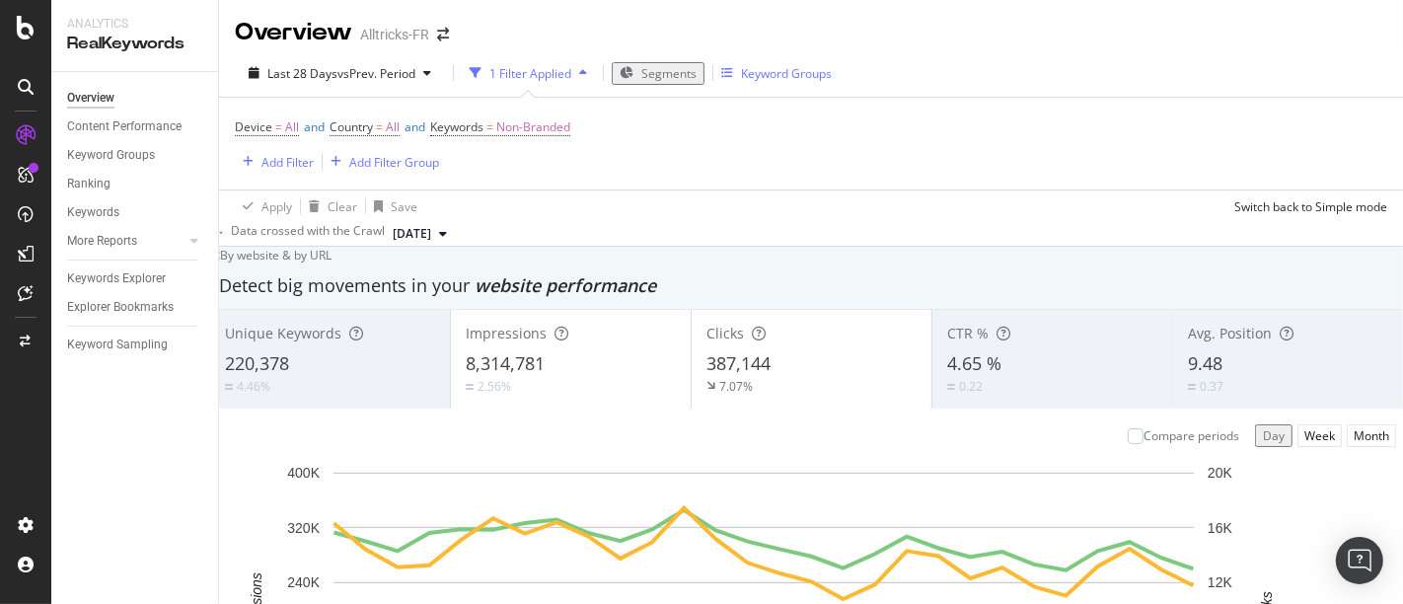
click at [659, 74] on span "Segments" at bounding box center [668, 73] width 55 height 17
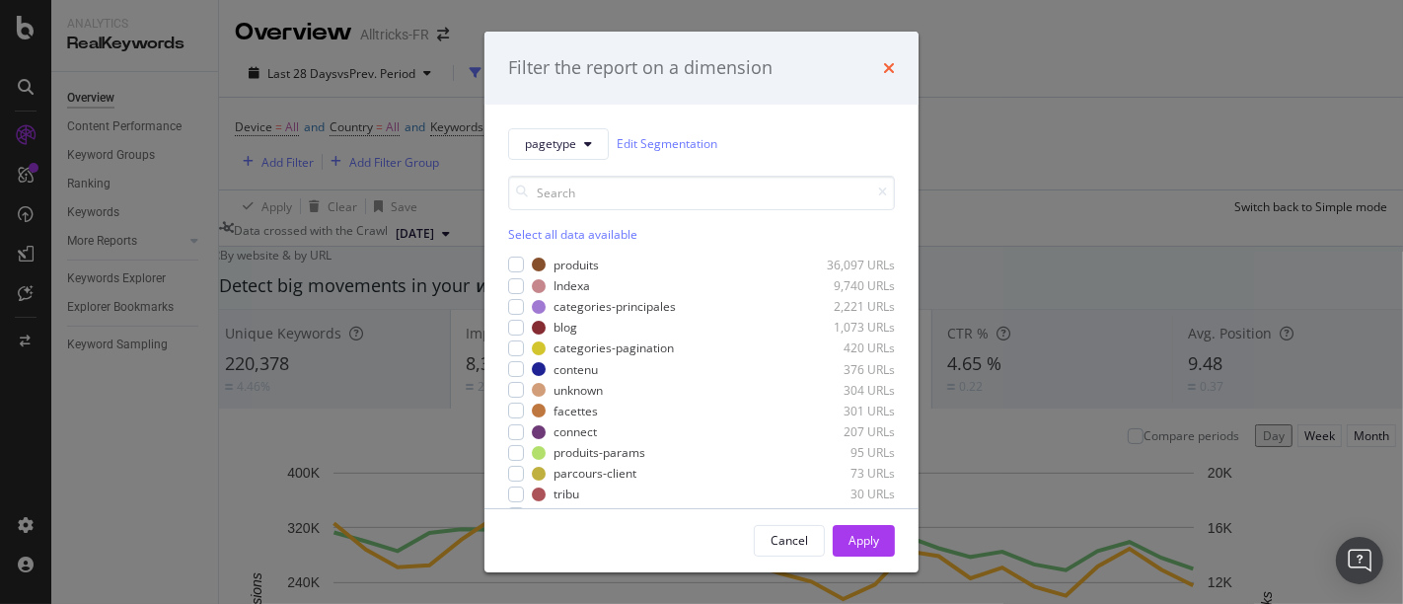
click at [886, 60] on icon "times" at bounding box center [889, 68] width 12 height 16
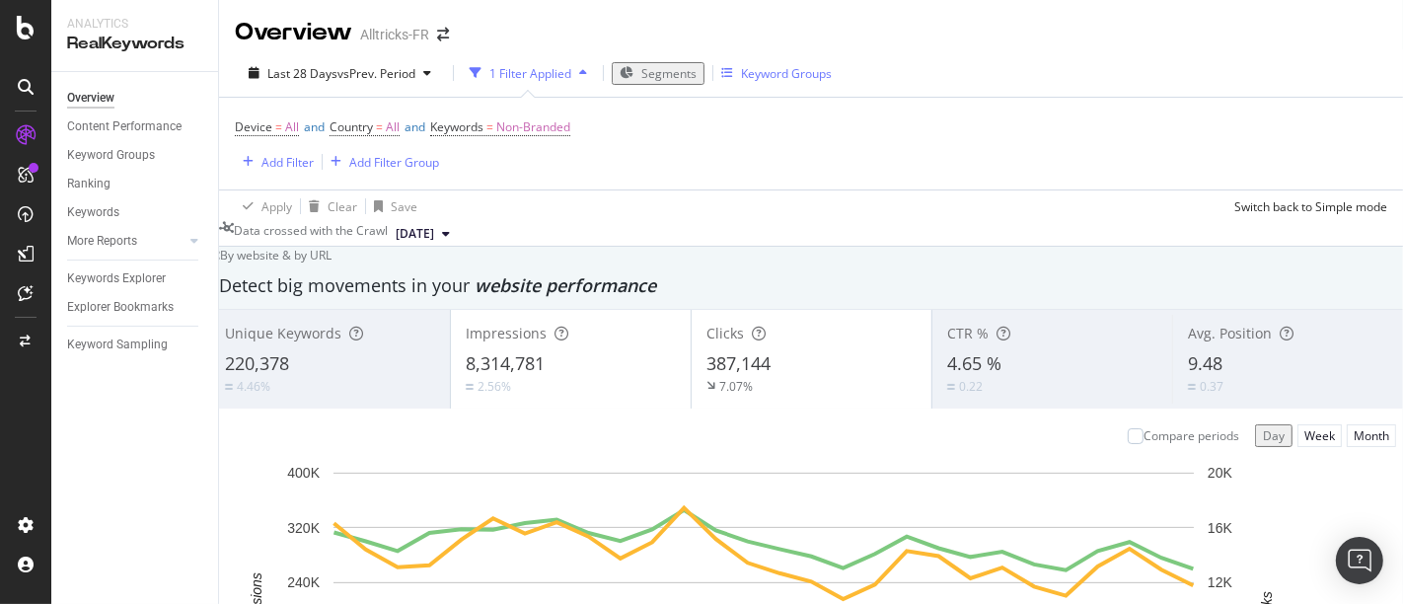
click at [270, 174] on div "Device = All and Country = All and Keywords = Non-Branded Add Filter Add Filter…" at bounding box center [811, 144] width 1153 height 92
click at [278, 159] on div "Add Filter" at bounding box center [287, 162] width 52 height 17
click at [264, 161] on div "Add Filter" at bounding box center [287, 162] width 52 height 17
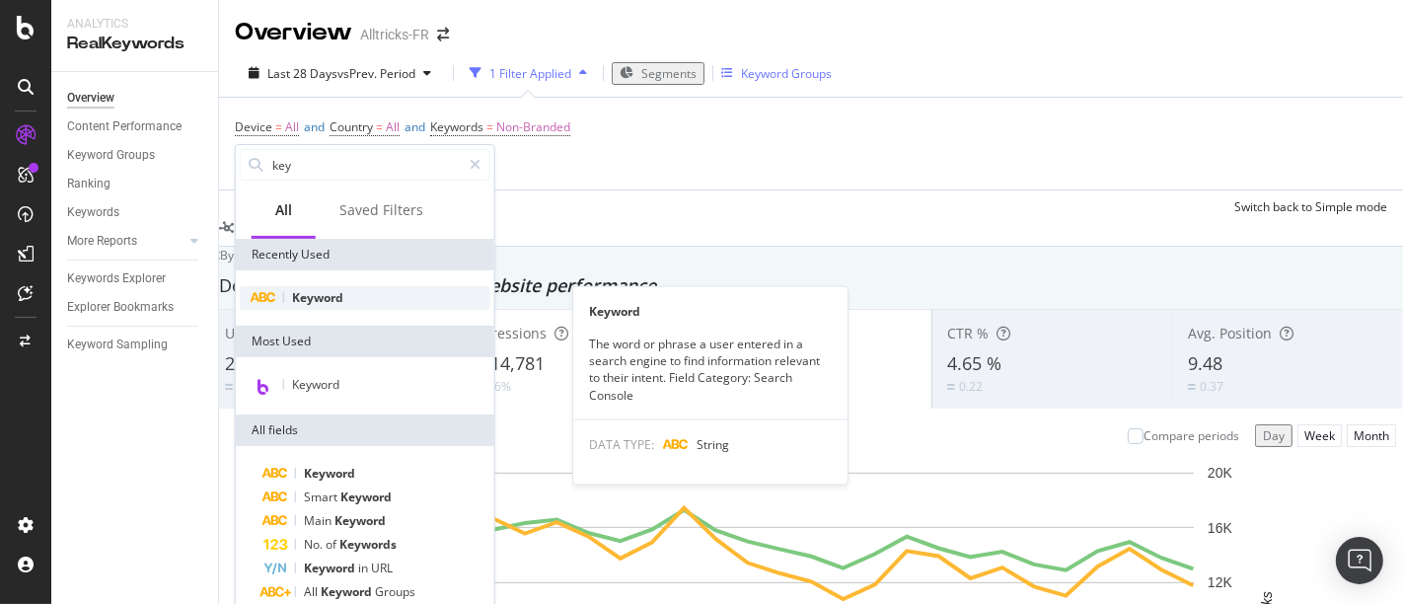
type input "key"
click at [311, 306] on div "Keyword" at bounding box center [365, 298] width 251 height 24
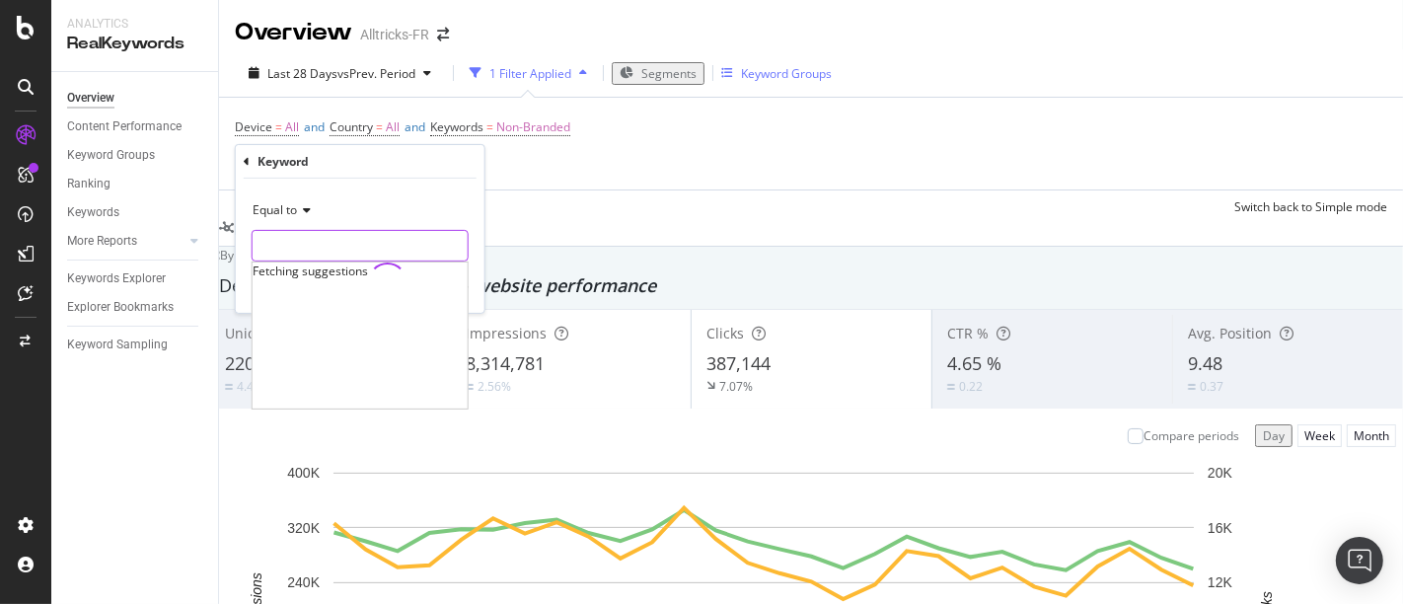
click at [307, 249] on input "text" at bounding box center [360, 246] width 215 height 32
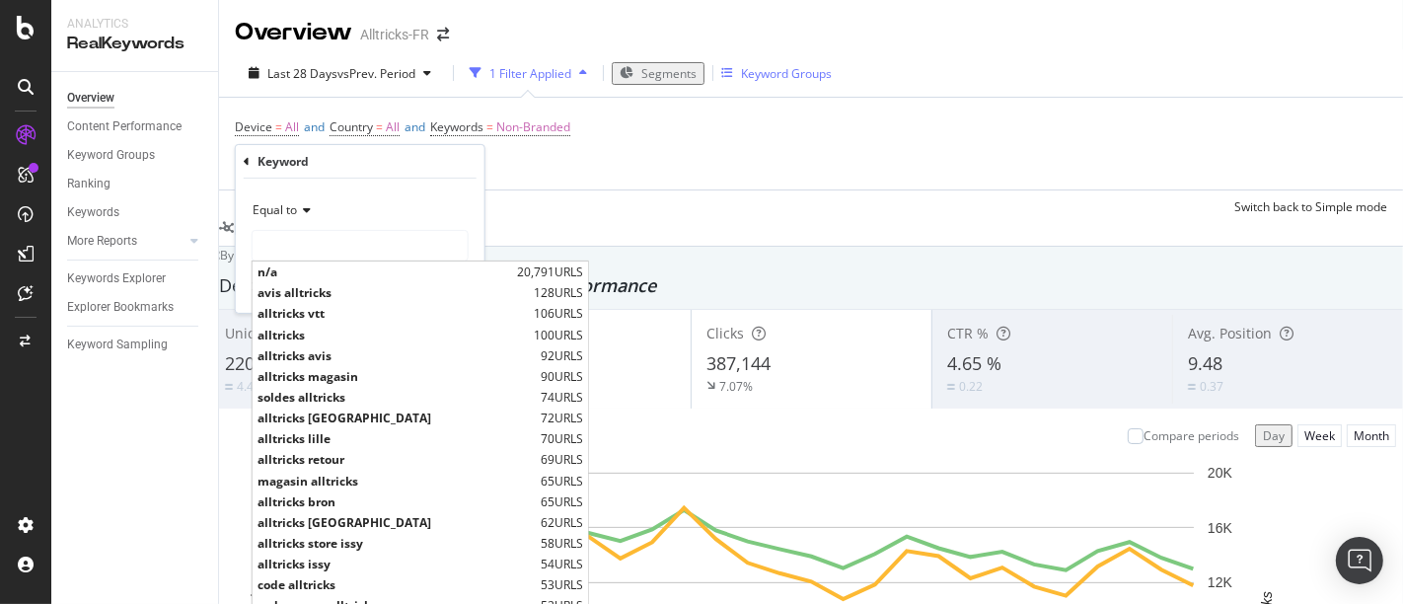
click at [286, 215] on span "Equal to" at bounding box center [275, 209] width 44 height 17
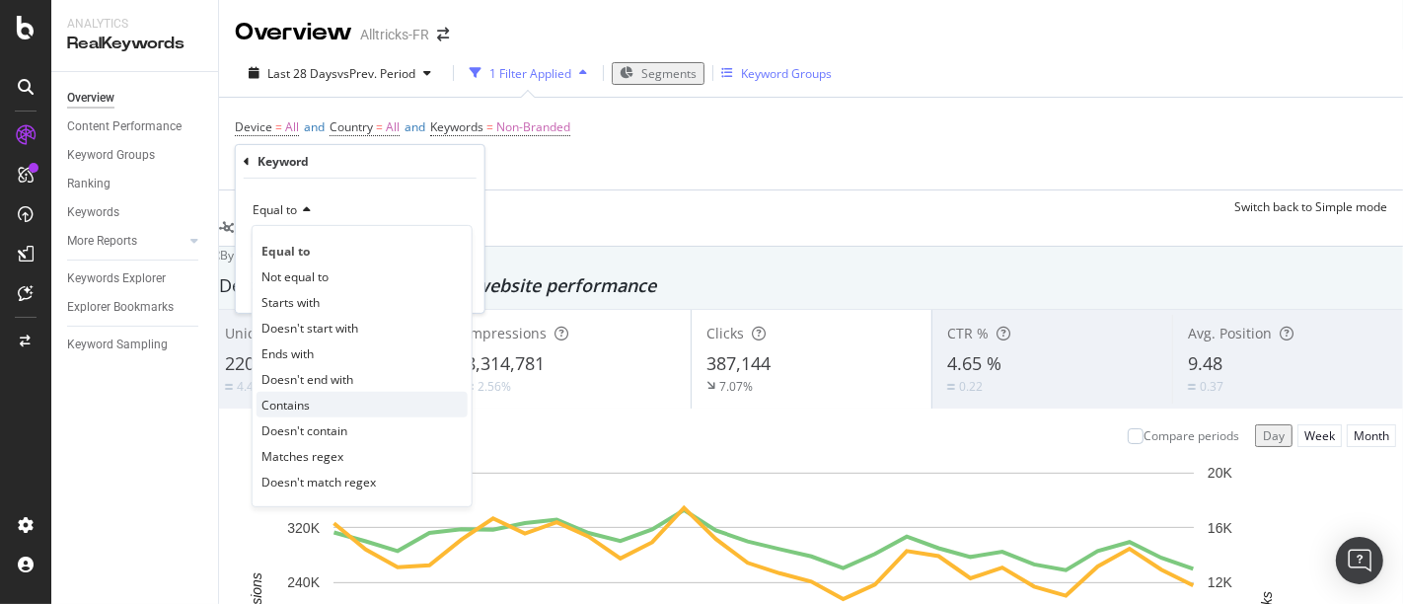
click at [293, 409] on span "Contains" at bounding box center [285, 404] width 48 height 17
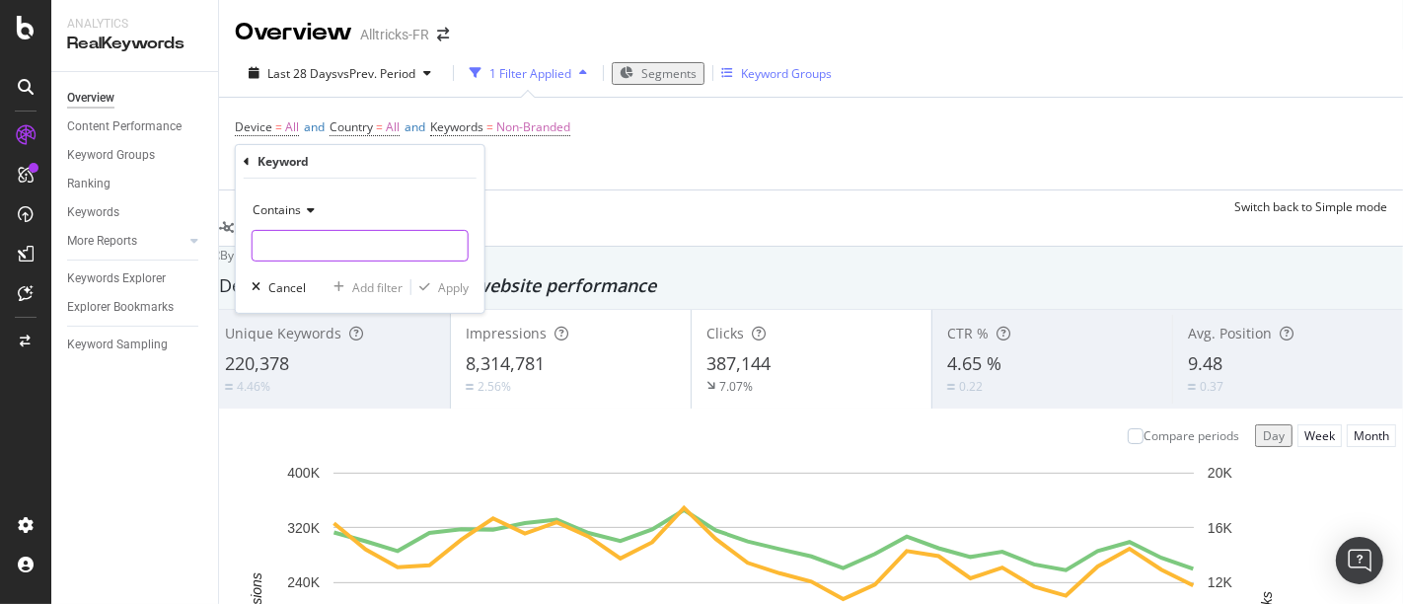
click at [308, 252] on input "text" at bounding box center [360, 246] width 215 height 32
type input "Nike"
click at [431, 288] on div "button" at bounding box center [424, 287] width 27 height 12
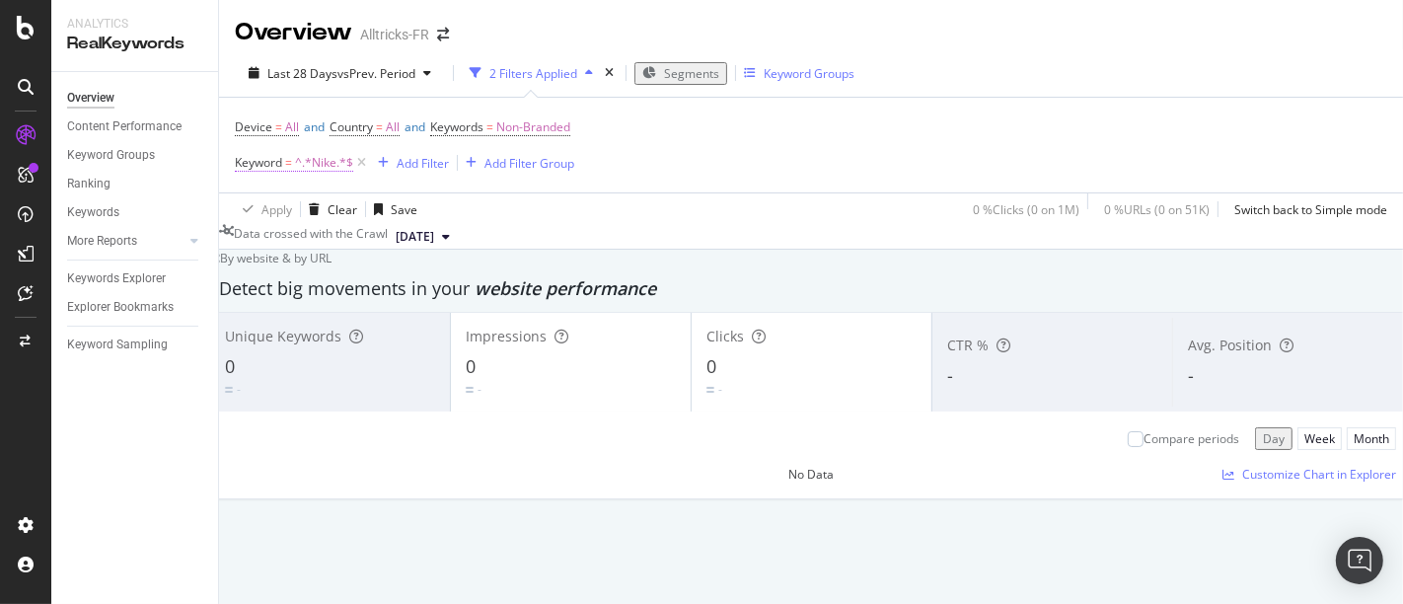
click at [296, 163] on span "^.*Nike.*$" at bounding box center [324, 163] width 58 height 28
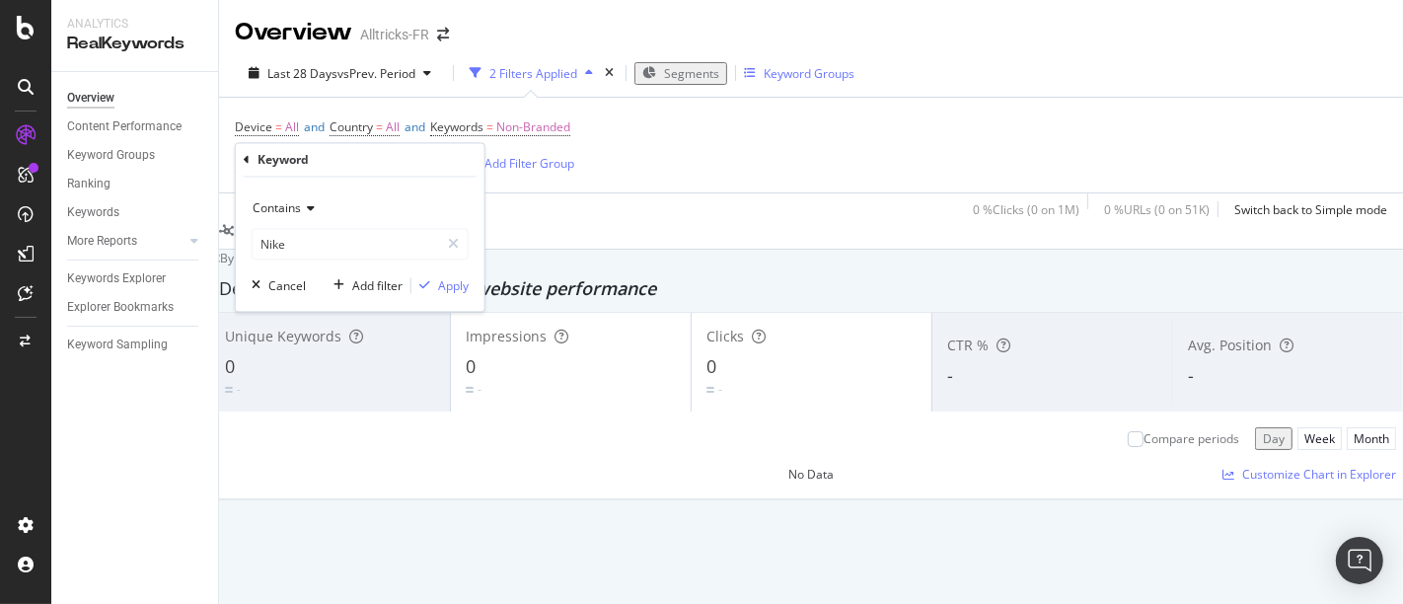
click at [299, 204] on span "Contains" at bounding box center [277, 208] width 48 height 17
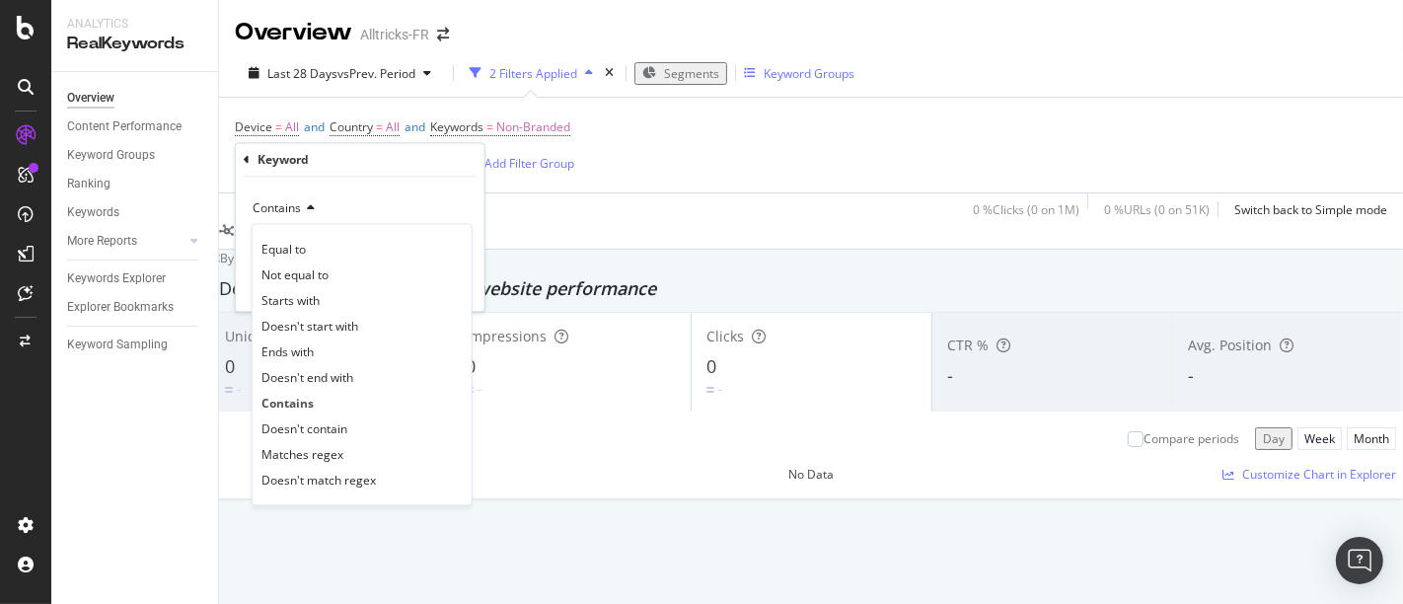
click at [654, 179] on div "Device = All and Country = All and Keywords = Non-Branded Keyword = ^.*Nike.*$ …" at bounding box center [811, 145] width 1153 height 95
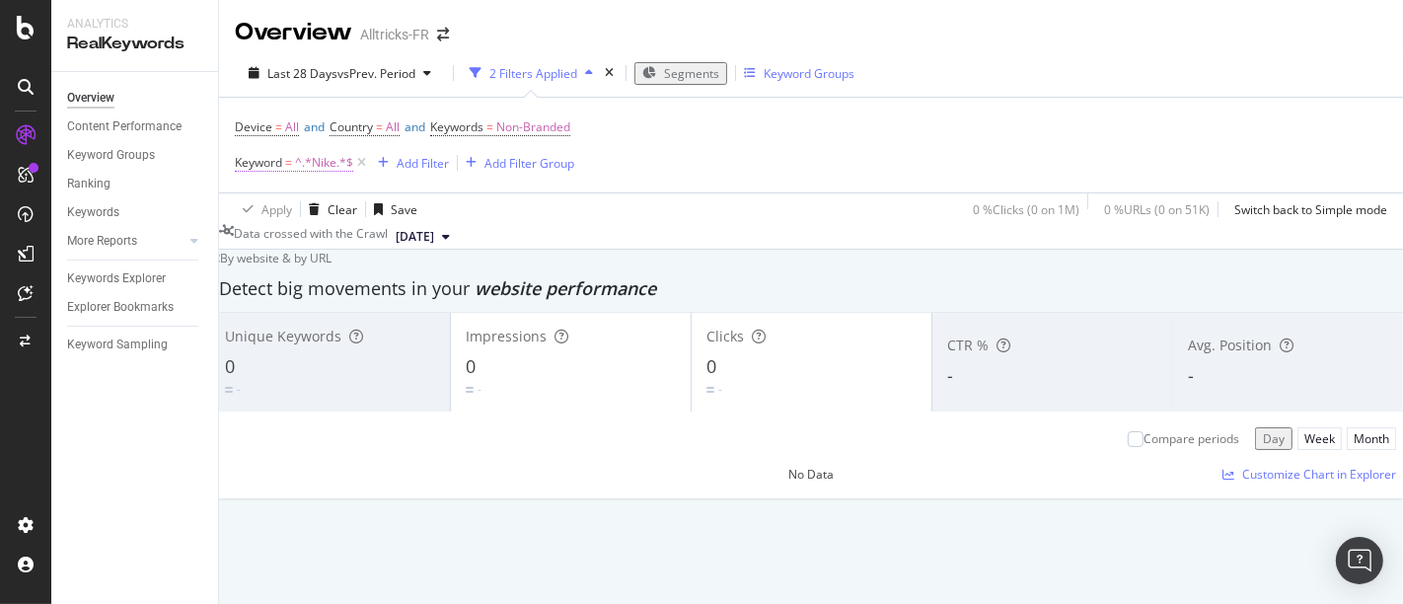
click at [318, 163] on span "^.*Nike.*$" at bounding box center [324, 163] width 58 height 28
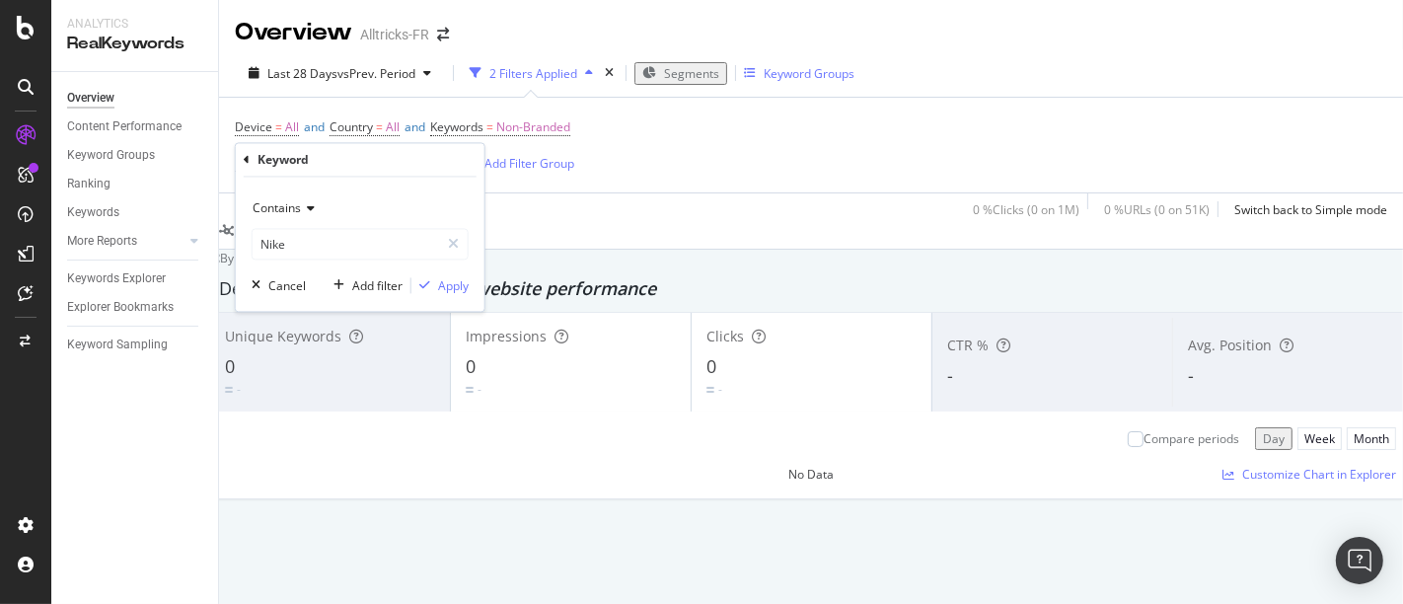
click at [283, 208] on span "Contains" at bounding box center [277, 208] width 48 height 17
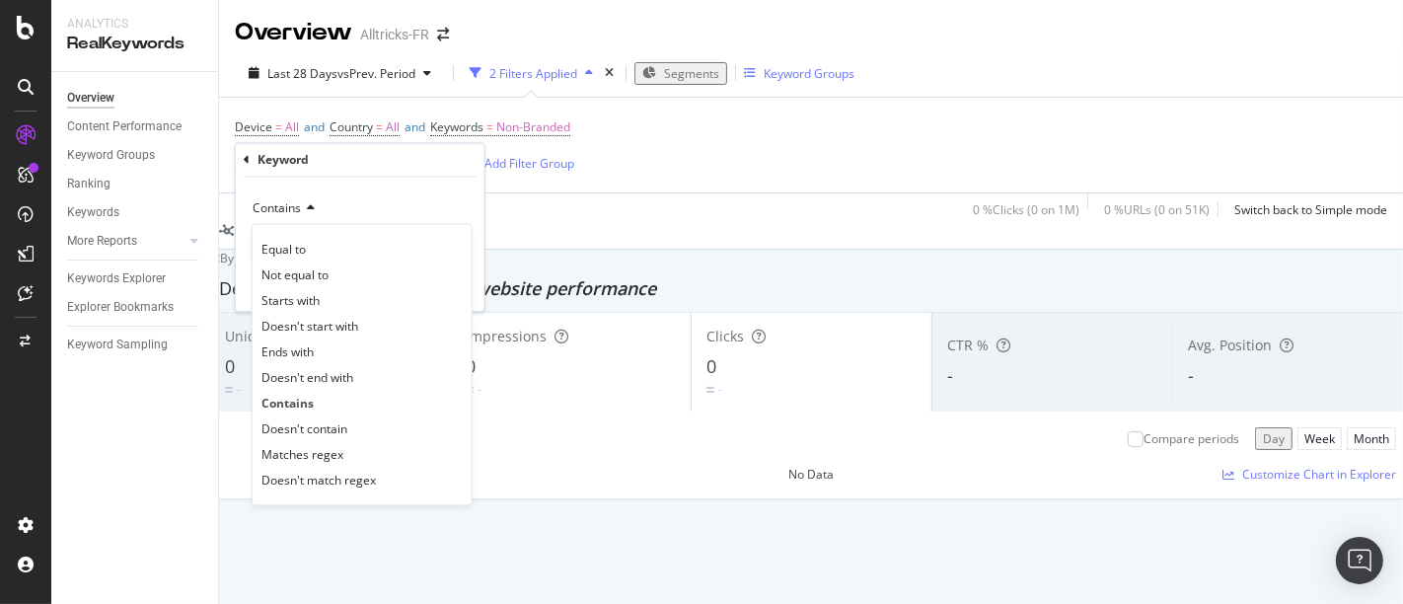
click at [671, 221] on div "Apply Clear Save 0 % Clicks ( 0 on 1M ) 0 % URLs ( 0 on 51K ) Switch back to Si…" at bounding box center [811, 208] width 1184 height 33
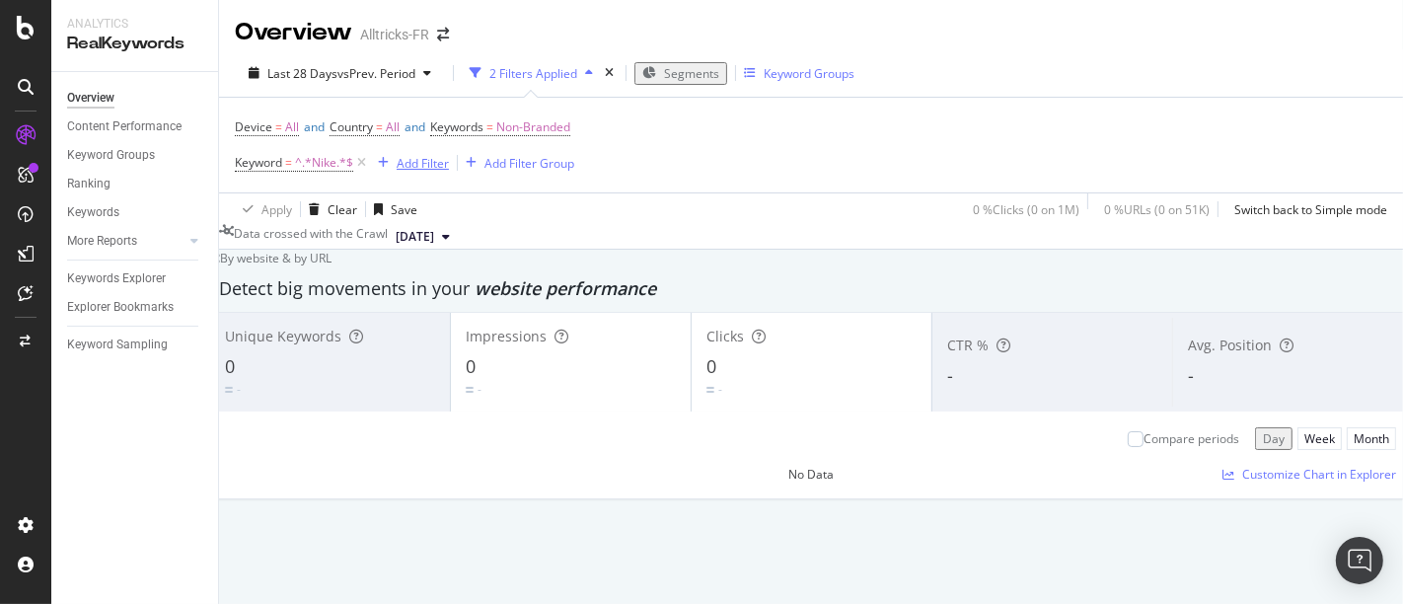
click at [360, 164] on icon at bounding box center [361, 163] width 17 height 20
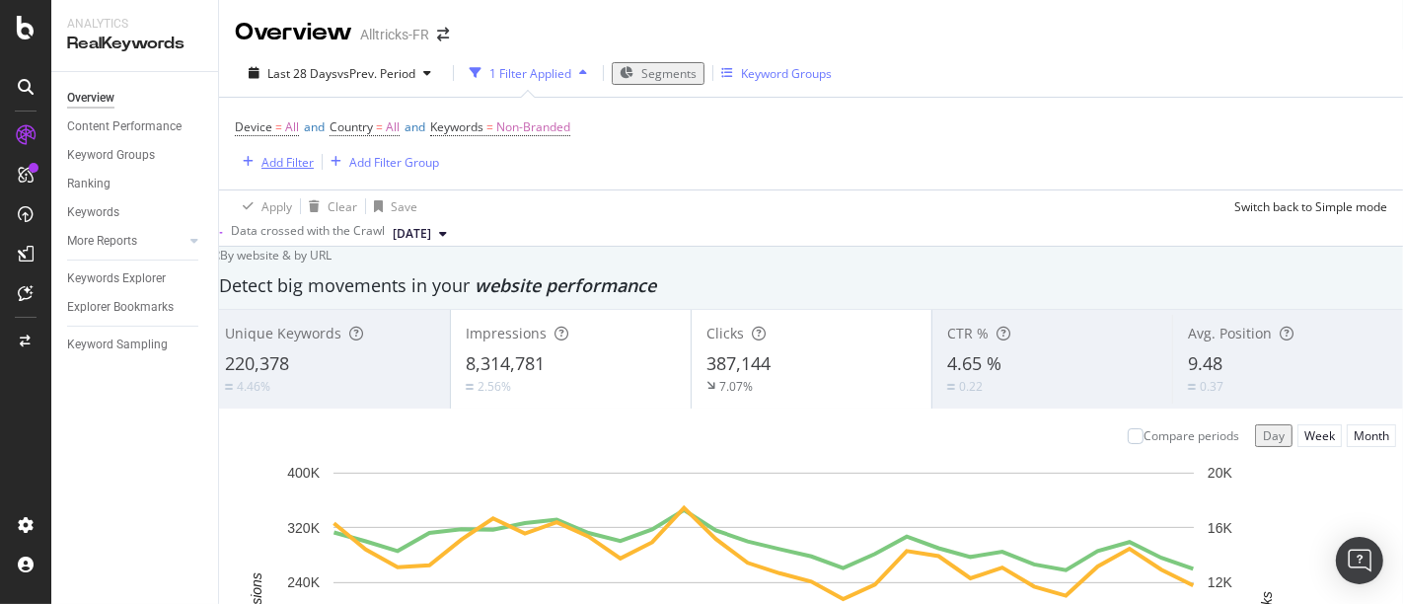
click at [296, 159] on div "Add Filter" at bounding box center [287, 162] width 52 height 17
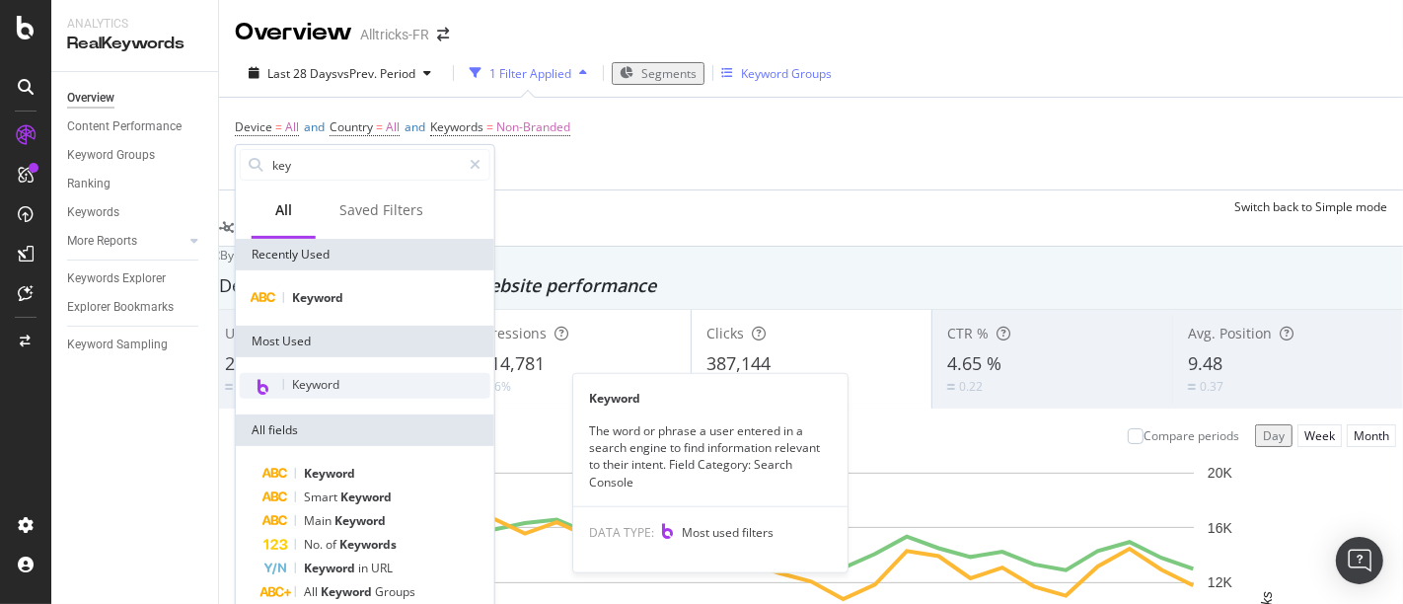
click at [319, 379] on span "Keyword" at bounding box center [315, 384] width 47 height 17
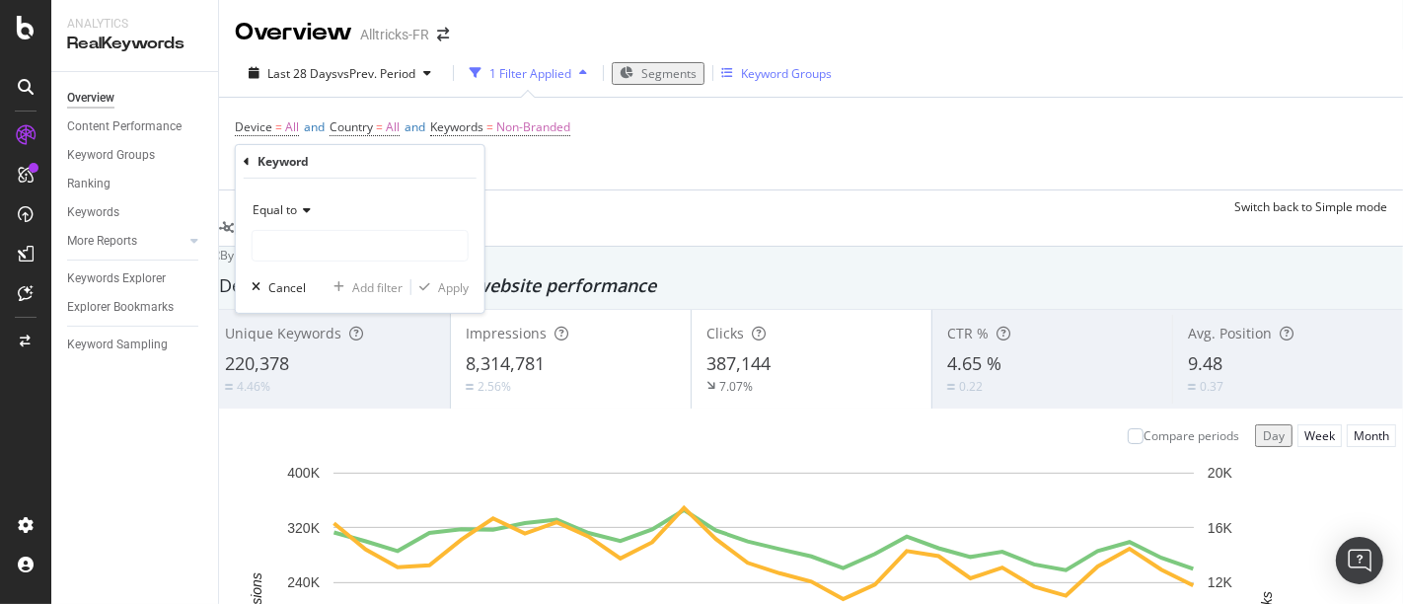
click at [296, 213] on span "Equal to" at bounding box center [275, 209] width 44 height 17
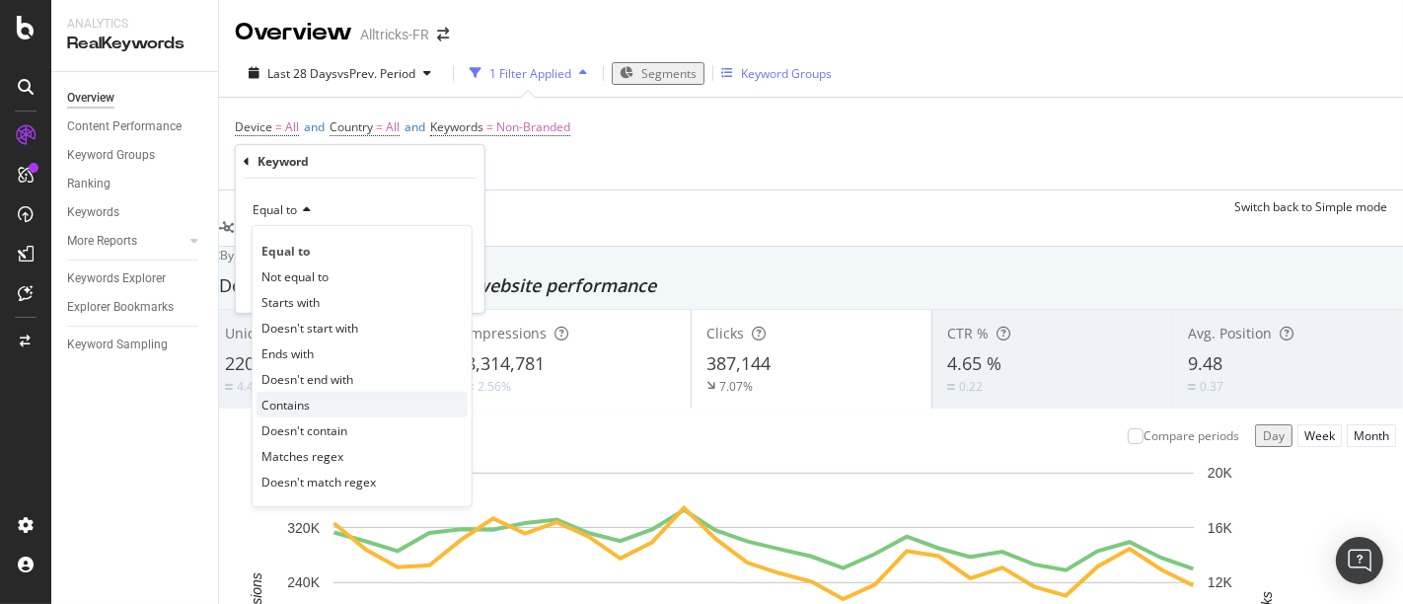
click at [314, 402] on div "Contains" at bounding box center [362, 405] width 211 height 26
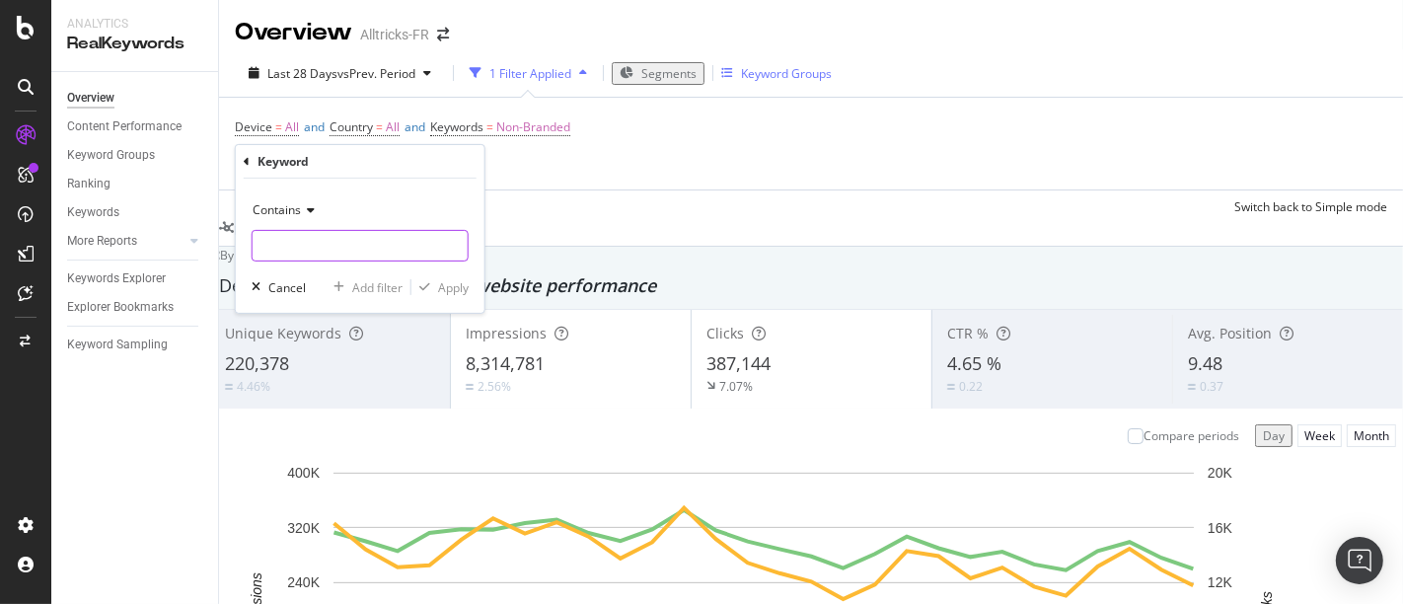
click at [303, 244] on input "text" at bounding box center [360, 246] width 215 height 32
type input "Nike"
click at [433, 295] on button "Apply" at bounding box center [439, 287] width 57 height 20
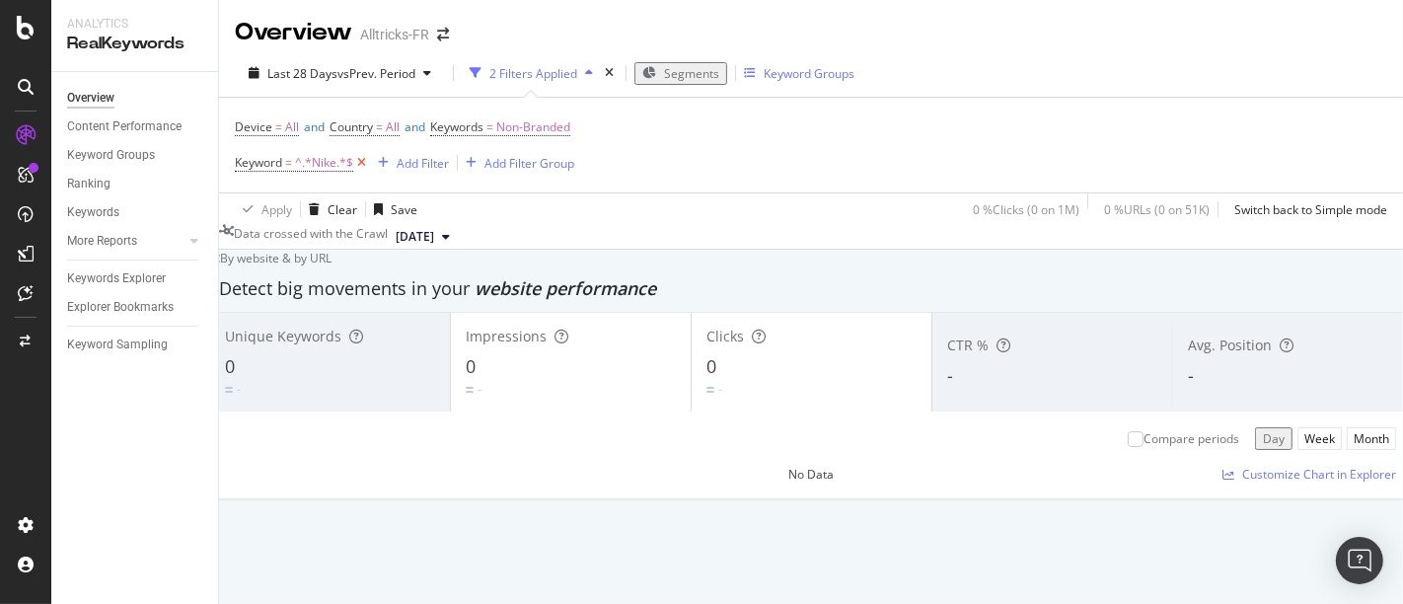
click at [362, 162] on icon at bounding box center [361, 163] width 17 height 20
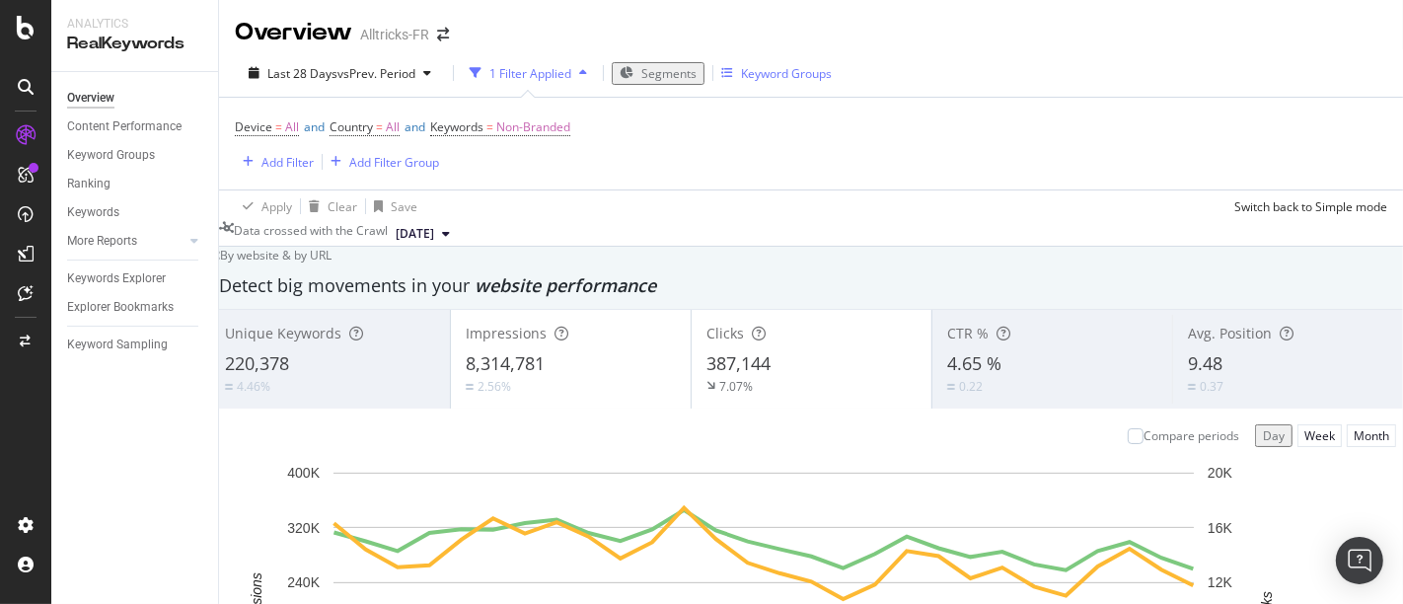
click at [776, 74] on div "Keyword Groups" at bounding box center [786, 73] width 91 height 17
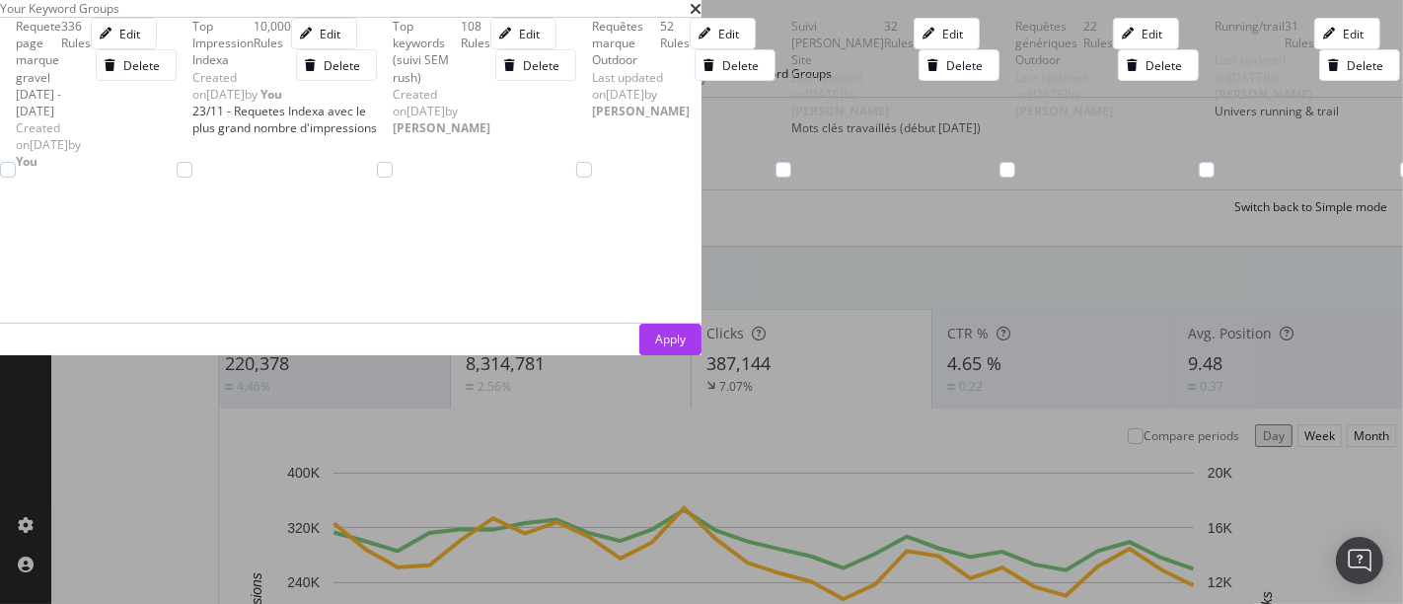
scroll to position [394, 0]
click at [1199, 178] on div "modal" at bounding box center [1207, 170] width 16 height 16
click at [702, 355] on button "Apply" at bounding box center [670, 340] width 62 height 32
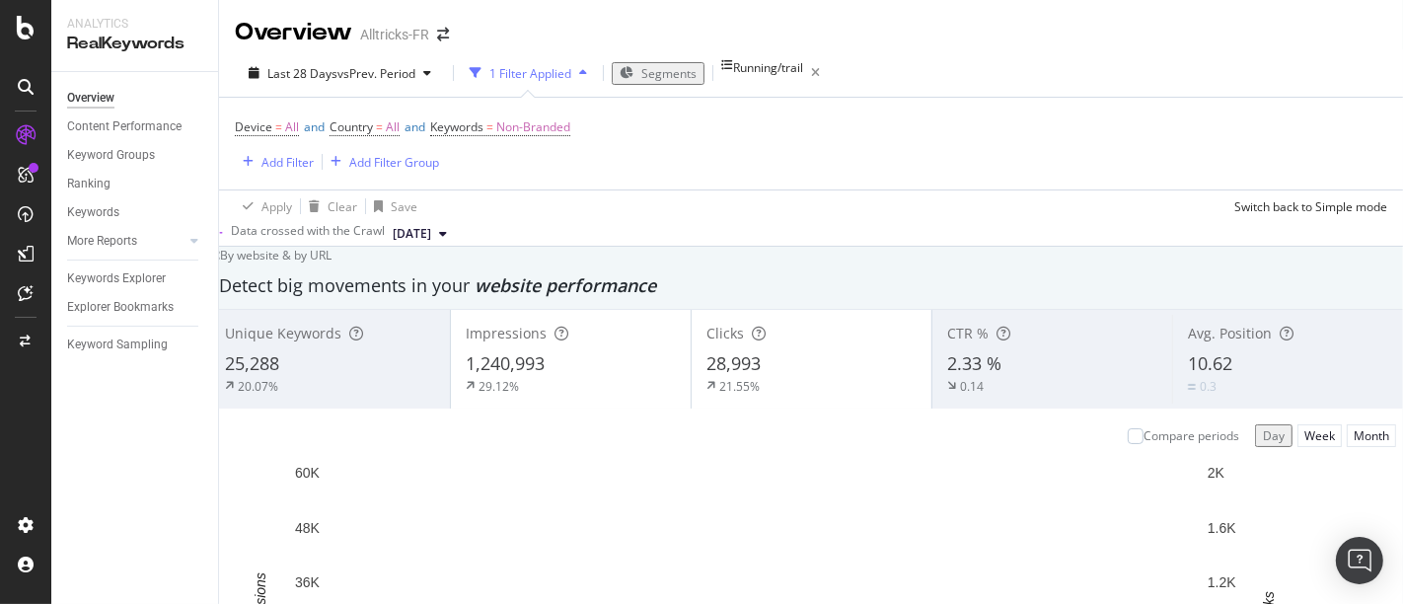
scroll to position [128, 0]
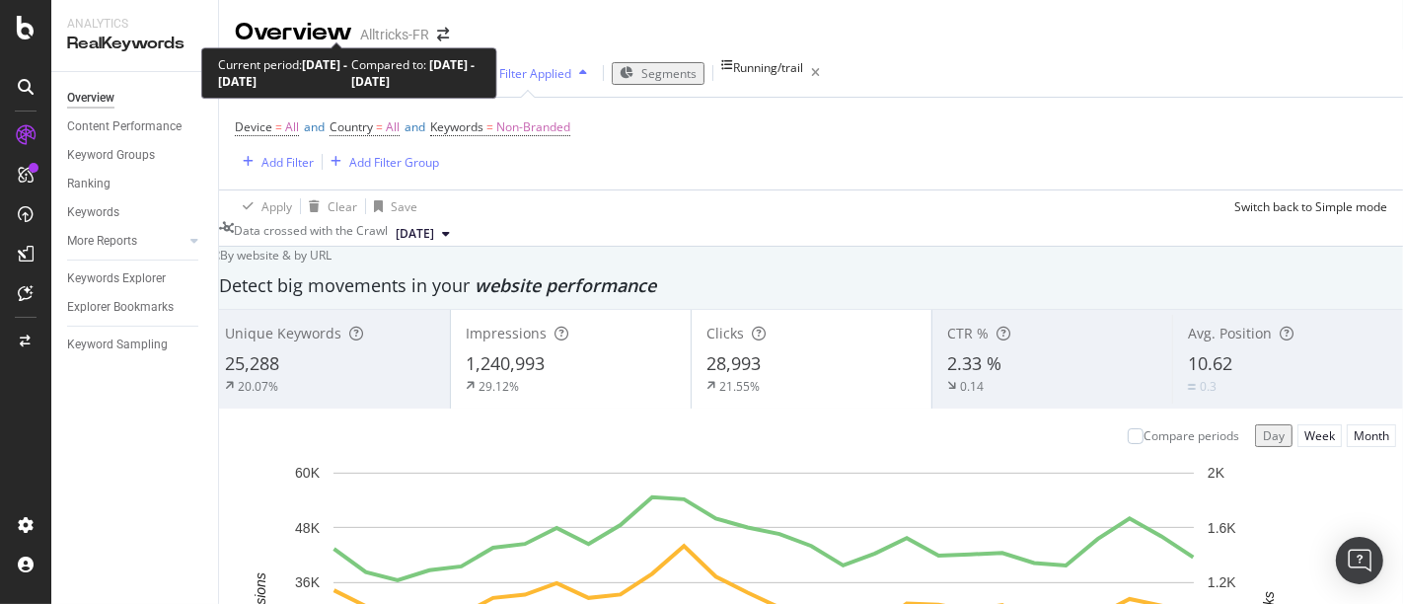
click at [379, 65] on span "vs Prev. Period" at bounding box center [376, 73] width 78 height 17
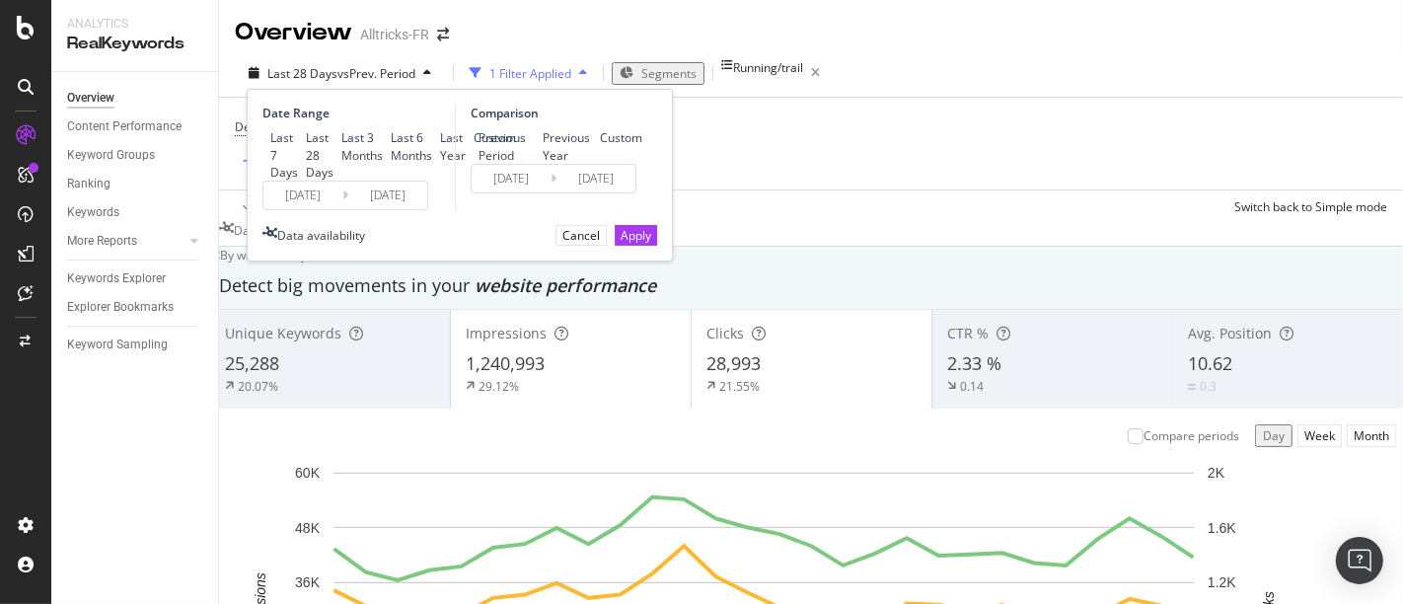
click at [544, 129] on div "Previous Year" at bounding box center [567, 146] width 49 height 34
type input "[DATE]"
click at [629, 244] on div "Apply" at bounding box center [636, 235] width 31 height 17
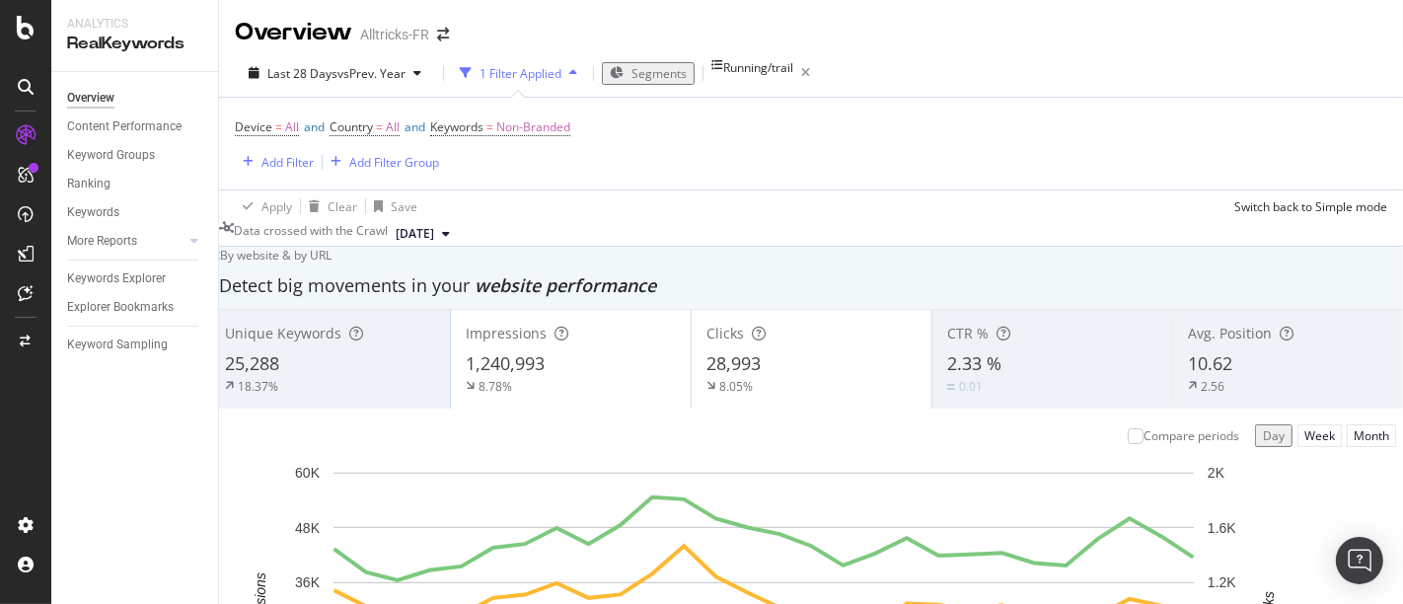
scroll to position [177, 0]
click at [1144, 427] on div "Compare periods" at bounding box center [1192, 435] width 96 height 17
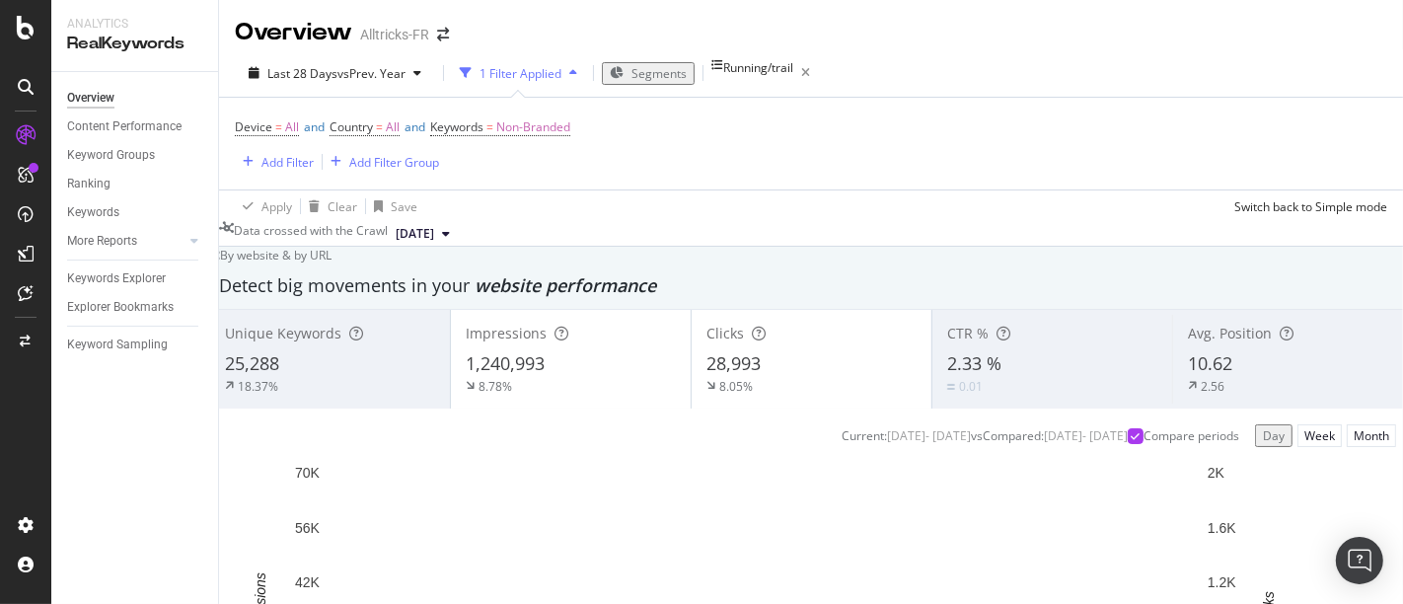
scroll to position [0, 0]
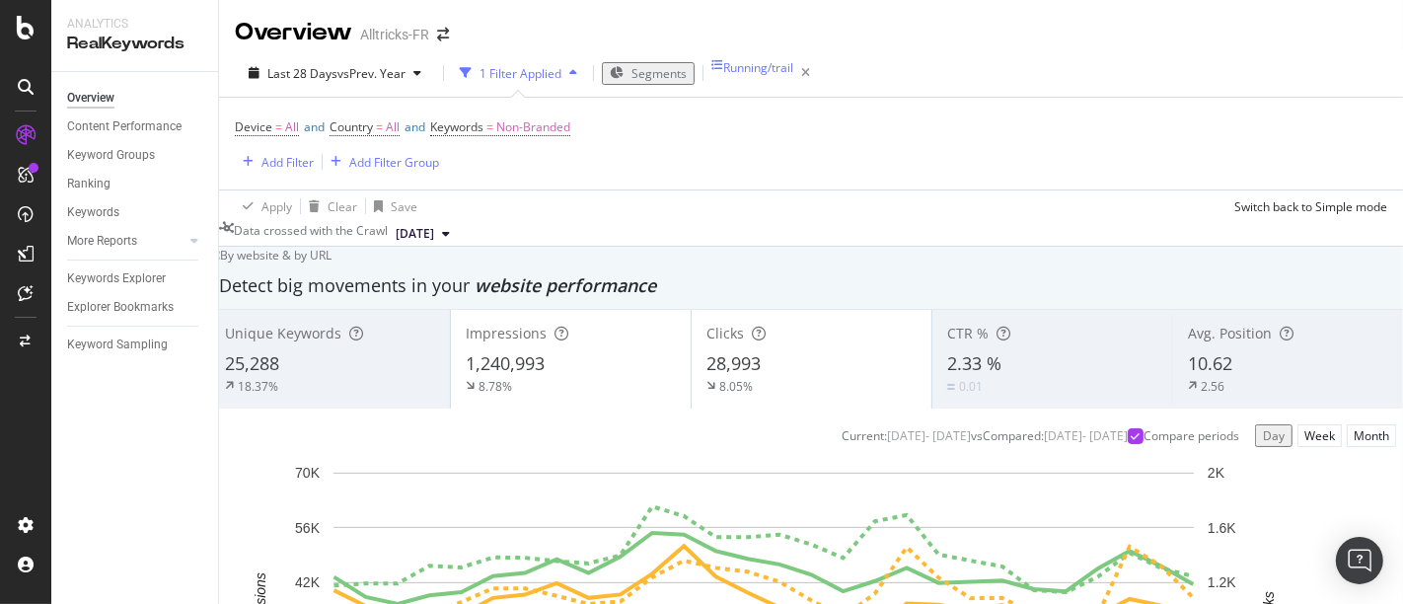
click at [747, 83] on div "Running/trail" at bounding box center [764, 73] width 107 height 28
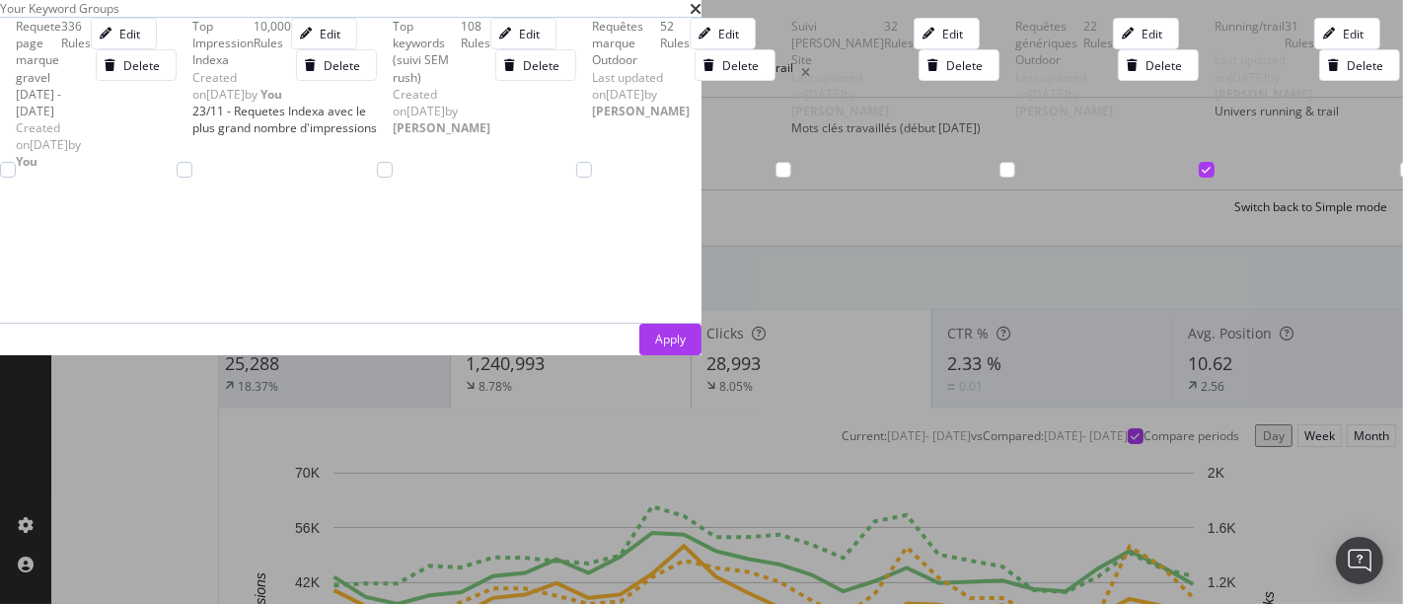
scroll to position [286, 0]
click at [1215, 102] on span "Last updated on [DATE] by [PERSON_NAME]" at bounding box center [1264, 76] width 98 height 50
click at [1015, 68] on div "Requêtes génériques Outdoor" at bounding box center [1049, 43] width 68 height 50
click at [686, 347] on div "Apply" at bounding box center [670, 339] width 31 height 17
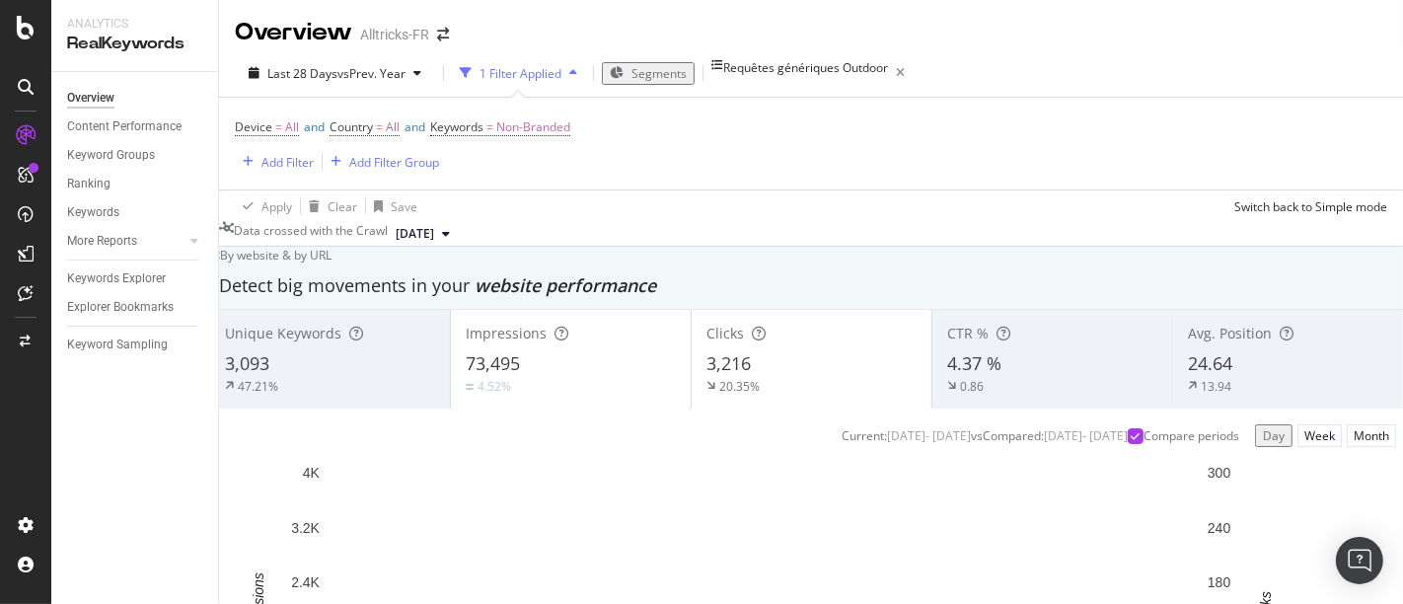
scroll to position [100, 0]
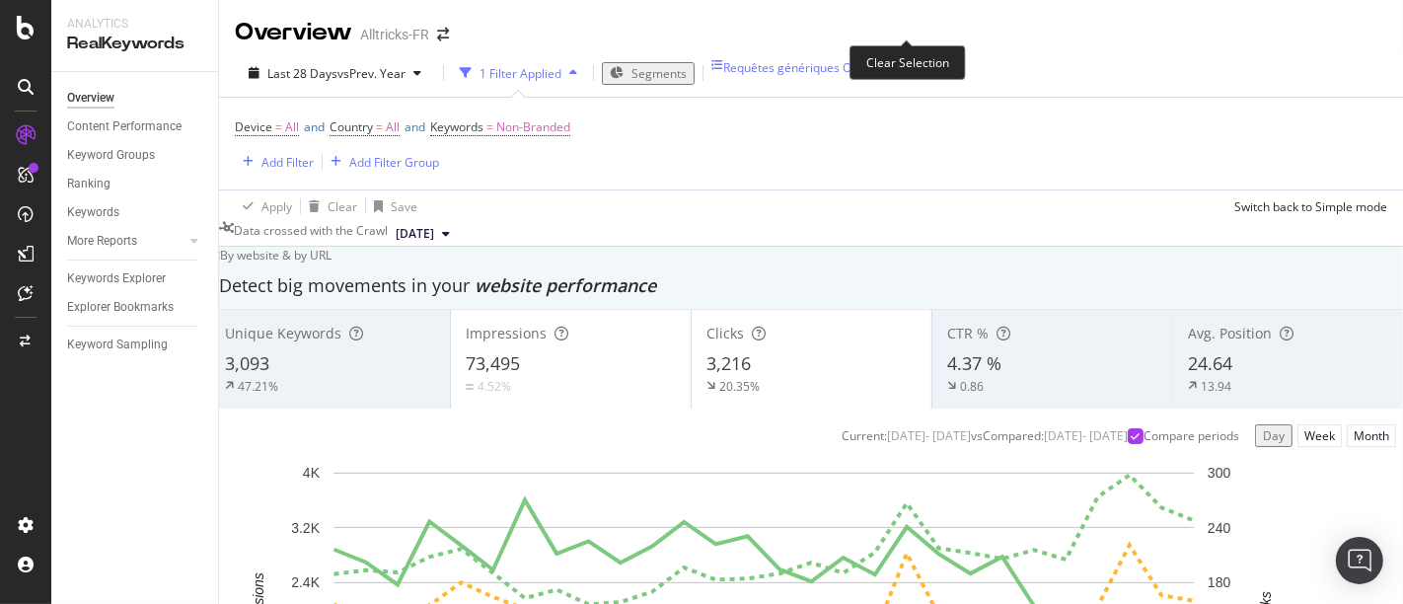
click at [908, 59] on icon "button" at bounding box center [900, 73] width 25 height 28
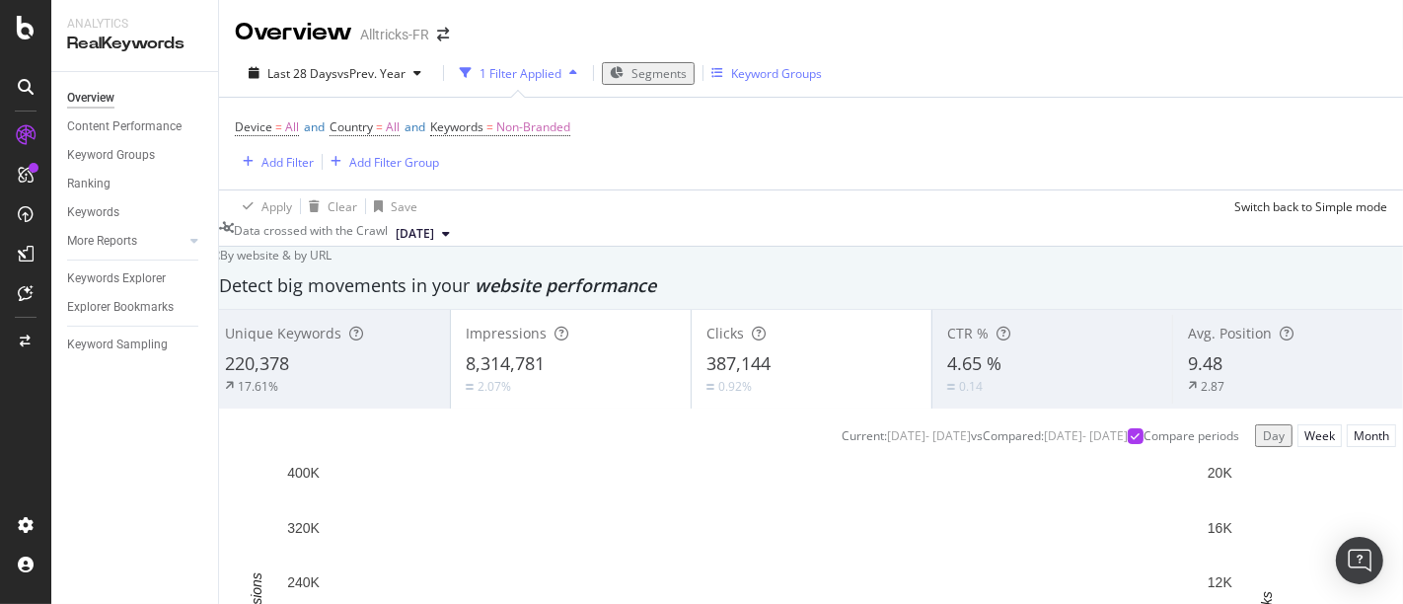
scroll to position [5, 0]
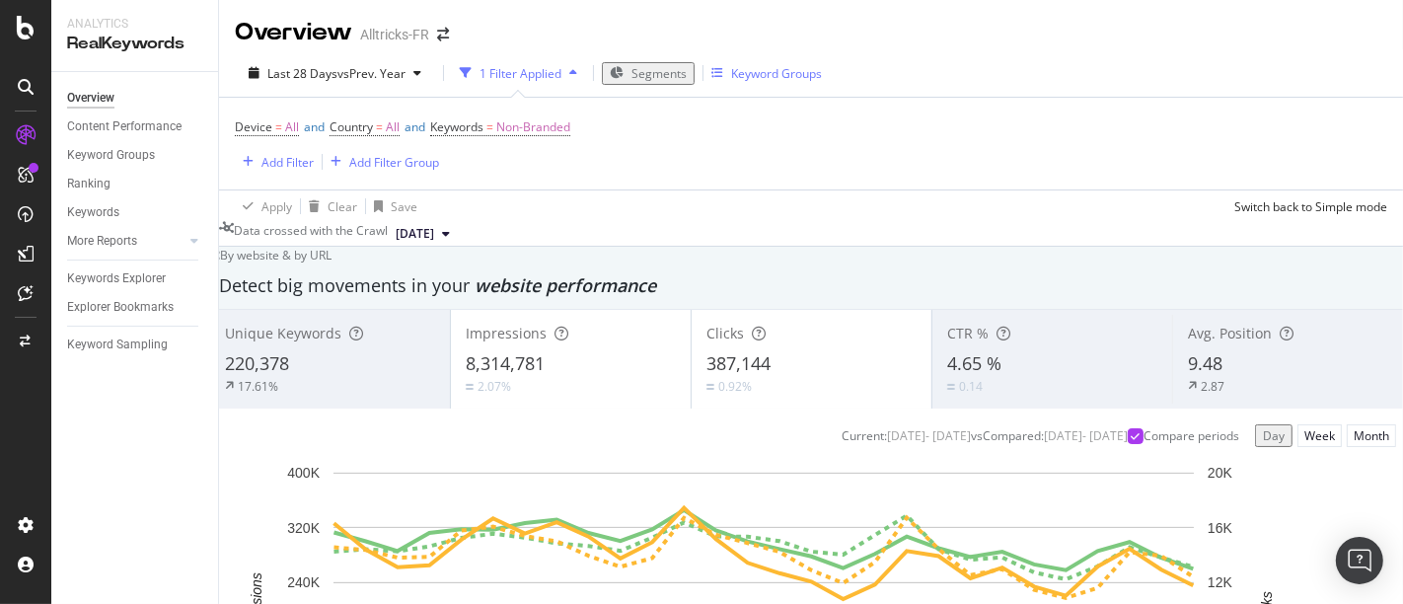
click at [652, 74] on span "Segments" at bounding box center [659, 73] width 55 height 17
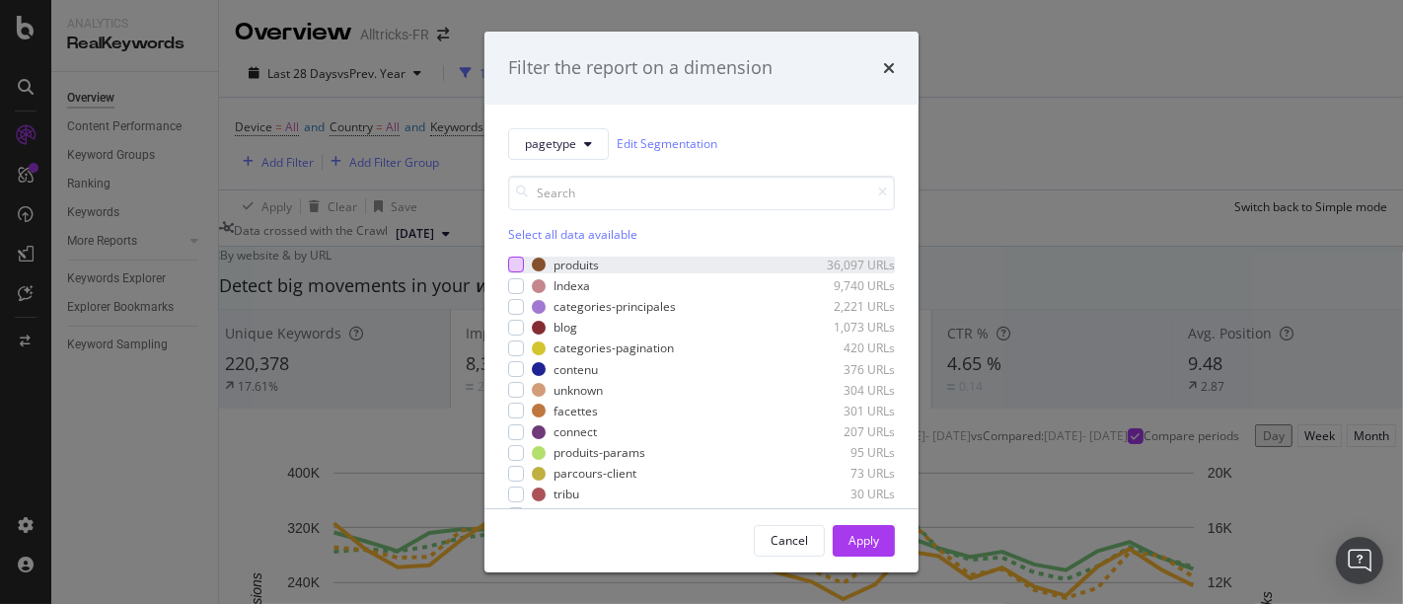
click at [513, 261] on div "modal" at bounding box center [516, 265] width 16 height 16
click at [513, 291] on div "modal" at bounding box center [516, 286] width 16 height 16
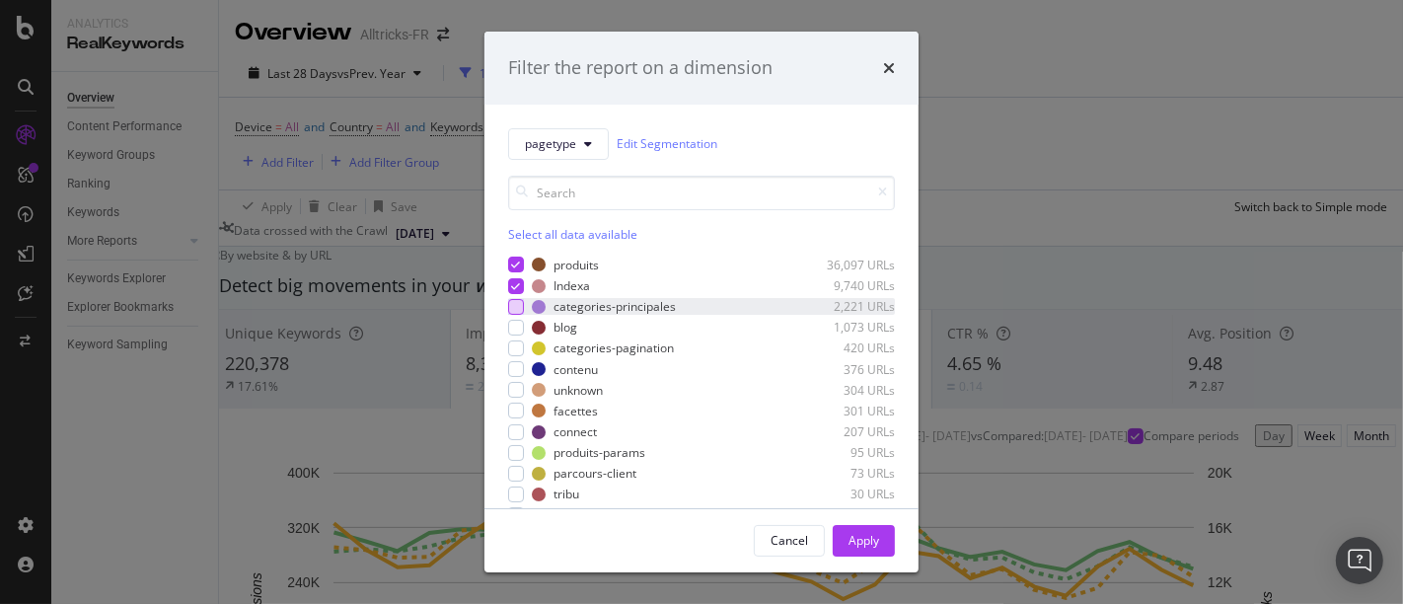
click at [513, 303] on div "modal" at bounding box center [516, 307] width 16 height 16
click at [879, 540] on div "Apply" at bounding box center [864, 540] width 31 height 17
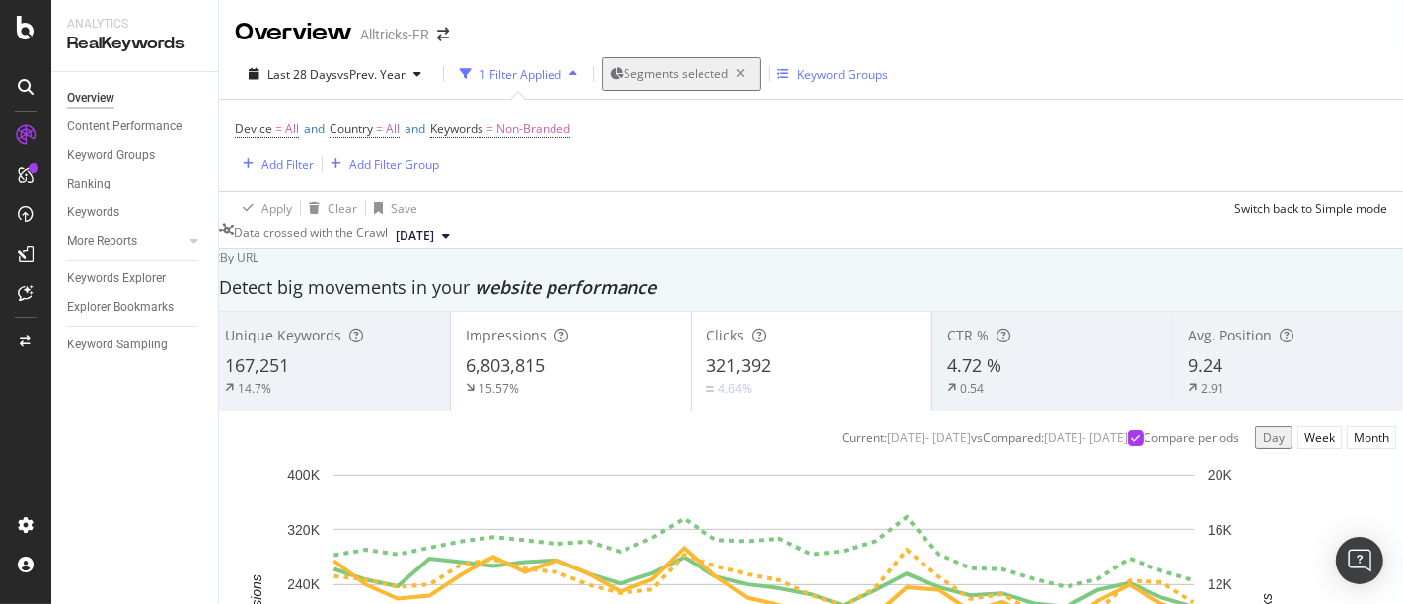
scroll to position [2563, 0]
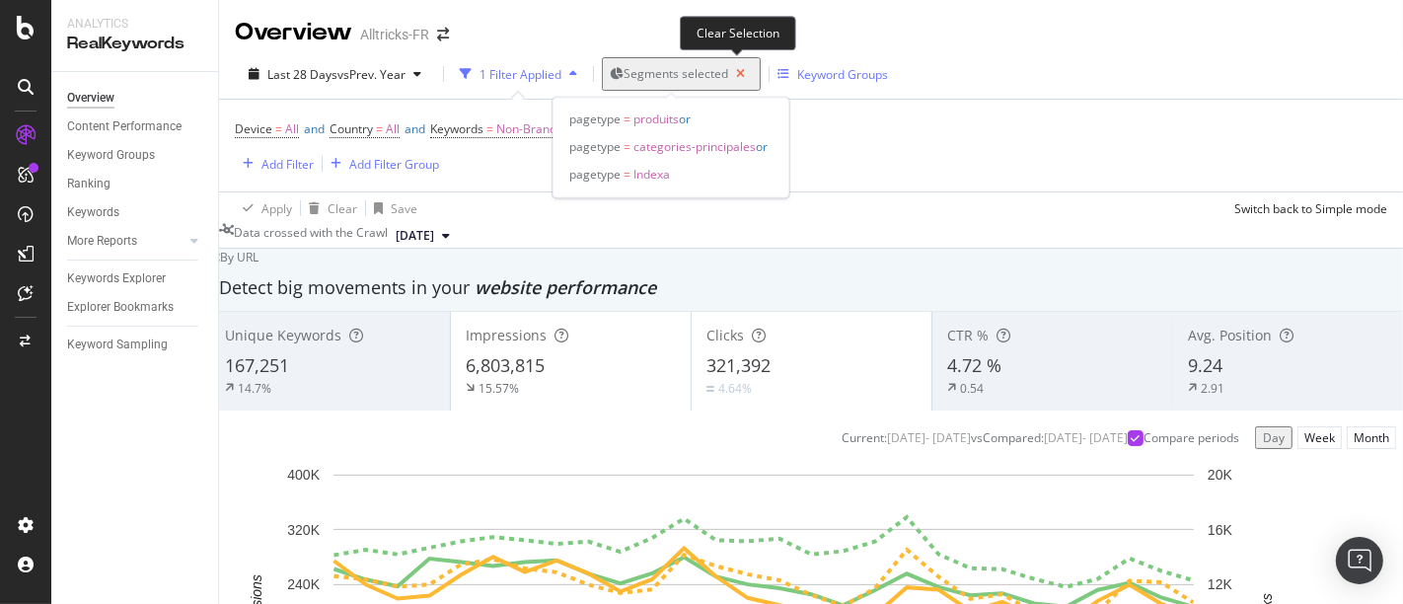
click at [735, 74] on icon "button" at bounding box center [740, 74] width 25 height 28
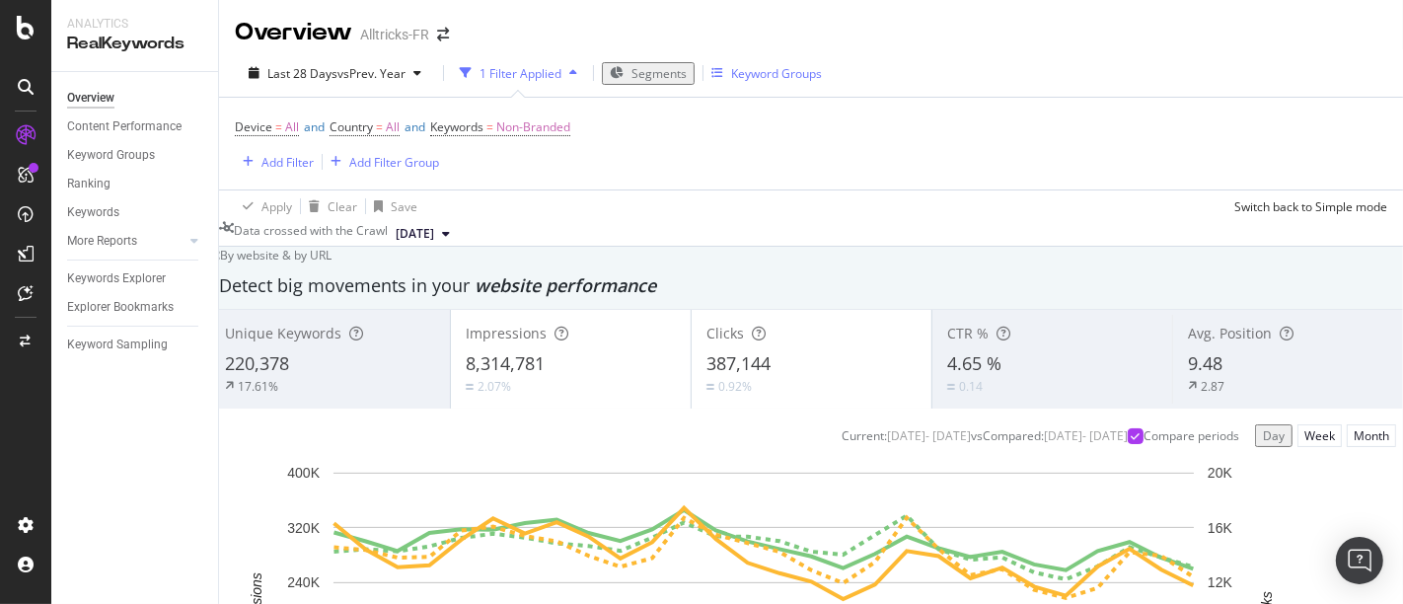
click at [652, 65] on span "Segments" at bounding box center [659, 73] width 55 height 17
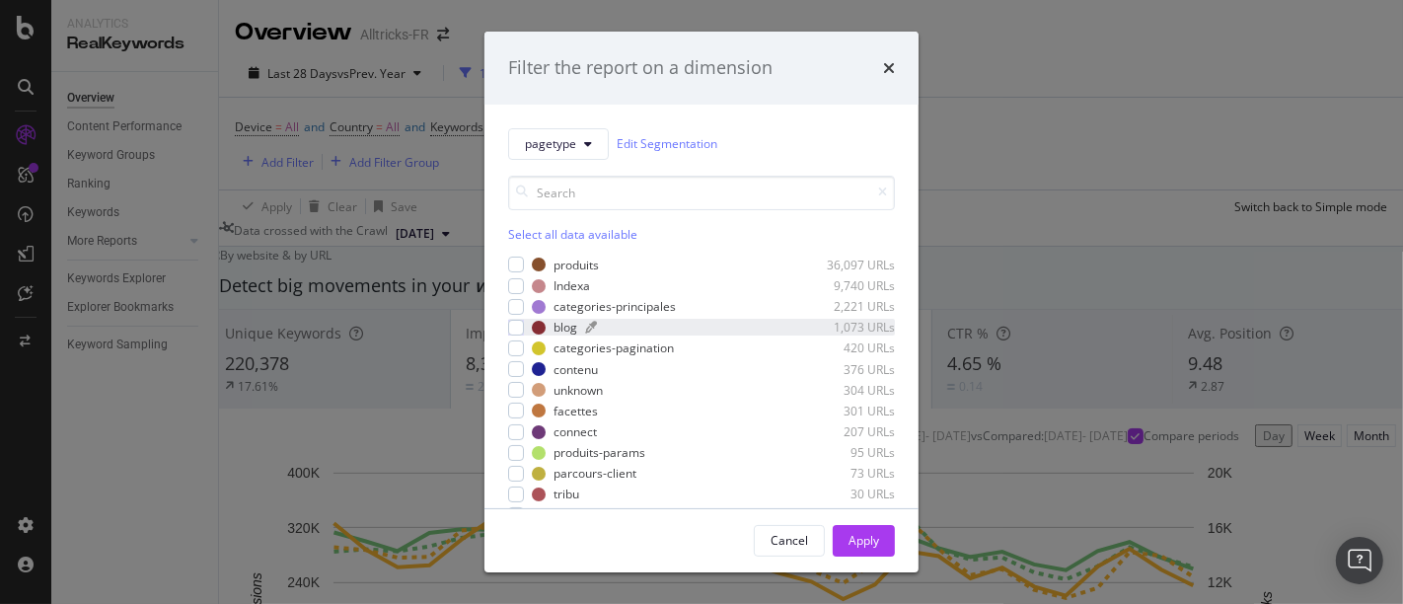
click at [561, 334] on div "blog" at bounding box center [566, 327] width 24 height 17
click at [873, 543] on div "Apply" at bounding box center [864, 540] width 31 height 17
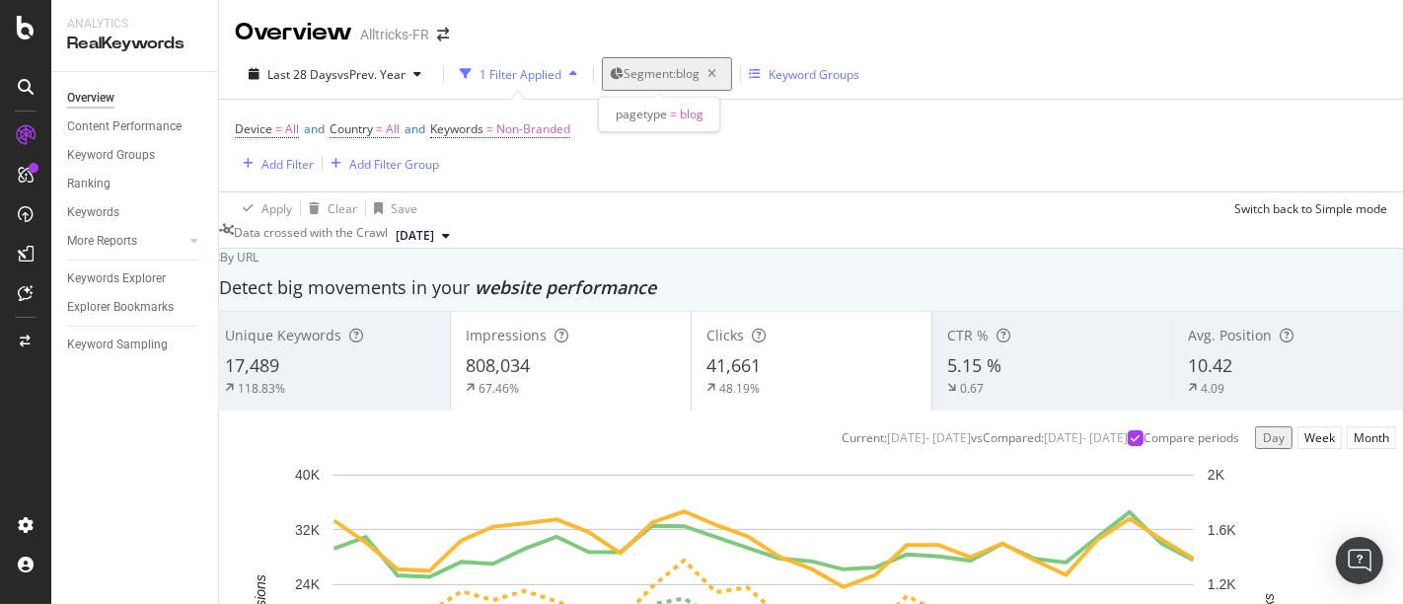
click at [645, 75] on span "Segment: blog" at bounding box center [662, 73] width 76 height 17
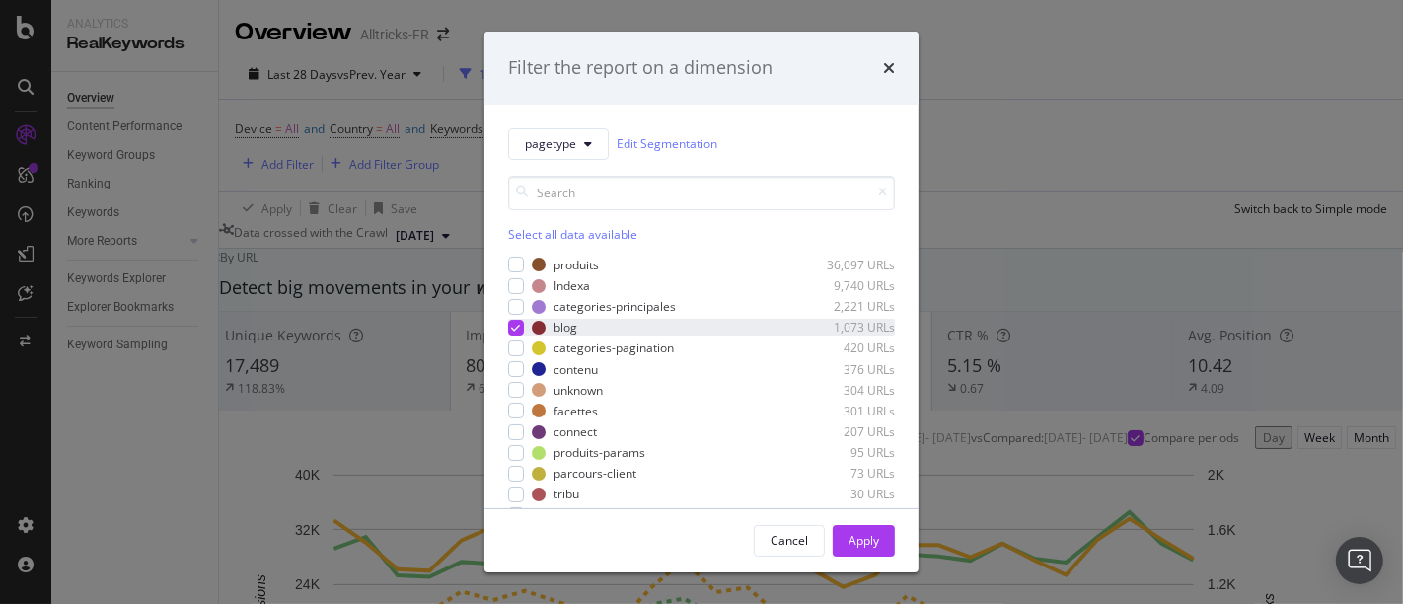
click at [513, 323] on icon "modal" at bounding box center [516, 328] width 9 height 10
click at [513, 409] on div "modal" at bounding box center [516, 411] width 16 height 16
click at [859, 540] on div "Apply" at bounding box center [864, 540] width 31 height 17
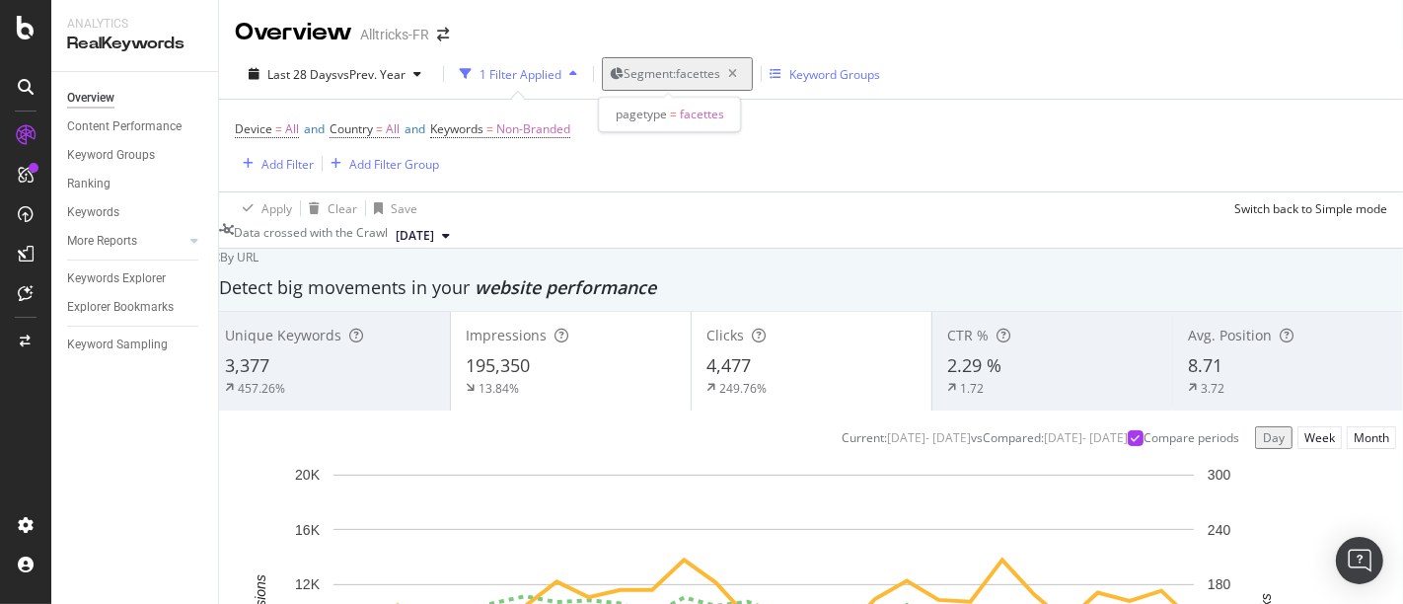
click at [699, 78] on span "Segment: facettes" at bounding box center [672, 73] width 97 height 17
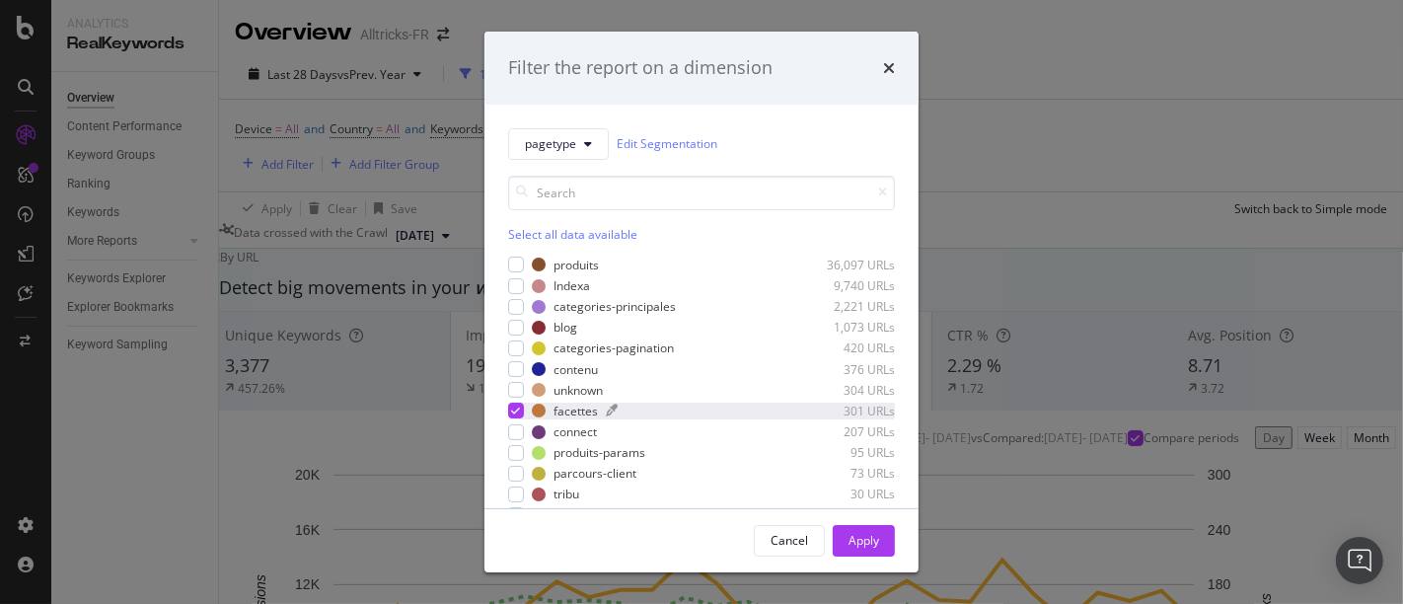
click at [558, 407] on div "facettes" at bounding box center [576, 411] width 44 height 17
click at [563, 406] on div "facettes" at bounding box center [576, 411] width 44 height 17
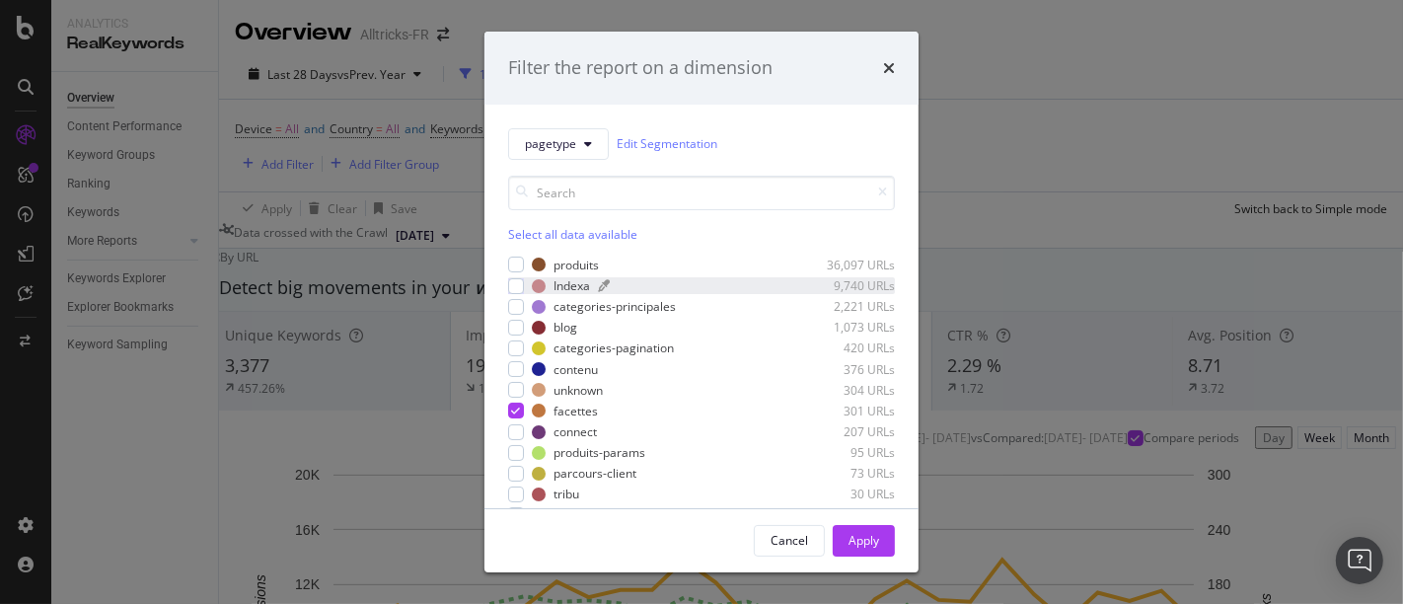
click at [554, 288] on div "Indexa" at bounding box center [572, 285] width 37 height 17
click at [555, 266] on div "produits" at bounding box center [576, 265] width 45 height 17
click at [559, 310] on div "categories-principales" at bounding box center [615, 306] width 122 height 17
click at [568, 342] on div "categories-pagination" at bounding box center [614, 347] width 120 height 17
click at [868, 540] on div "Apply" at bounding box center [864, 540] width 31 height 17
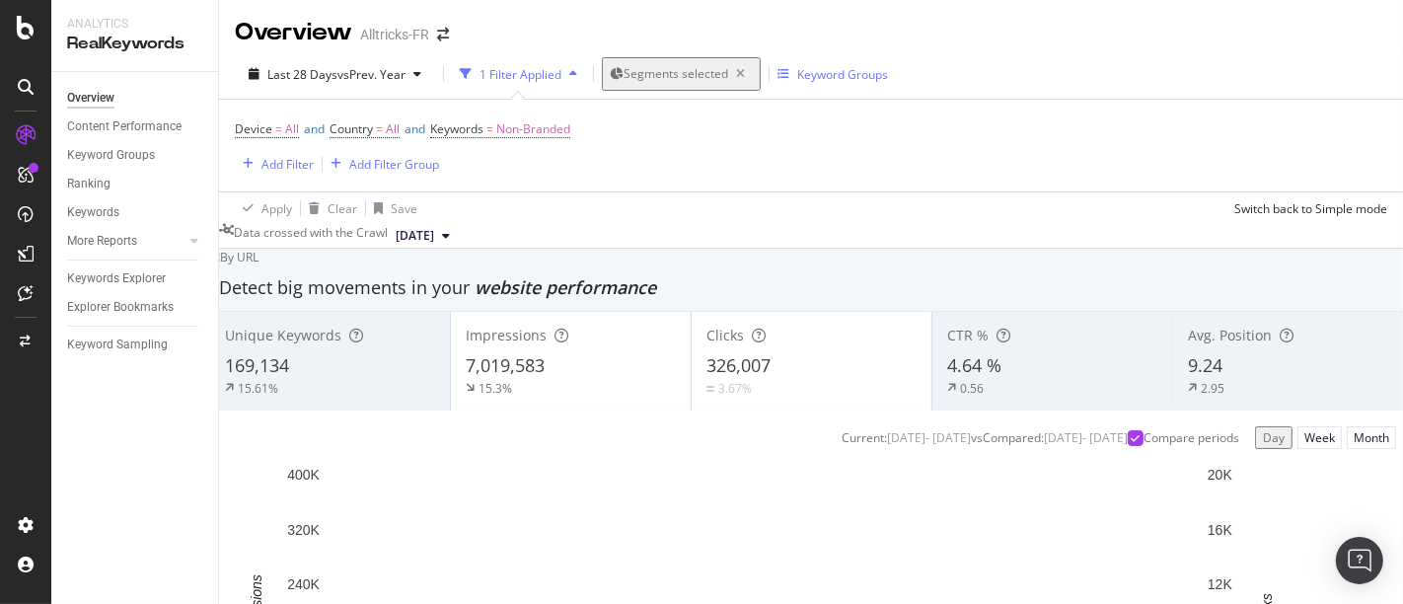
scroll to position [103, 0]
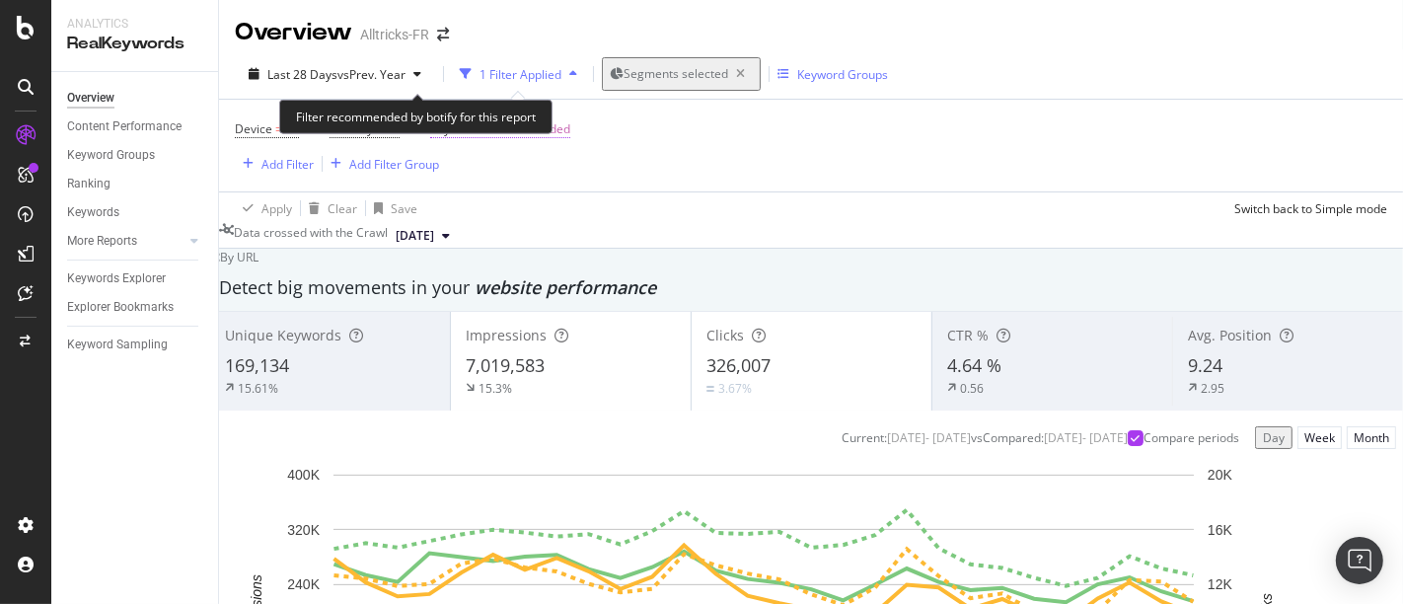
click at [564, 115] on span "Non-Branded" at bounding box center [533, 129] width 74 height 28
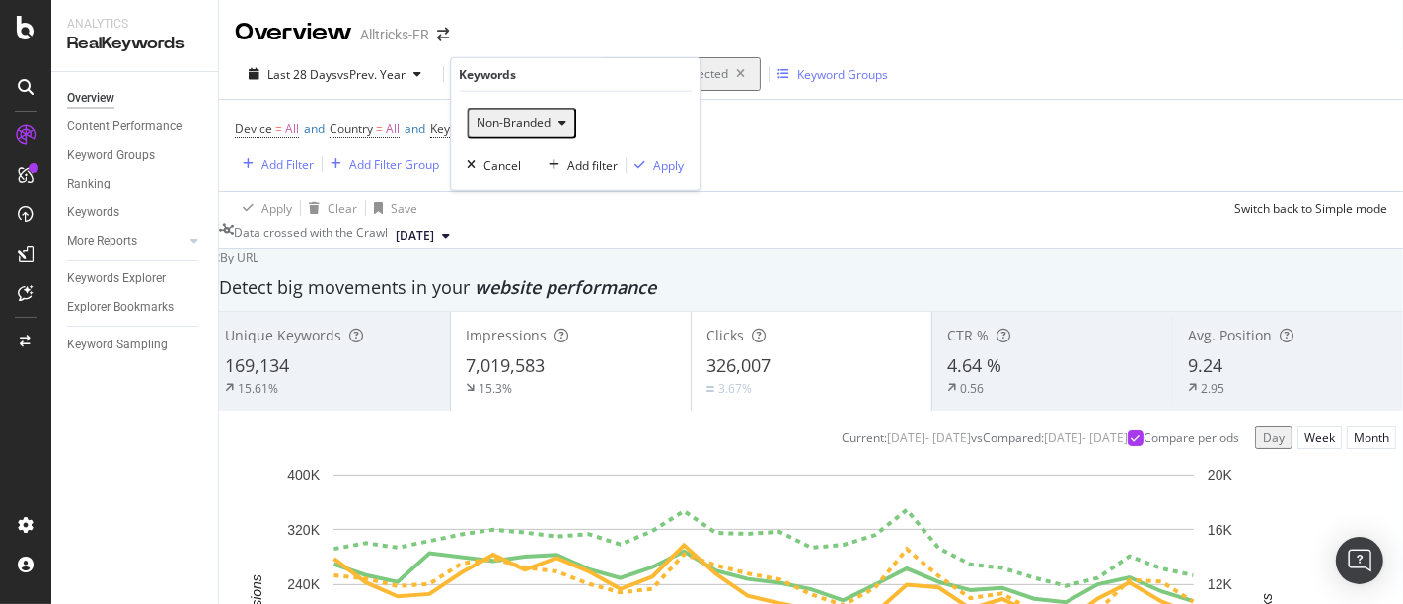
click at [539, 125] on span "Non-Branded" at bounding box center [510, 122] width 82 height 17
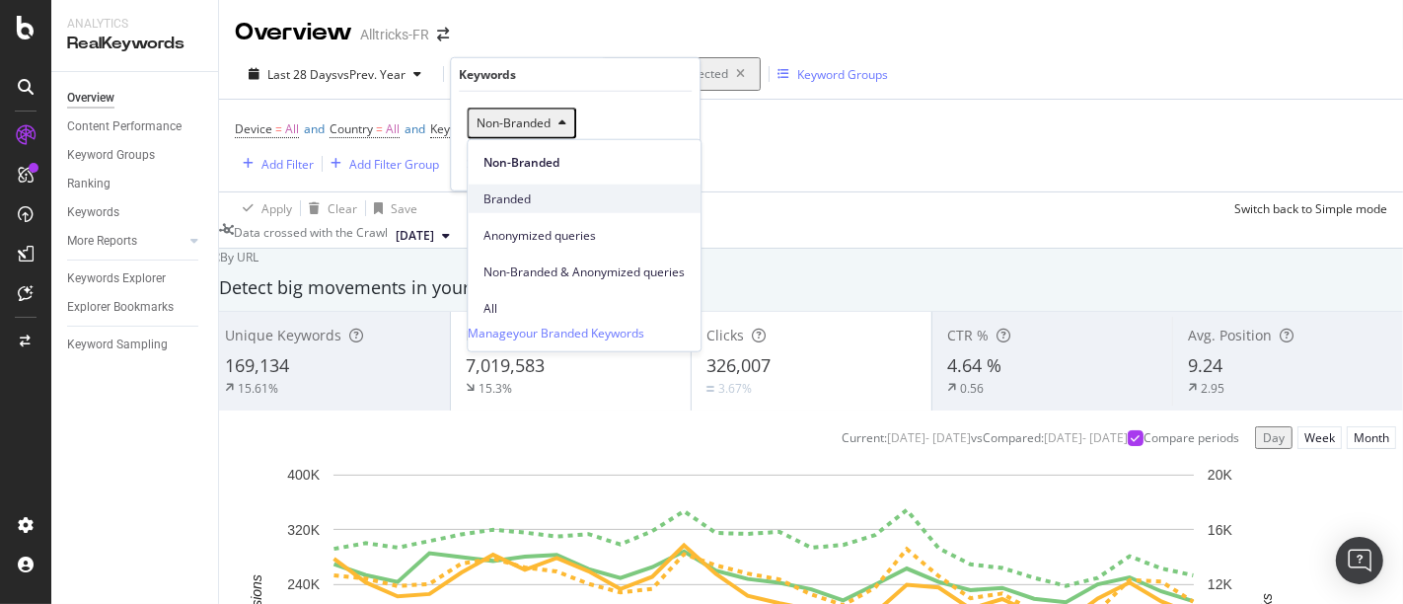
click at [512, 192] on span "Branded" at bounding box center [584, 198] width 201 height 18
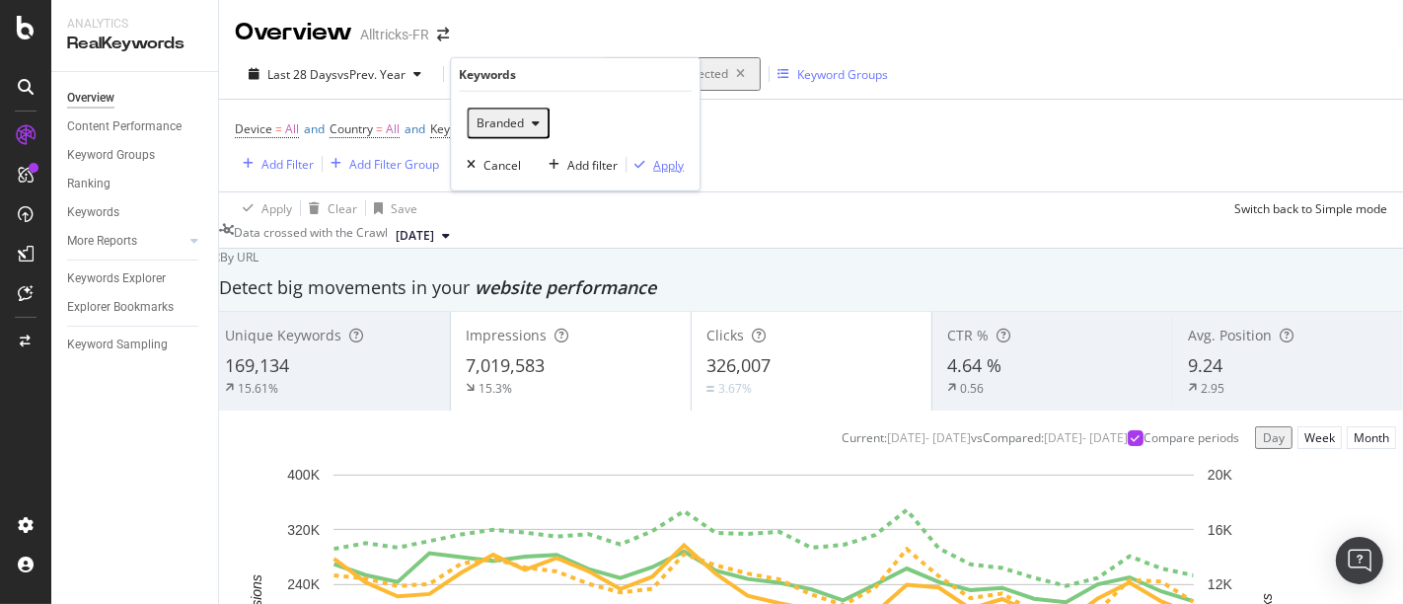
click at [667, 165] on div "Apply" at bounding box center [668, 164] width 31 height 17
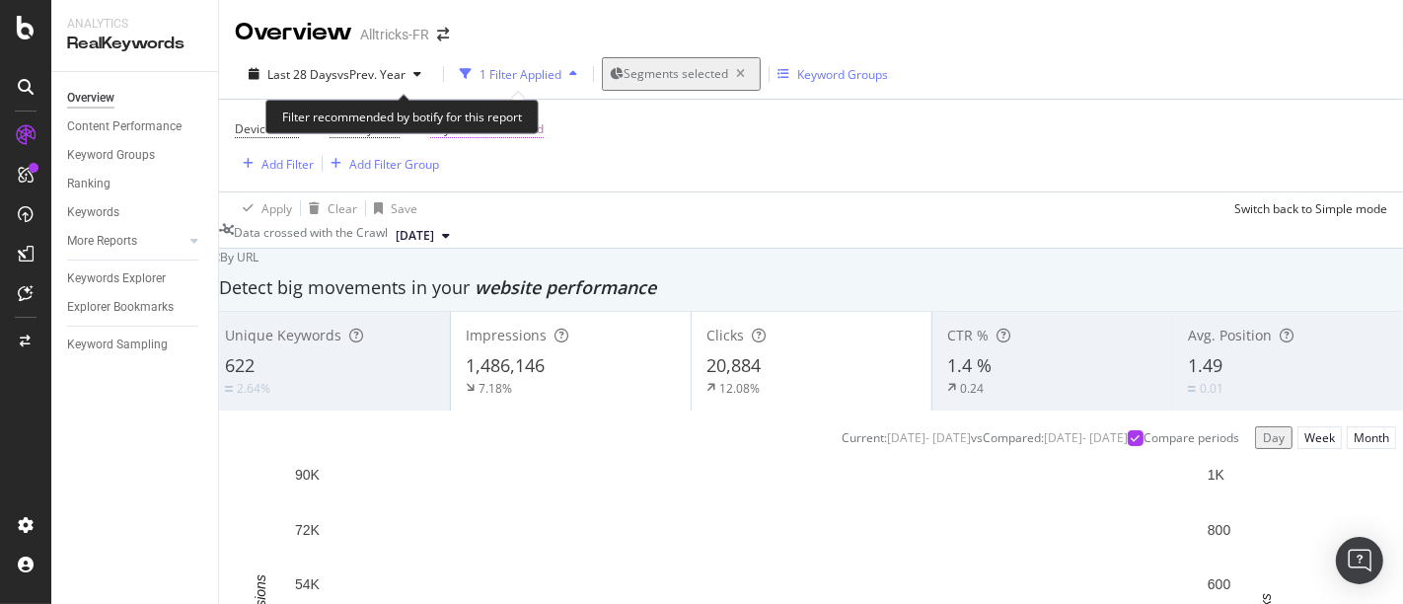
click at [535, 115] on span "Branded" at bounding box center [519, 129] width 47 height 28
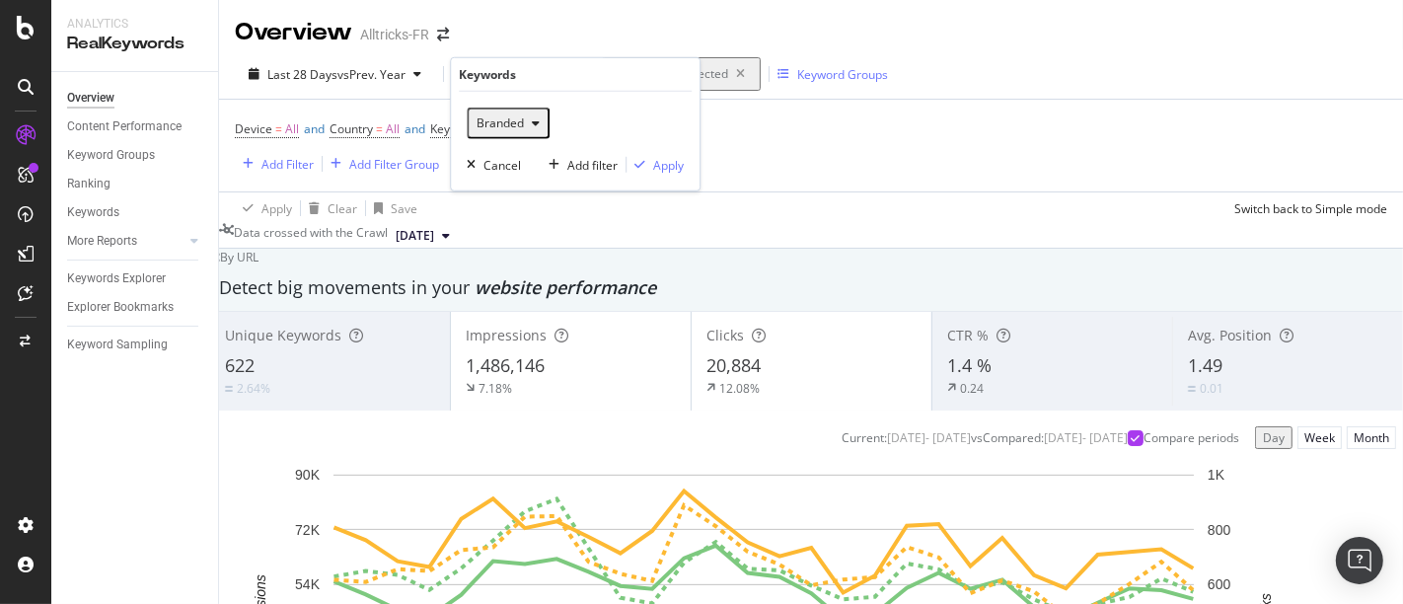
click at [515, 119] on span "Branded" at bounding box center [496, 122] width 55 height 17
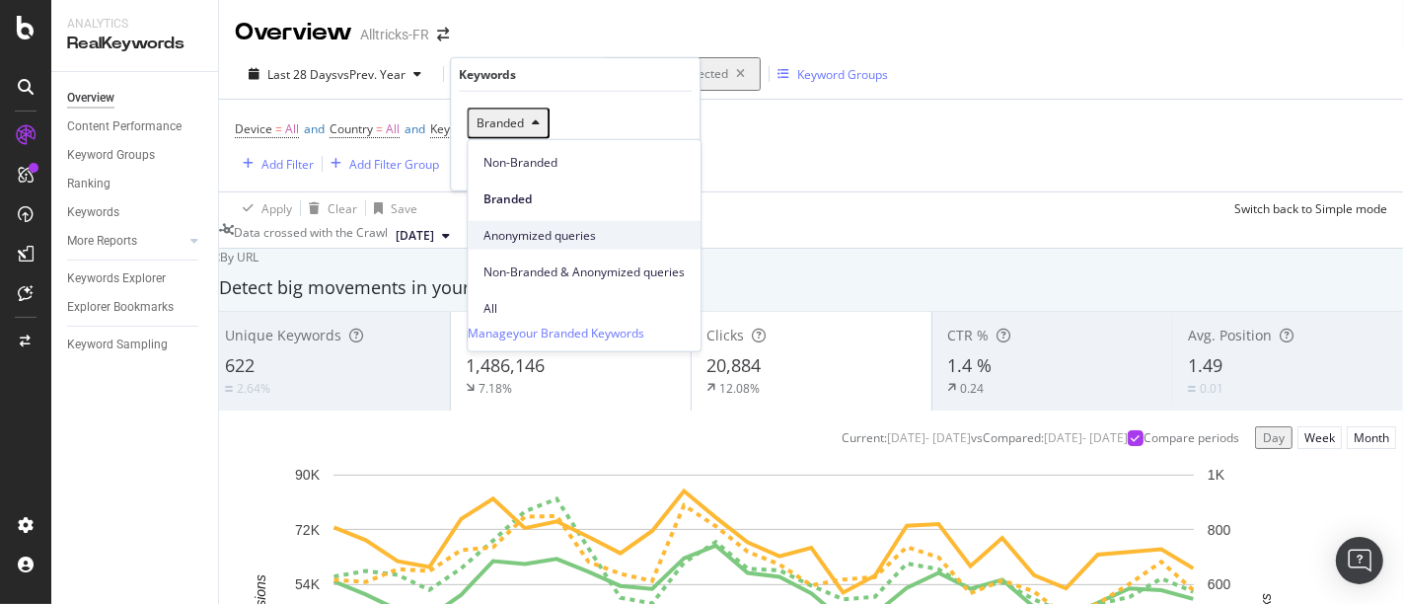
click at [553, 228] on div "Anonymized queries" at bounding box center [584, 235] width 233 height 29
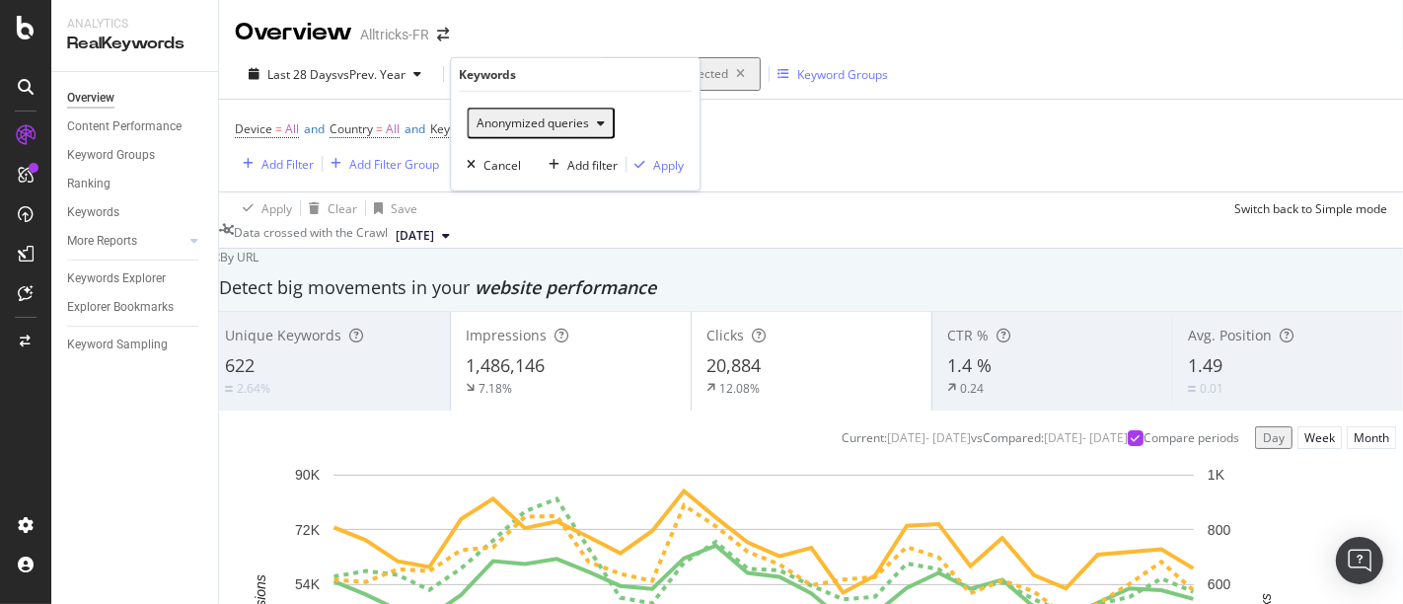
click at [514, 122] on span "Anonymized queries" at bounding box center [529, 122] width 120 height 17
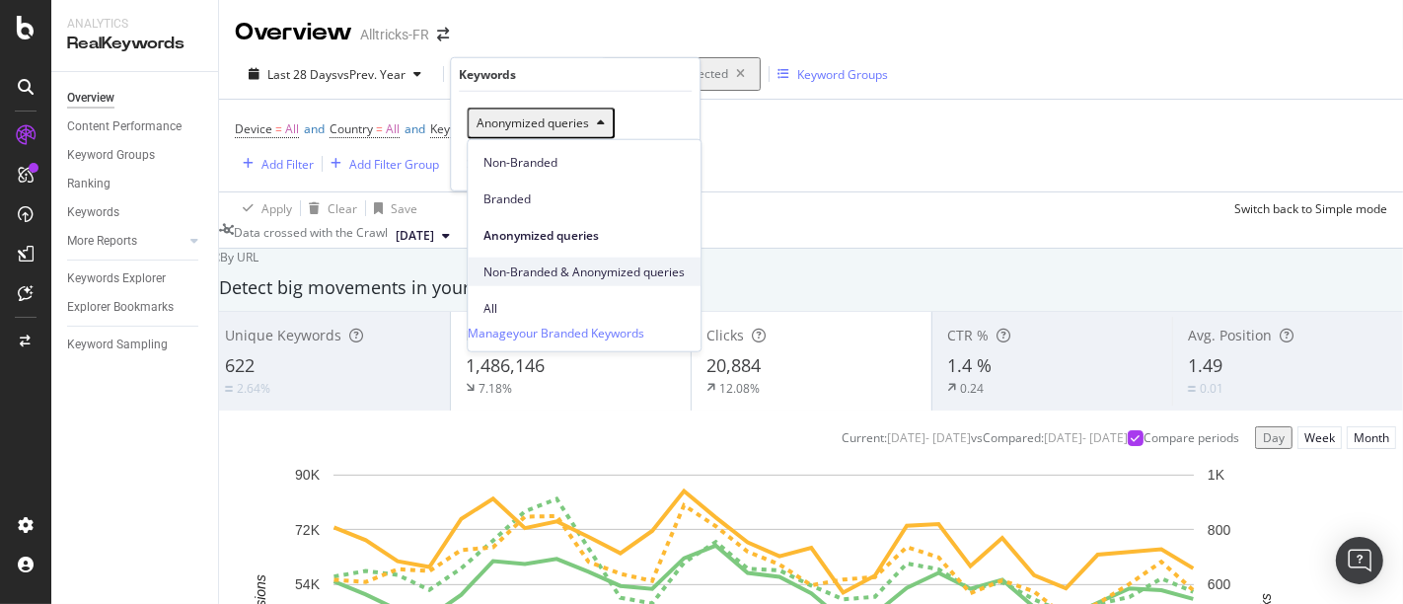
click at [536, 262] on span "Non-Branded & Anonymized queries" at bounding box center [584, 271] width 201 height 18
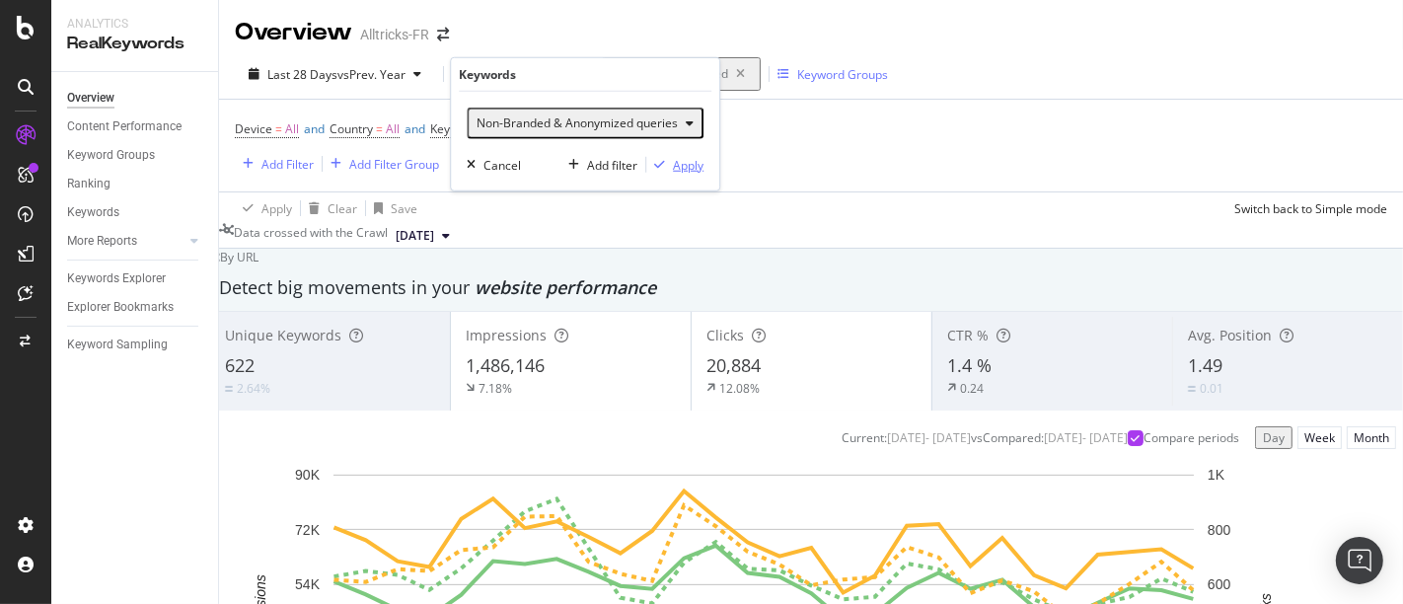
click at [691, 166] on div "Apply" at bounding box center [688, 164] width 31 height 17
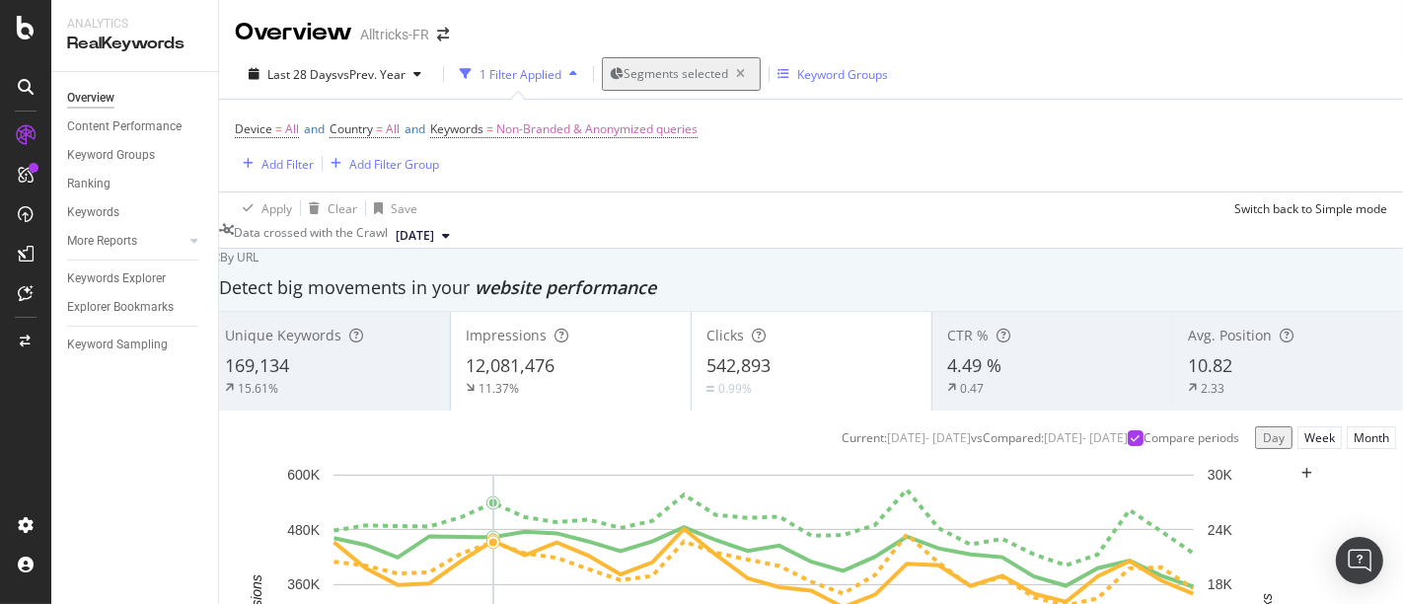
scroll to position [550, 0]
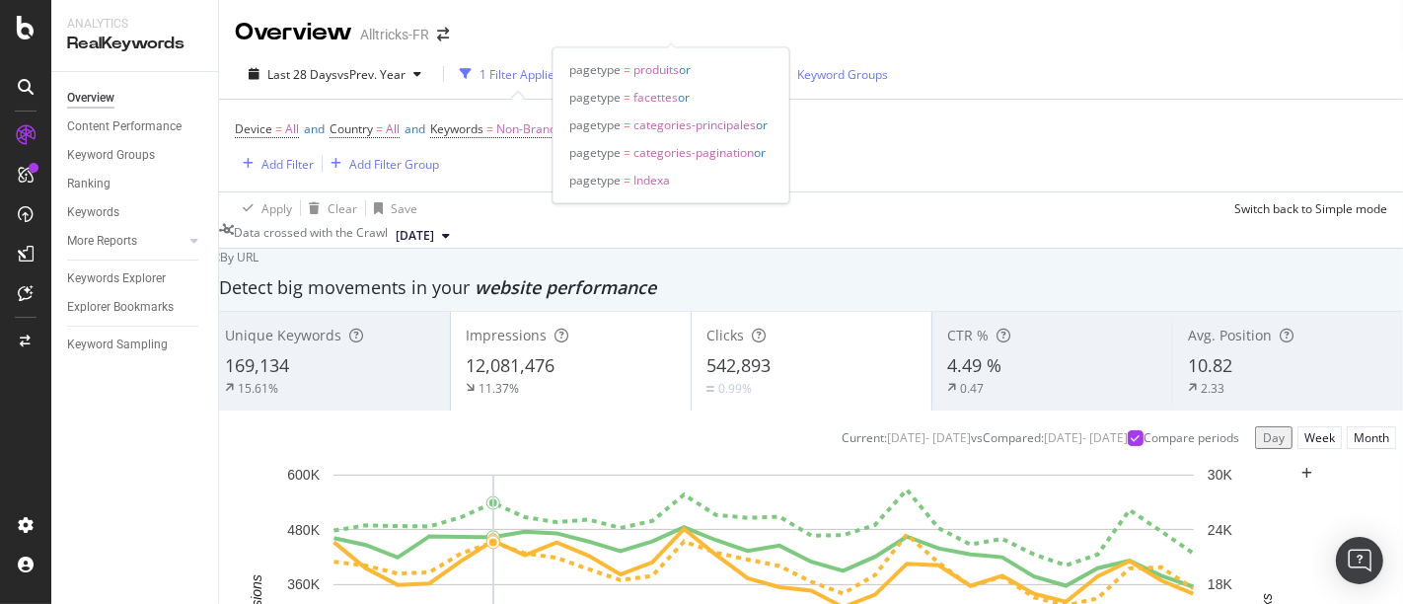
click at [637, 65] on span "Segments selected" at bounding box center [676, 73] width 105 height 17
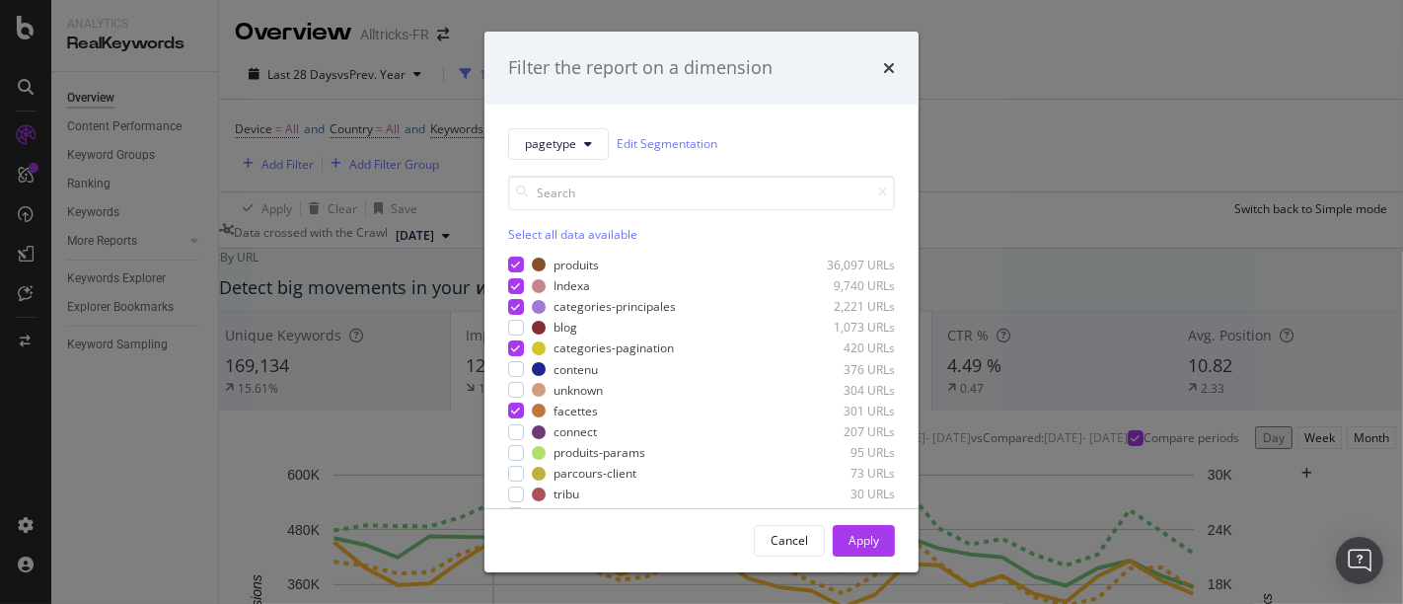
click at [532, 222] on div "Select all data available" at bounding box center [701, 209] width 387 height 67
click at [521, 234] on div "Select all data available" at bounding box center [701, 234] width 387 height 17
click at [521, 234] on div "Unselect all data available" at bounding box center [701, 234] width 387 height 17
click at [510, 304] on div "modal" at bounding box center [516, 307] width 16 height 16
click at [869, 548] on div "Apply" at bounding box center [864, 540] width 31 height 17
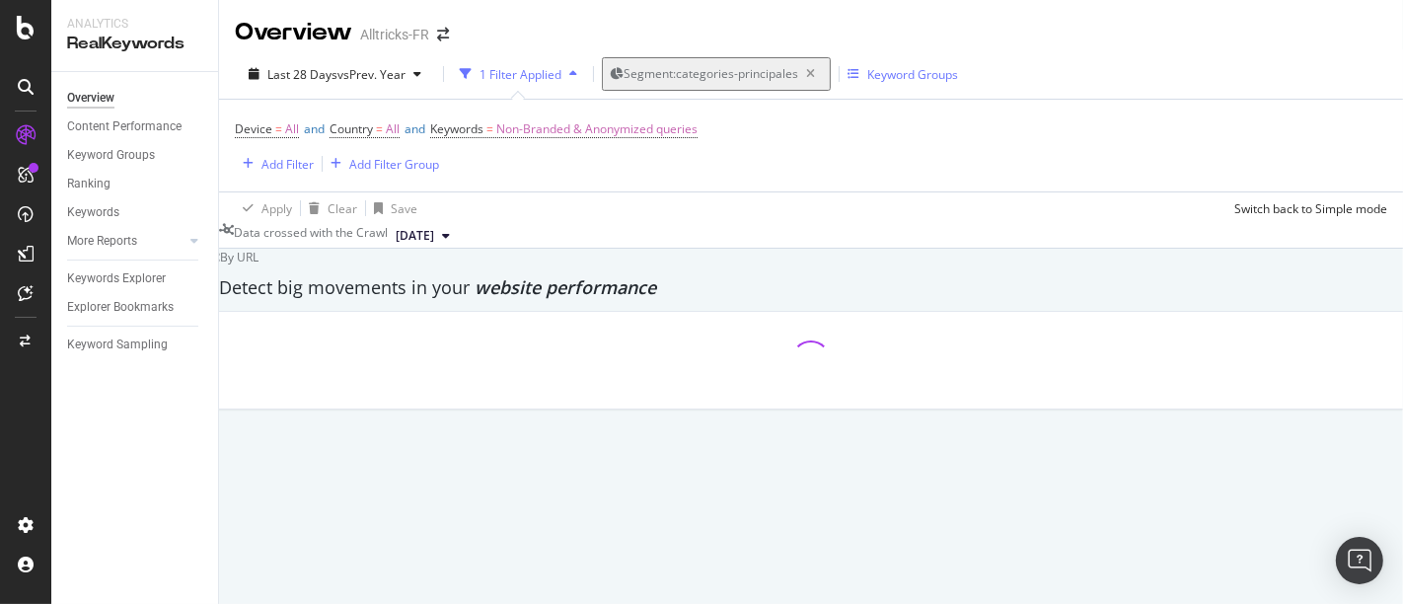
scroll to position [113, 0]
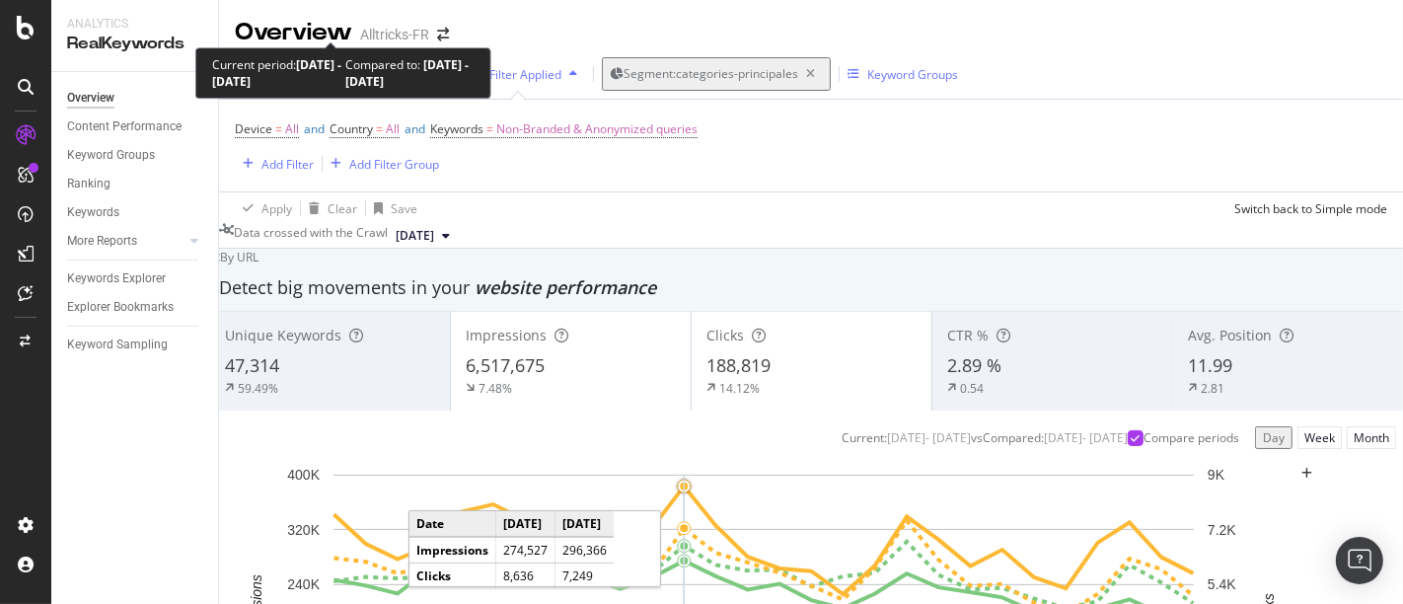
click at [363, 66] on span "vs Prev. Year" at bounding box center [371, 74] width 68 height 17
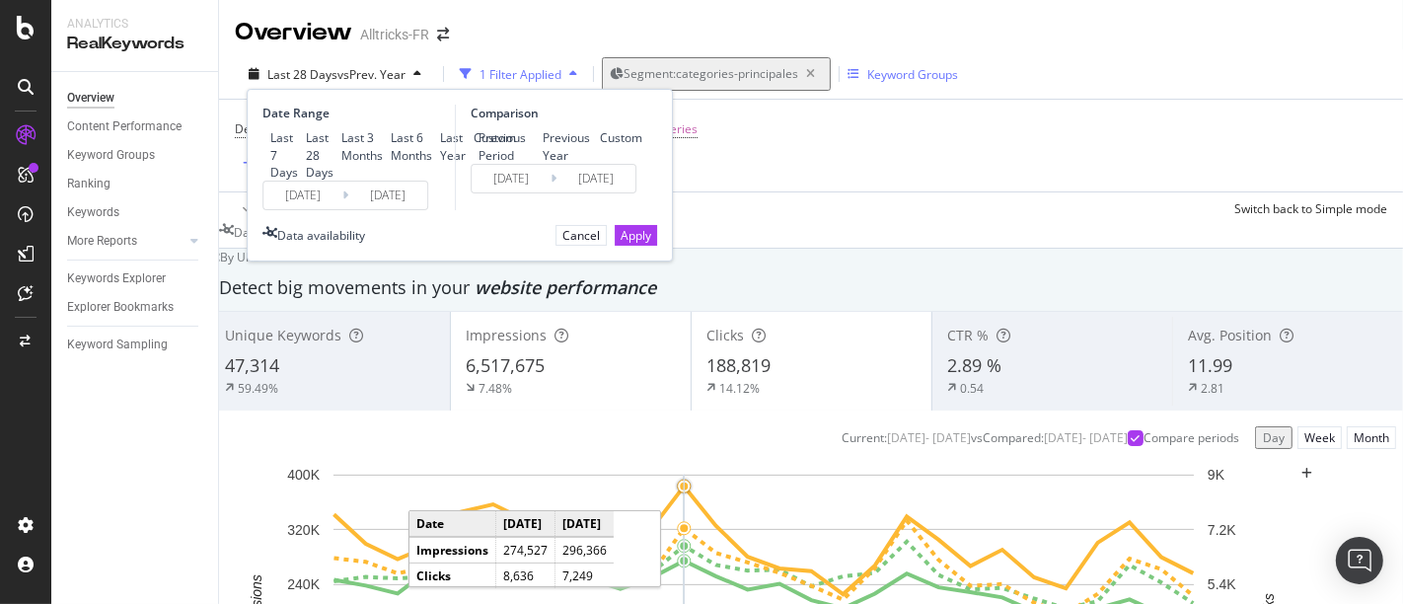
click at [518, 129] on div "Previous Period" at bounding box center [507, 146] width 56 height 34
type input "[DATE]"
click at [621, 244] on div "Apply" at bounding box center [636, 235] width 31 height 17
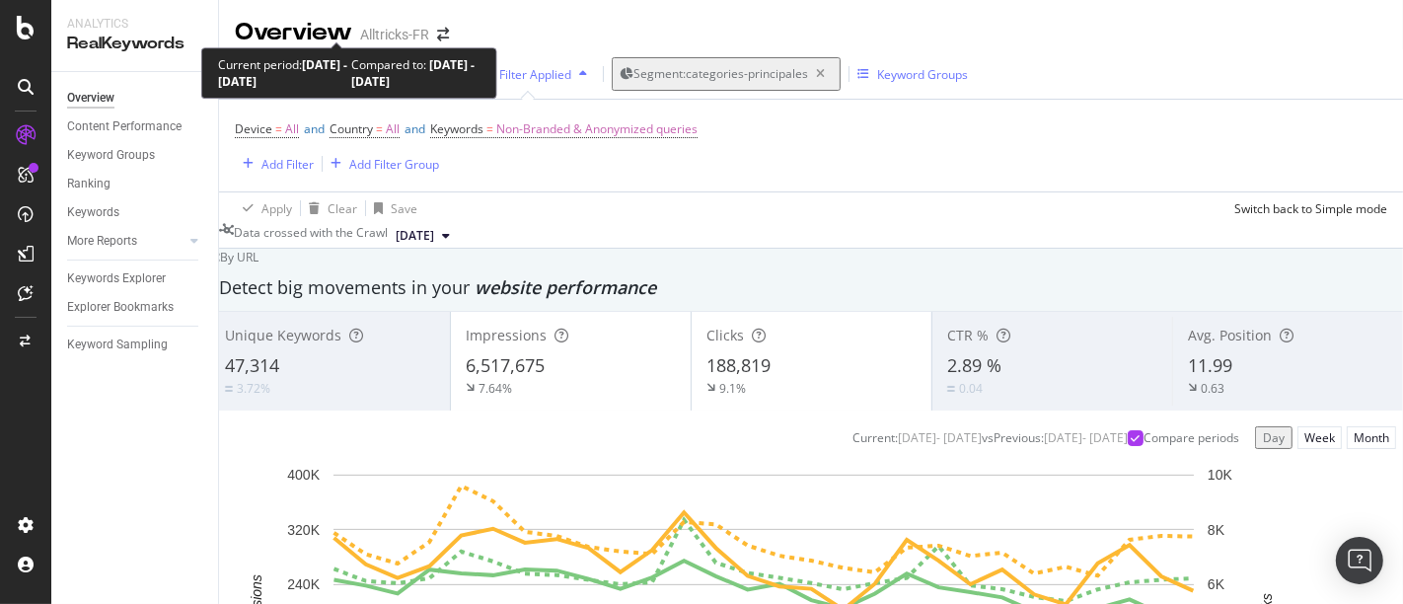
click at [324, 66] on span "Last 28 Days" at bounding box center [302, 74] width 70 height 17
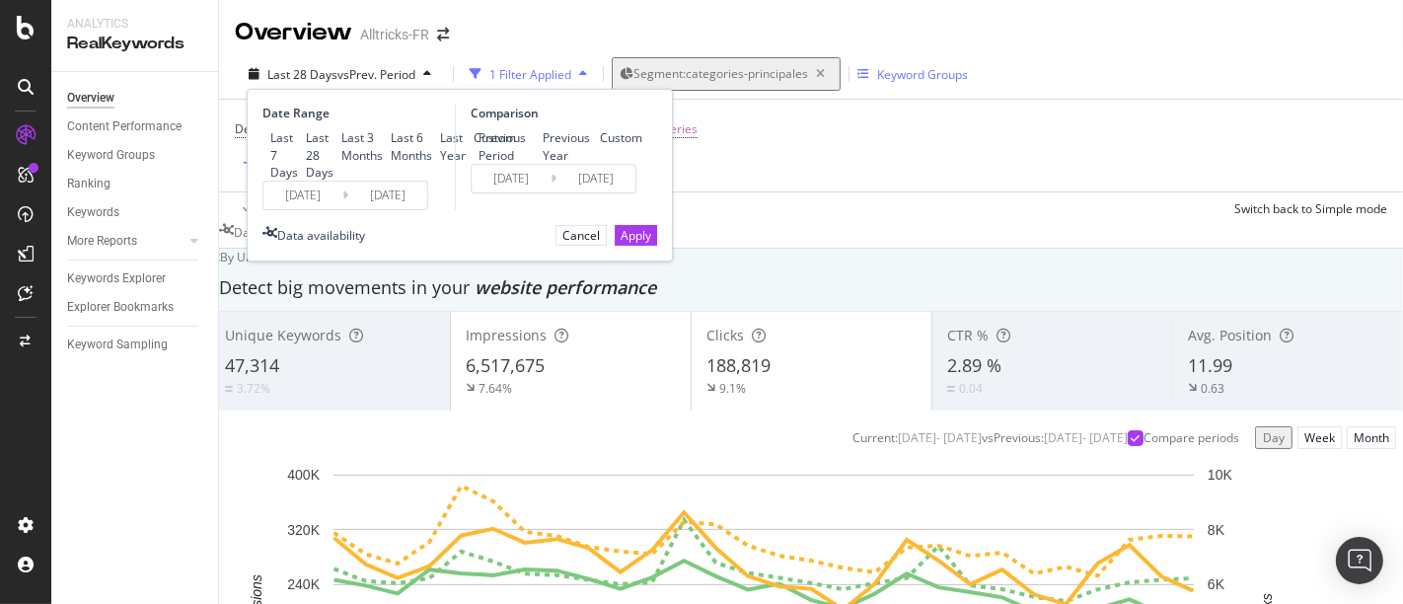
click at [543, 129] on div "Previous Year" at bounding box center [567, 146] width 49 height 34
type input "[DATE]"
click at [629, 244] on div "Apply" at bounding box center [636, 235] width 31 height 17
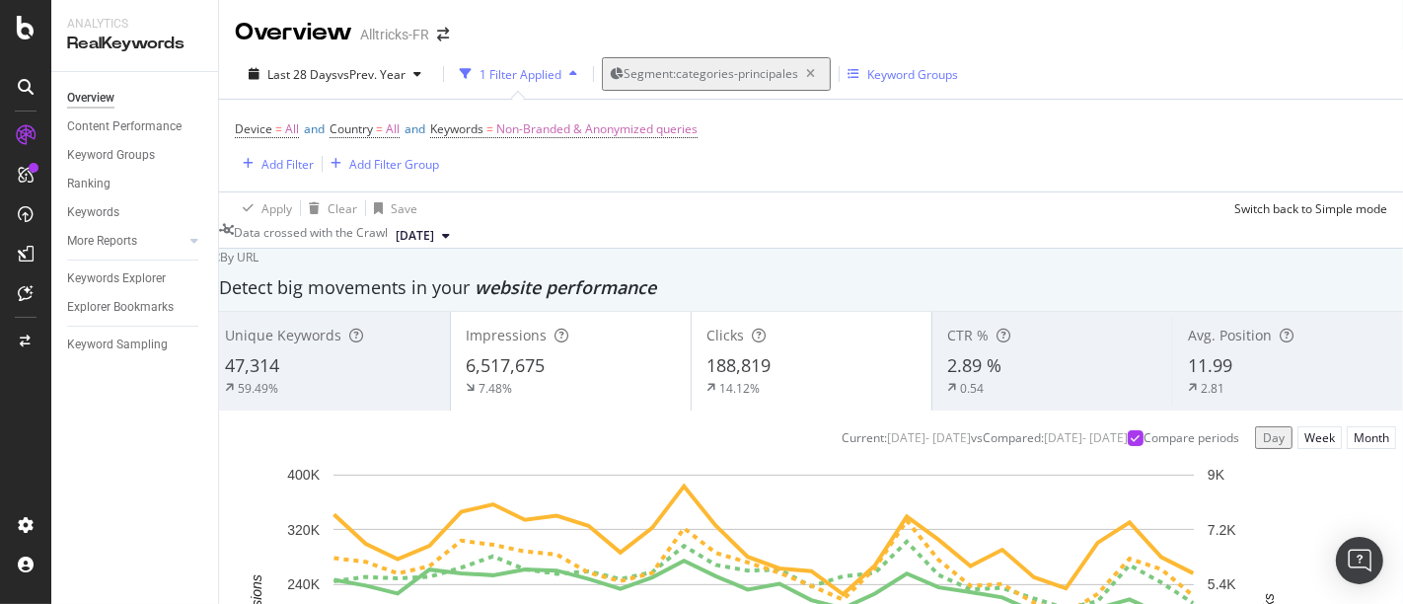
click at [747, 65] on span "Segment: categories-principales" at bounding box center [711, 73] width 175 height 17
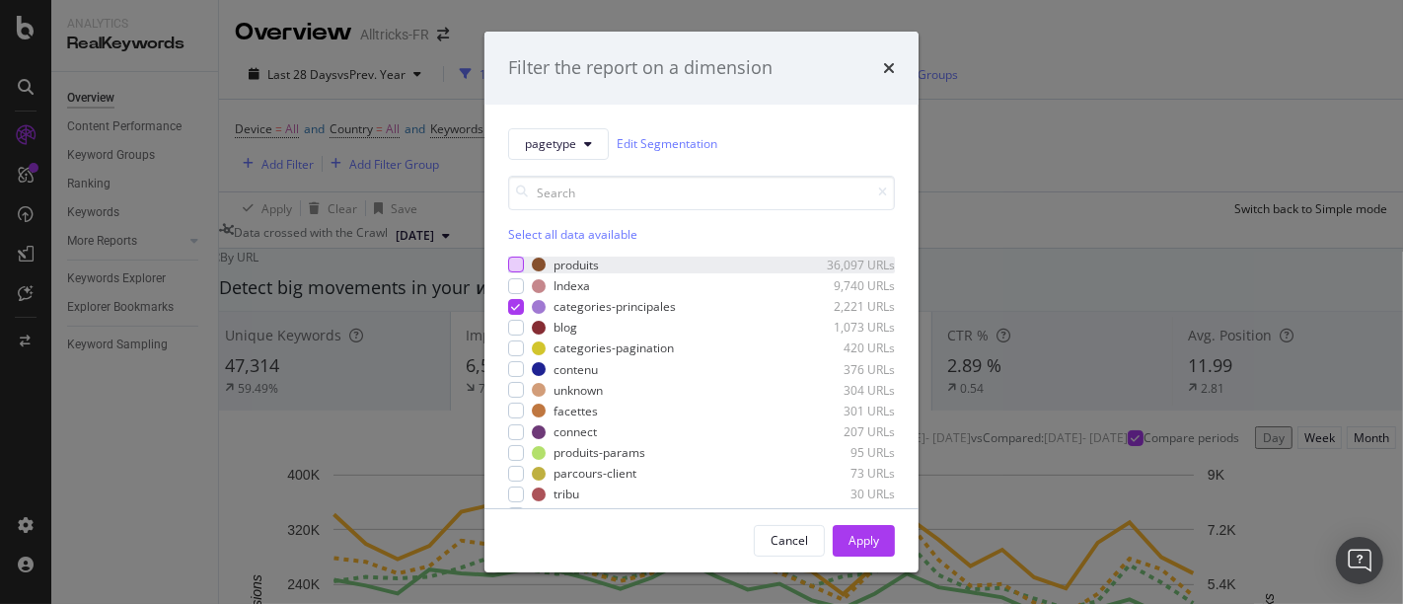
click at [513, 261] on div "modal" at bounding box center [516, 265] width 16 height 16
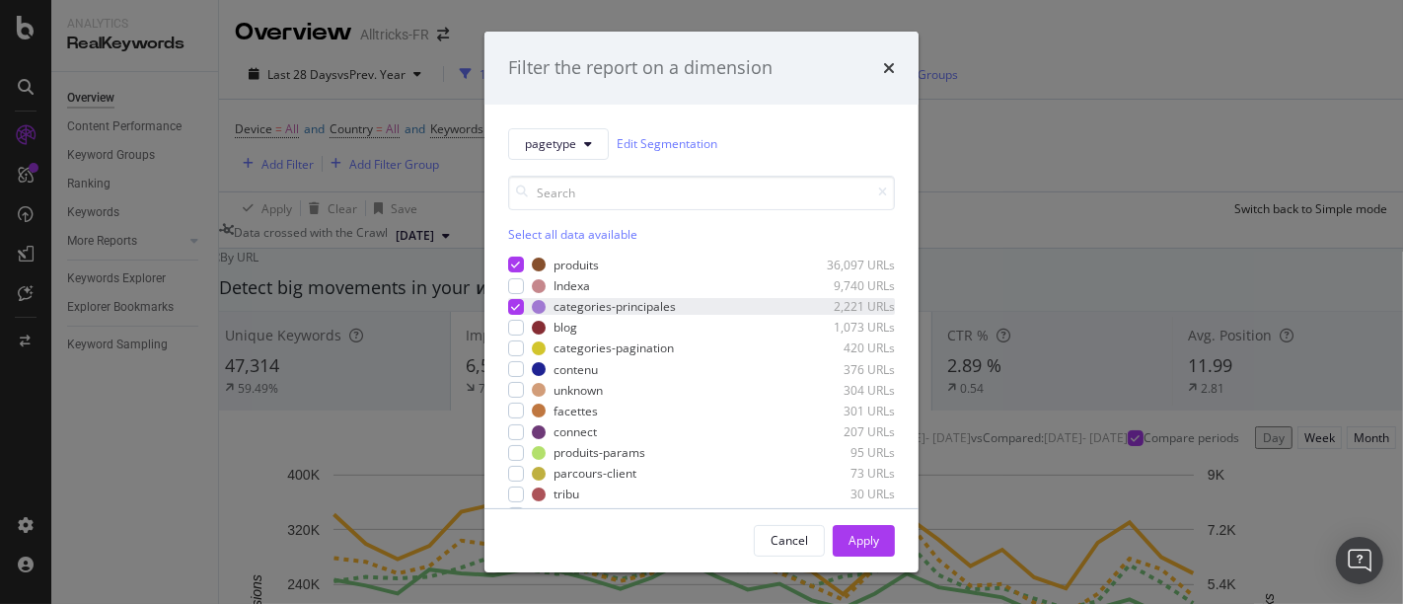
click at [513, 304] on icon "modal" at bounding box center [516, 307] width 9 height 10
click at [868, 532] on div "Apply" at bounding box center [864, 540] width 31 height 17
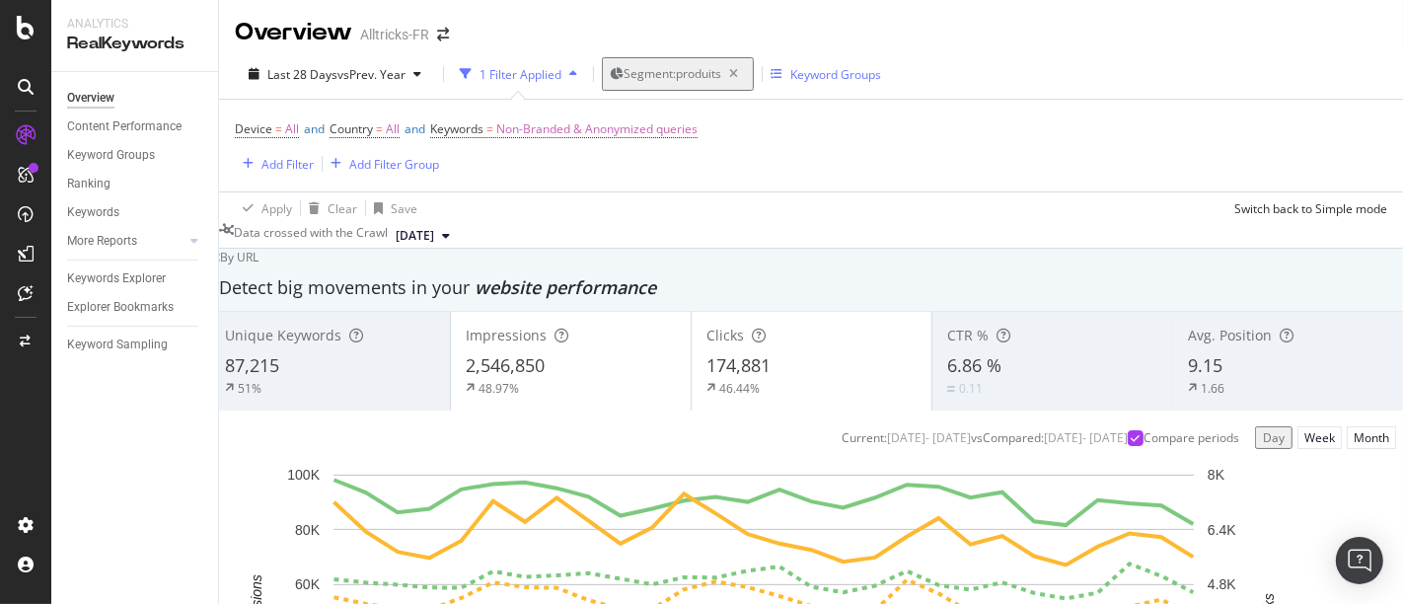
scroll to position [51, 0]
